Goal: Task Accomplishment & Management: Use online tool/utility

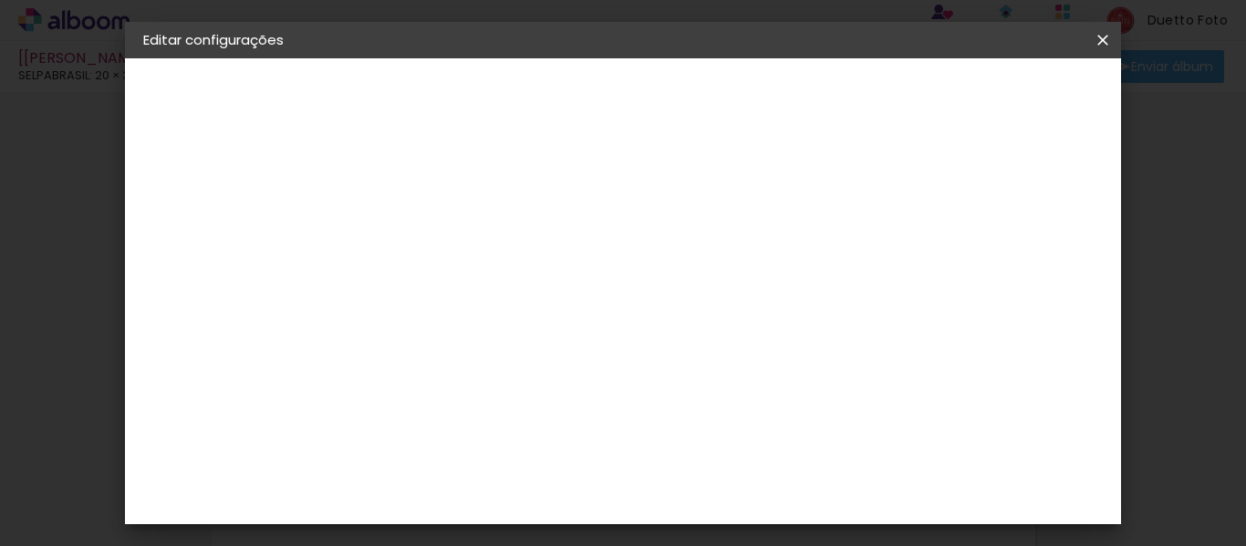
click at [792, 94] on span "Salvar configurações" at bounding box center [745, 103] width 93 height 26
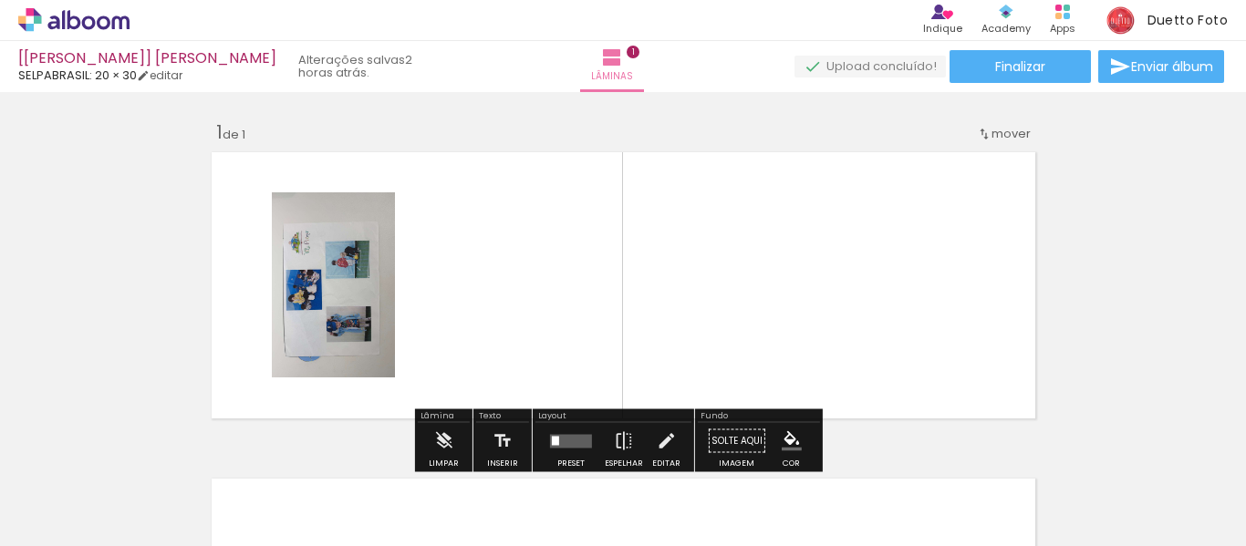
scroll to position [24, 0]
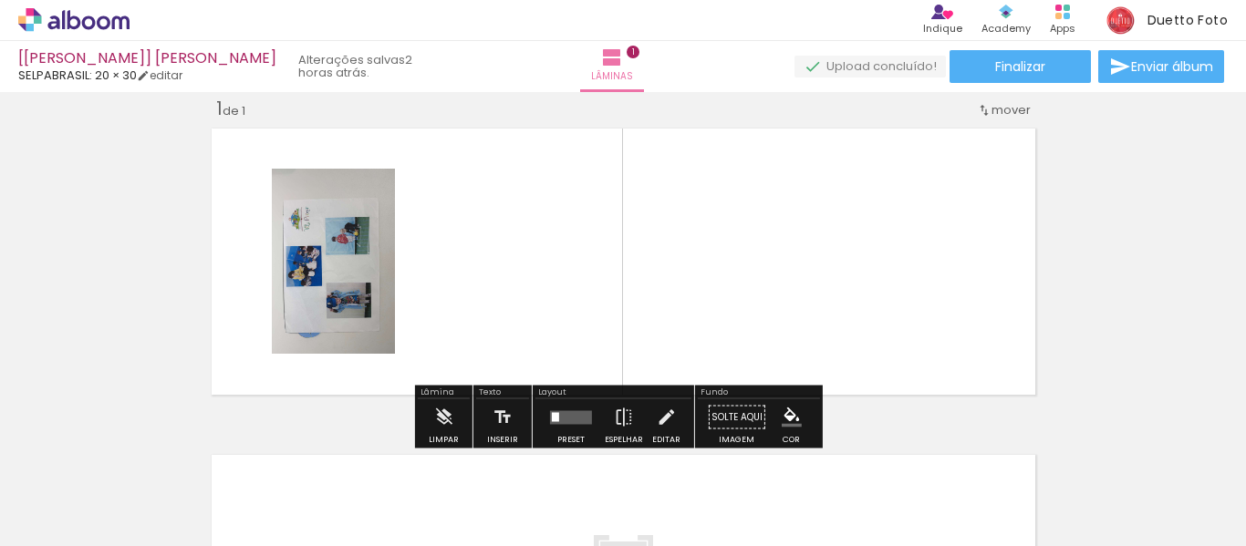
click at [247, 235] on quentale-layouter at bounding box center [623, 261] width 838 height 281
click at [324, 266] on quentale-photo at bounding box center [333, 261] width 123 height 185
drag, startPoint x: 445, startPoint y: 298, endPoint x: 387, endPoint y: 283, distance: 60.4
click at [444, 298] on quentale-layouter at bounding box center [623, 261] width 838 height 281
click at [376, 279] on quentale-photo at bounding box center [333, 261] width 123 height 185
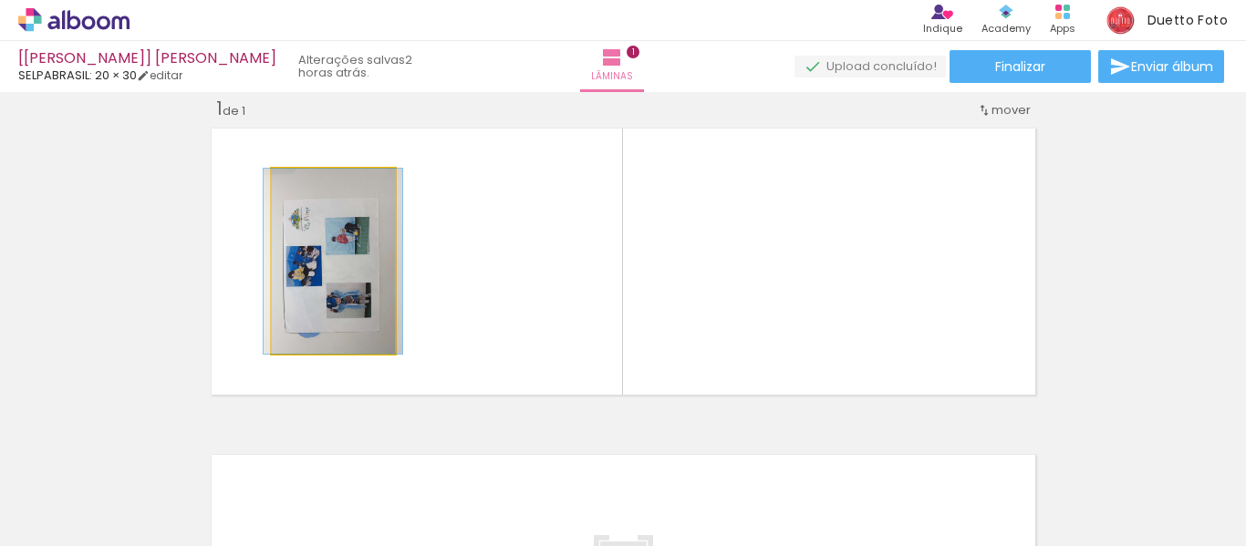
click at [360, 274] on quentale-photo at bounding box center [333, 261] width 123 height 185
click at [353, 274] on quentale-photo at bounding box center [333, 261] width 123 height 185
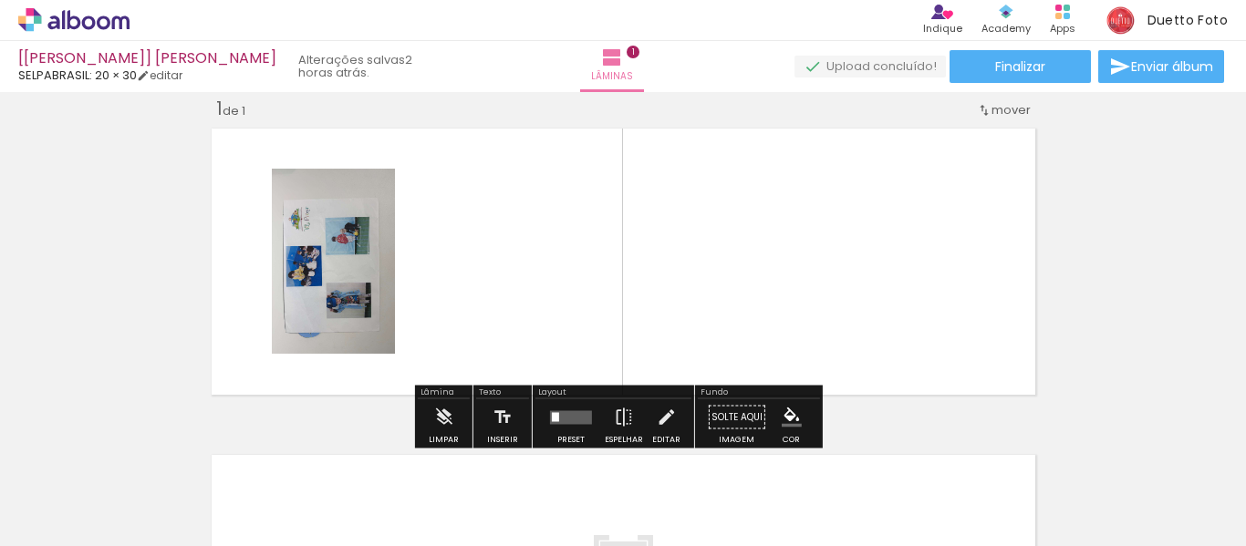
drag, startPoint x: 449, startPoint y: 257, endPoint x: 270, endPoint y: 309, distance: 186.2
click at [270, 309] on quentale-layouter at bounding box center [623, 261] width 838 height 281
drag, startPoint x: 456, startPoint y: 268, endPoint x: 334, endPoint y: 299, distance: 126.1
click at [453, 268] on quentale-layouter at bounding box center [623, 261] width 838 height 281
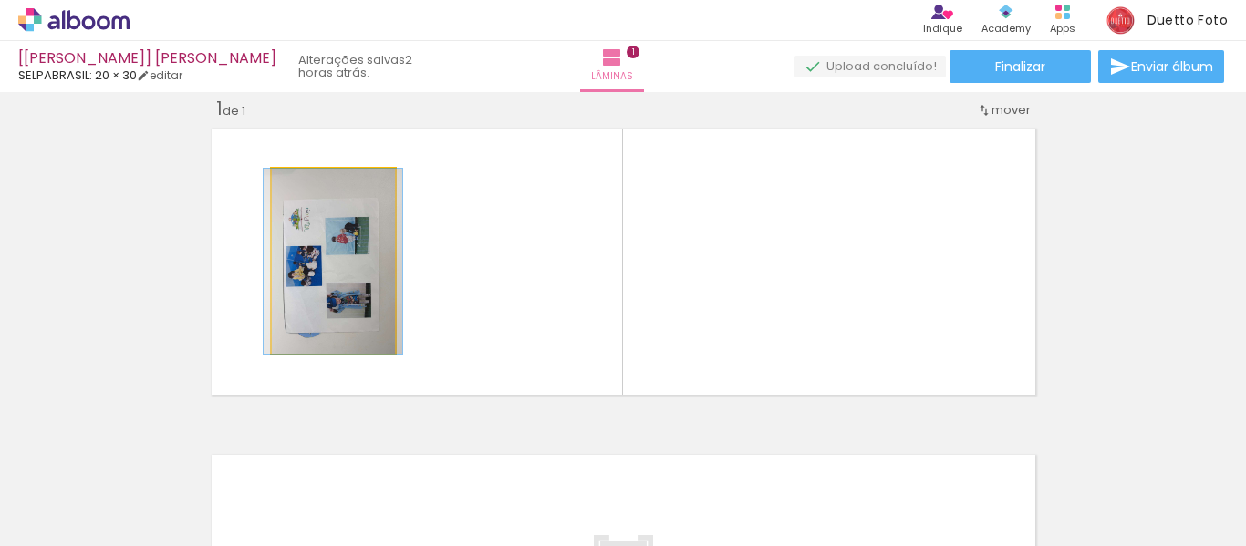
click at [334, 299] on quentale-photo at bounding box center [333, 261] width 123 height 185
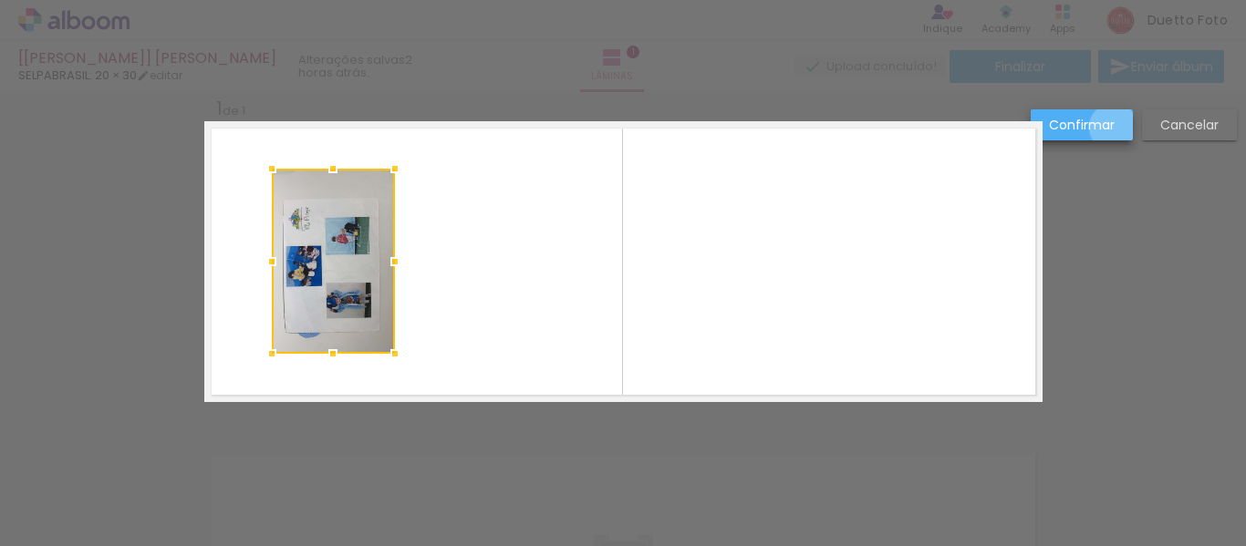
click at [1114, 128] on paper-button "Confirmar" at bounding box center [1082, 124] width 102 height 31
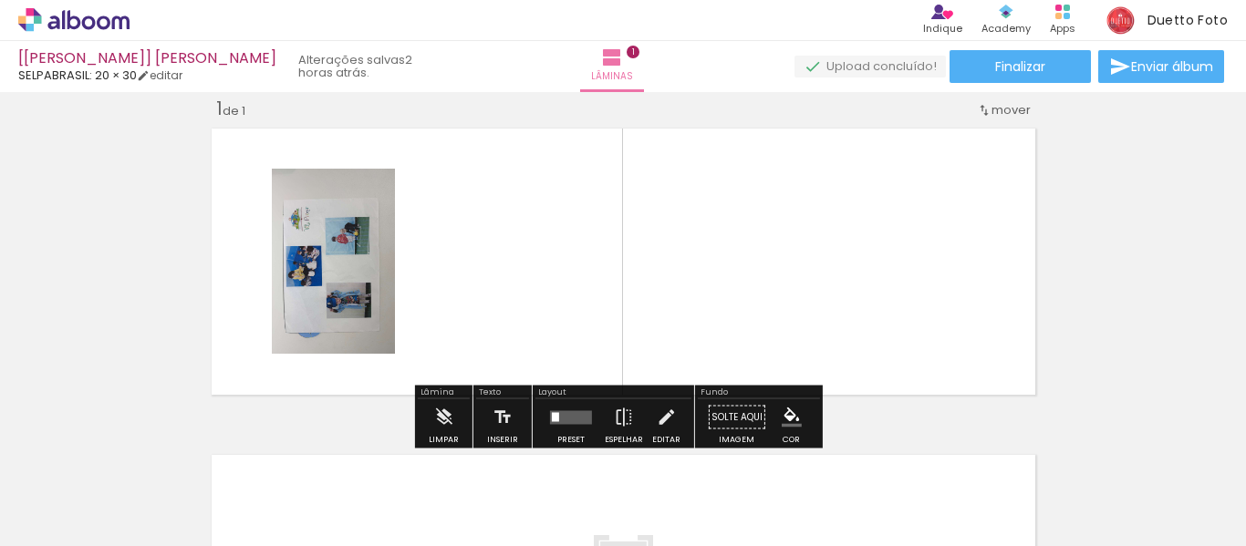
drag, startPoint x: 508, startPoint y: 240, endPoint x: 385, endPoint y: 254, distance: 123.9
click at [507, 241] on quentale-layouter at bounding box center [623, 261] width 838 height 281
click at [363, 260] on quentale-photo at bounding box center [333, 261] width 123 height 185
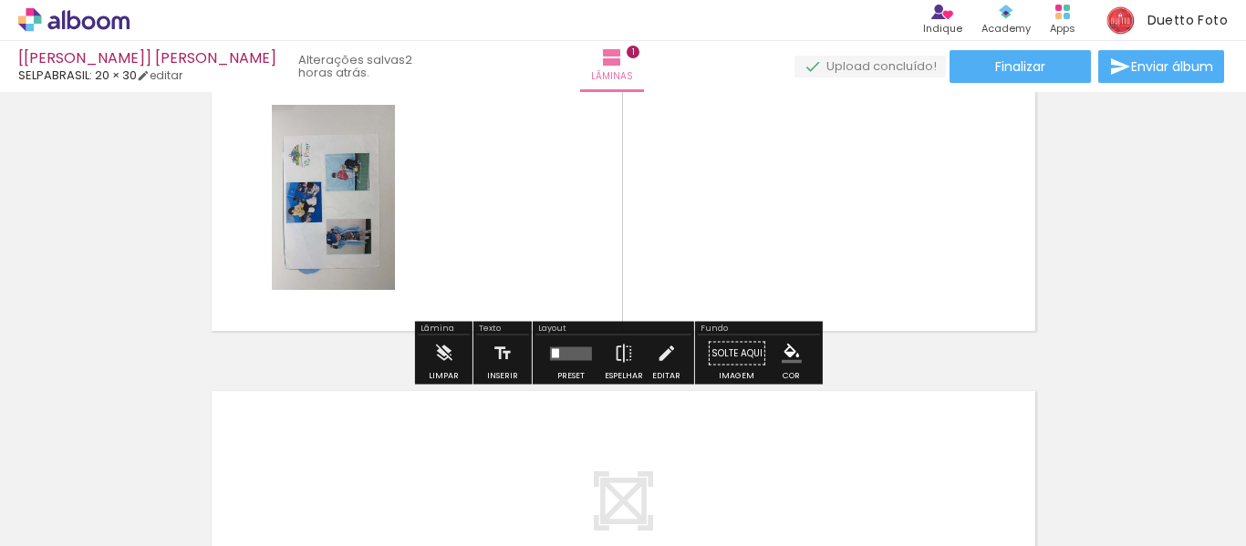
scroll to position [115, 0]
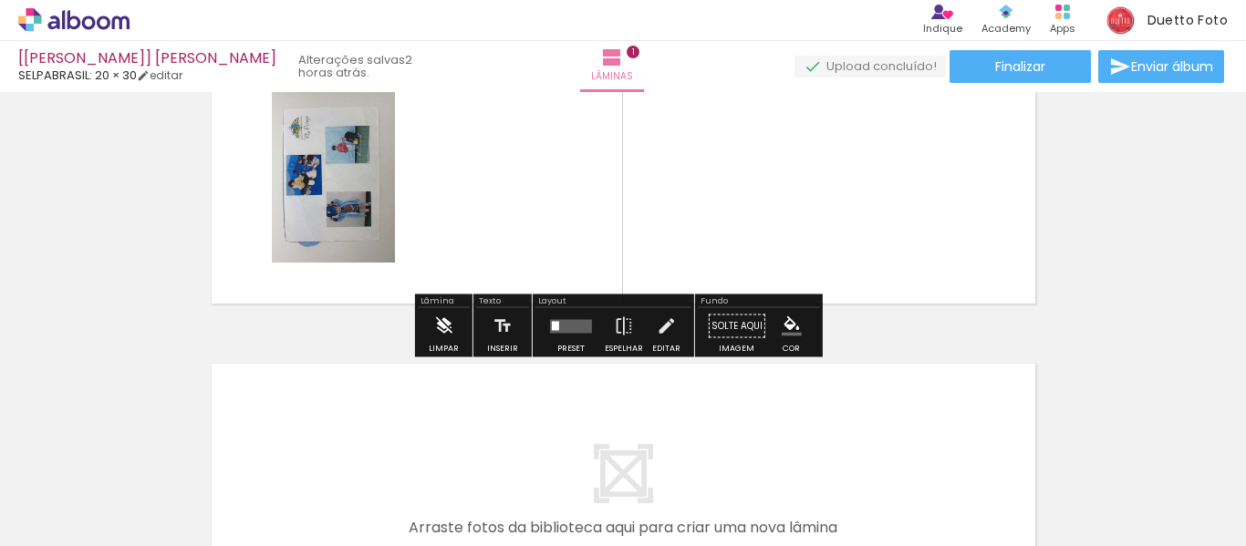
click at [458, 325] on paper-button "Limpar" at bounding box center [443, 331] width 39 height 47
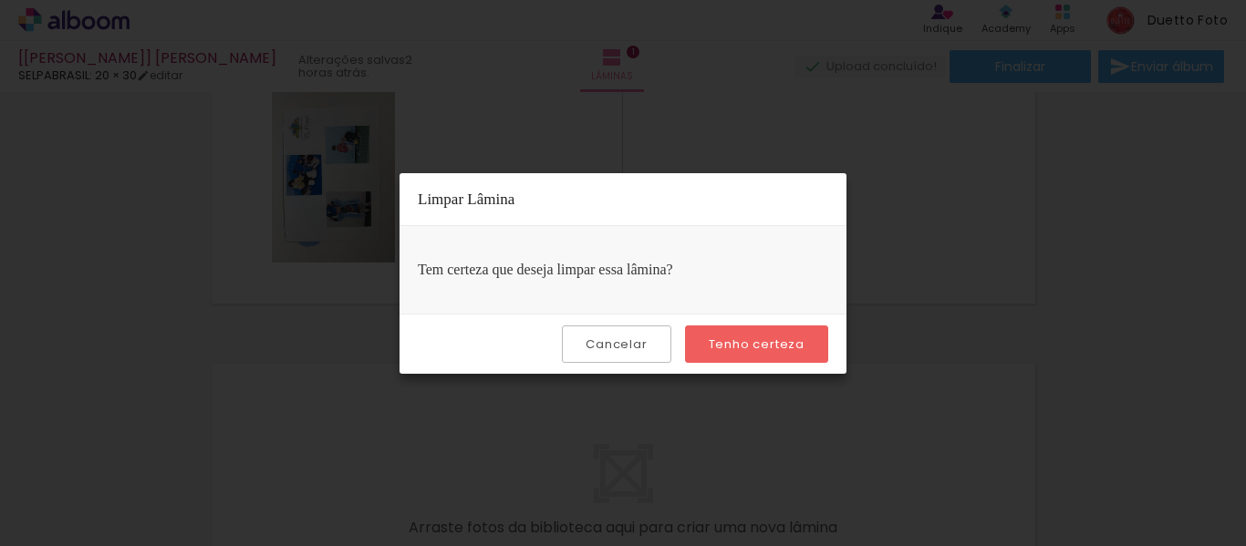
click at [0, 0] on slot "Tenho certeza" at bounding box center [0, 0] width 0 height 0
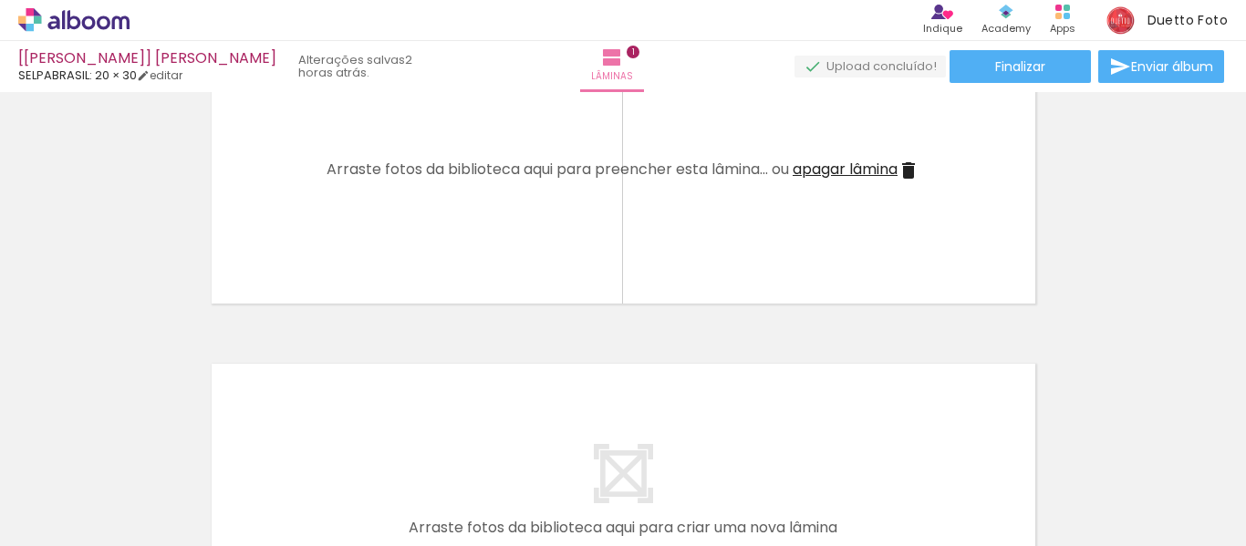
click at [189, 476] on div at bounding box center [183, 485] width 68 height 90
click at [152, 454] on iron-icon at bounding box center [142, 448] width 19 height 19
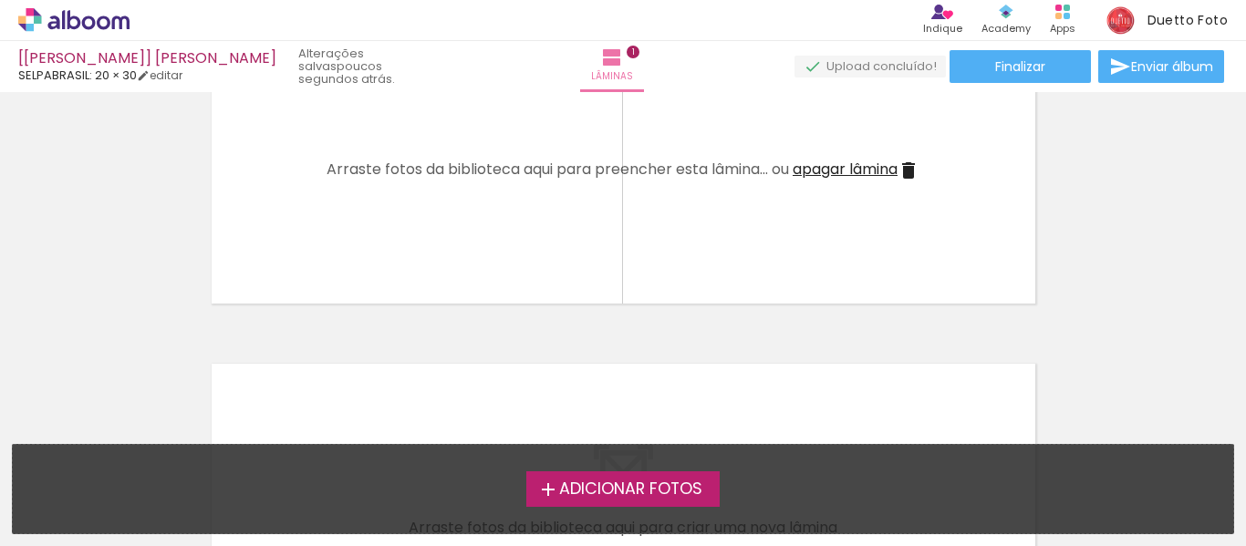
click at [619, 490] on span "Adicionar Fotos" at bounding box center [630, 490] width 143 height 16
click at [0, 0] on input "file" at bounding box center [0, 0] width 0 height 0
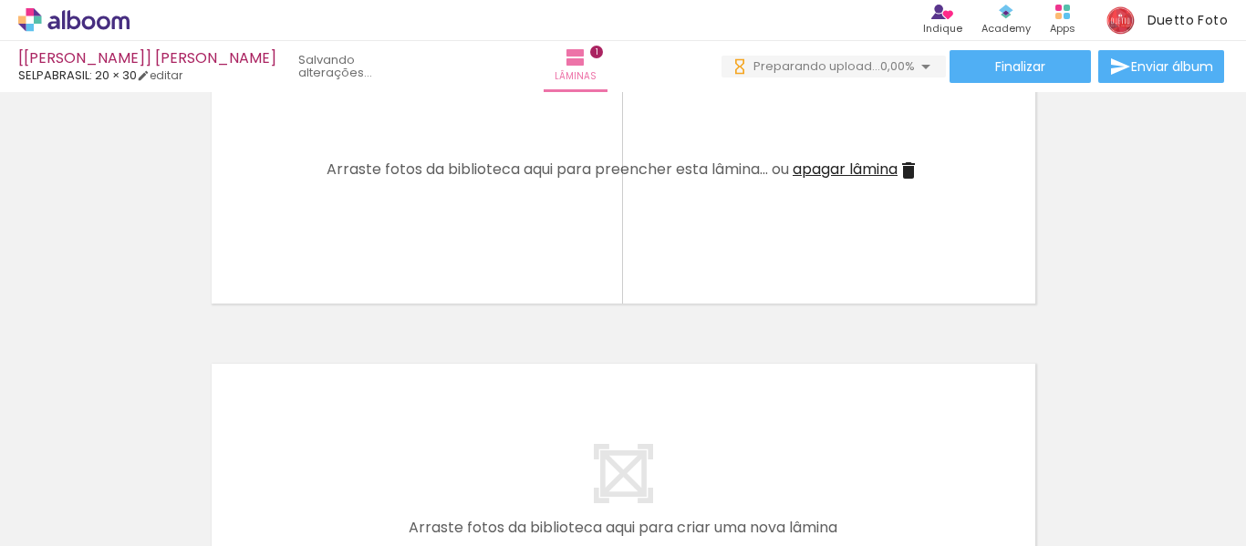
scroll to position [0, 0]
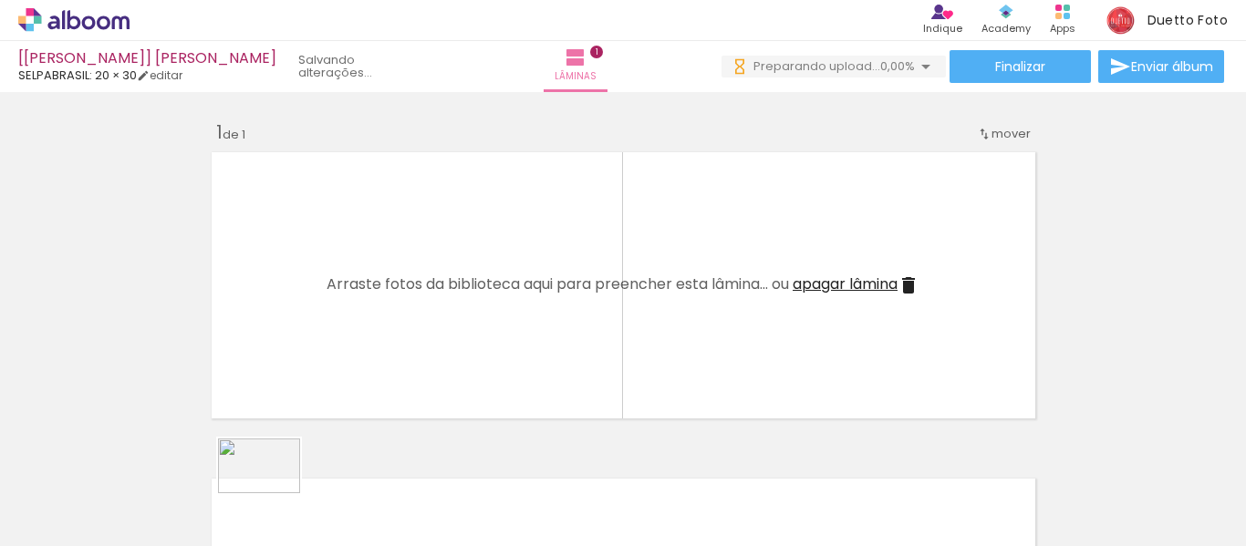
click at [273, 494] on div at bounding box center [285, 484] width 90 height 60
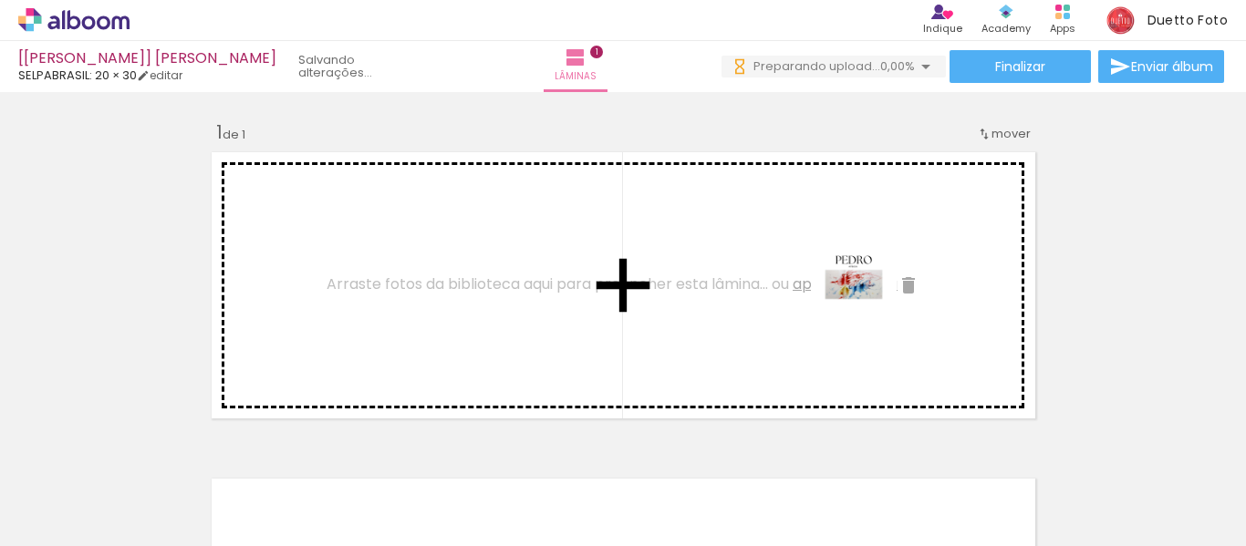
drag, startPoint x: 194, startPoint y: 505, endPoint x: 869, endPoint y: 304, distance: 703.5
click at [869, 304] on quentale-workspace at bounding box center [623, 273] width 1246 height 546
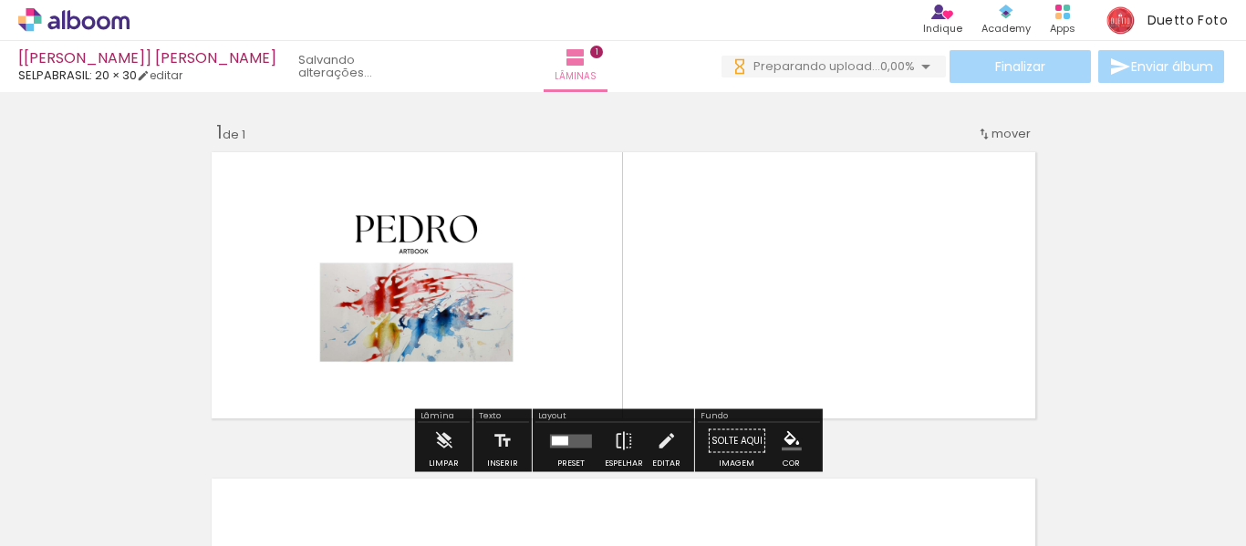
click at [750, 266] on quentale-layouter at bounding box center [623, 285] width 838 height 281
click at [421, 305] on quentale-photo at bounding box center [416, 285] width 278 height 185
click at [997, 246] on quentale-layouter at bounding box center [623, 285] width 838 height 281
click at [807, 279] on quentale-layouter at bounding box center [623, 285] width 838 height 281
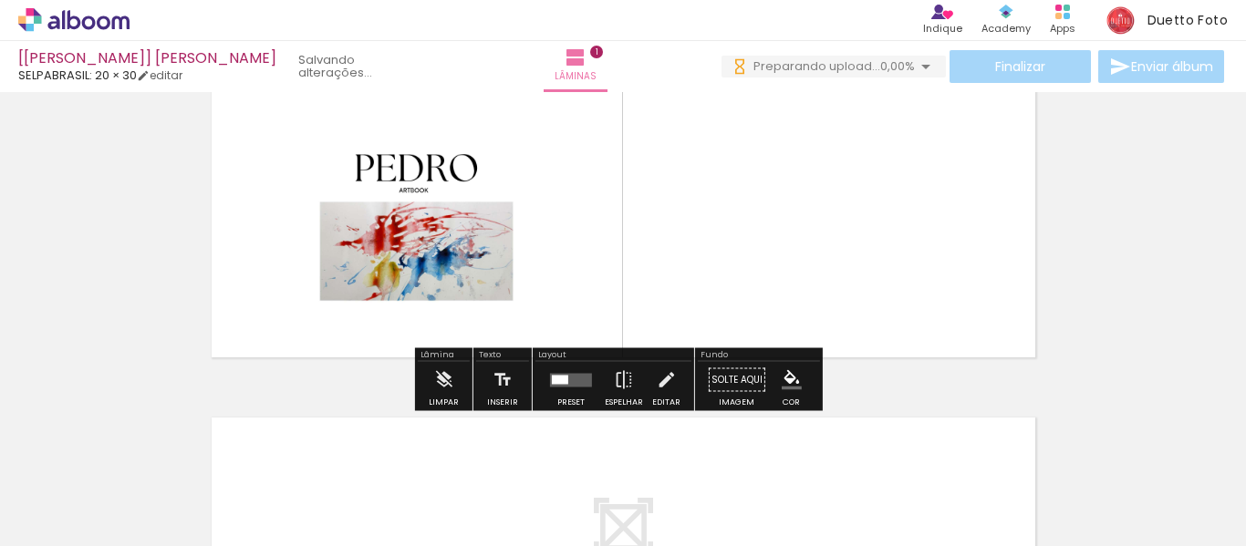
scroll to position [91, 0]
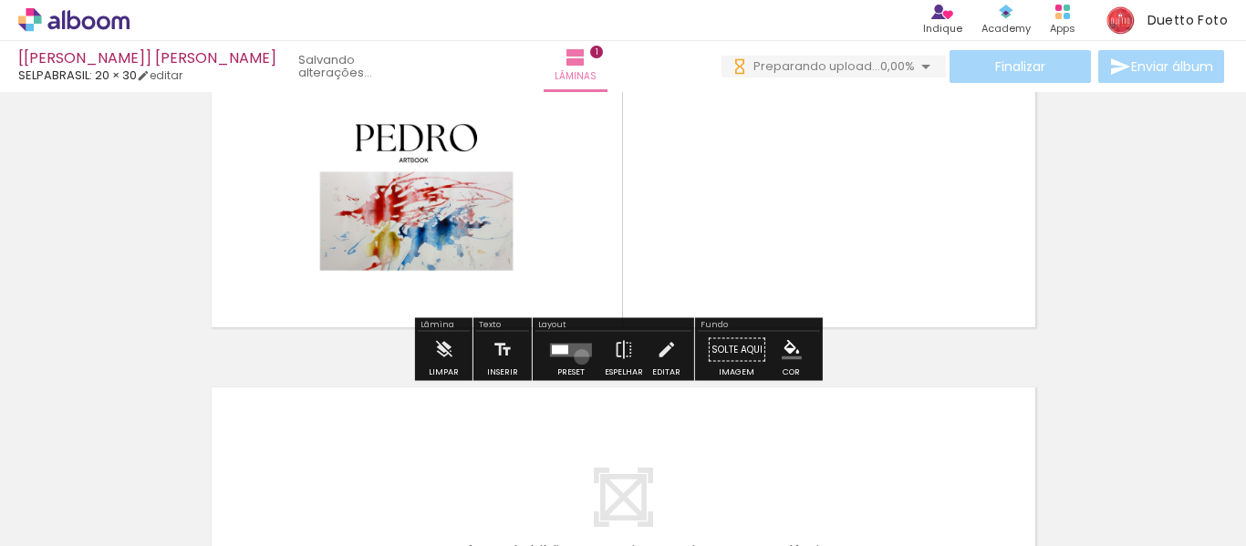
click at [578, 358] on div at bounding box center [570, 350] width 49 height 36
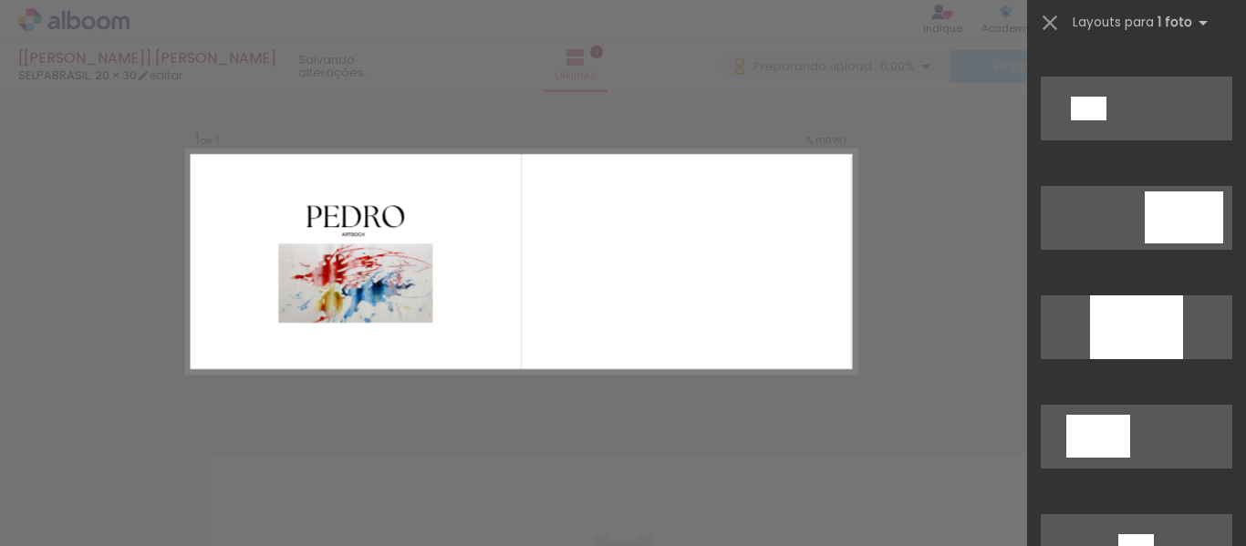
scroll to position [0, 0]
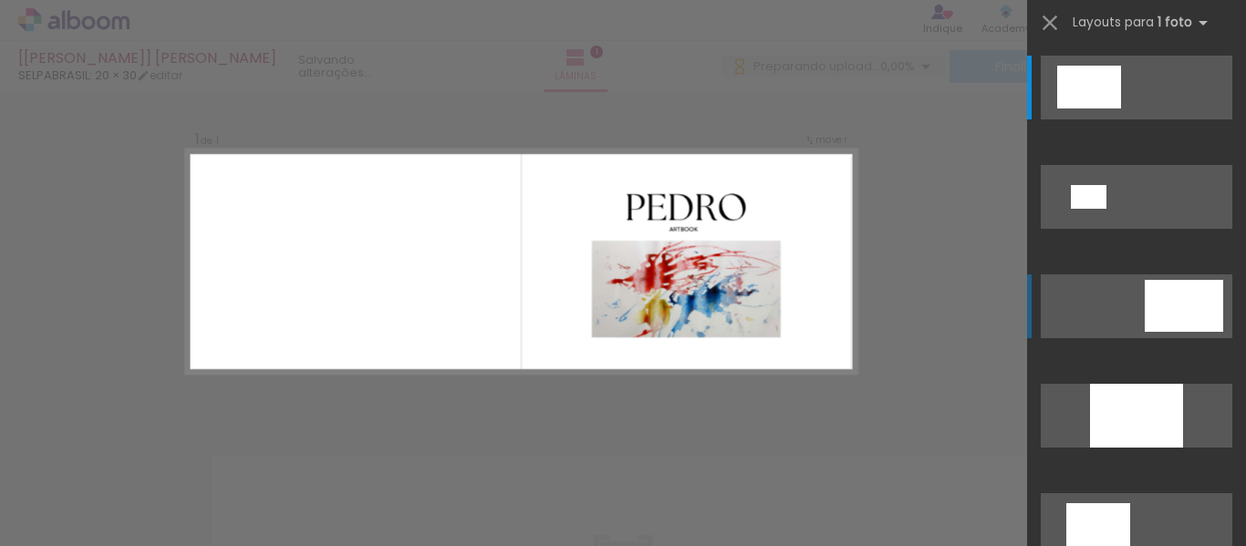
click at [1185, 328] on div at bounding box center [1184, 306] width 78 height 52
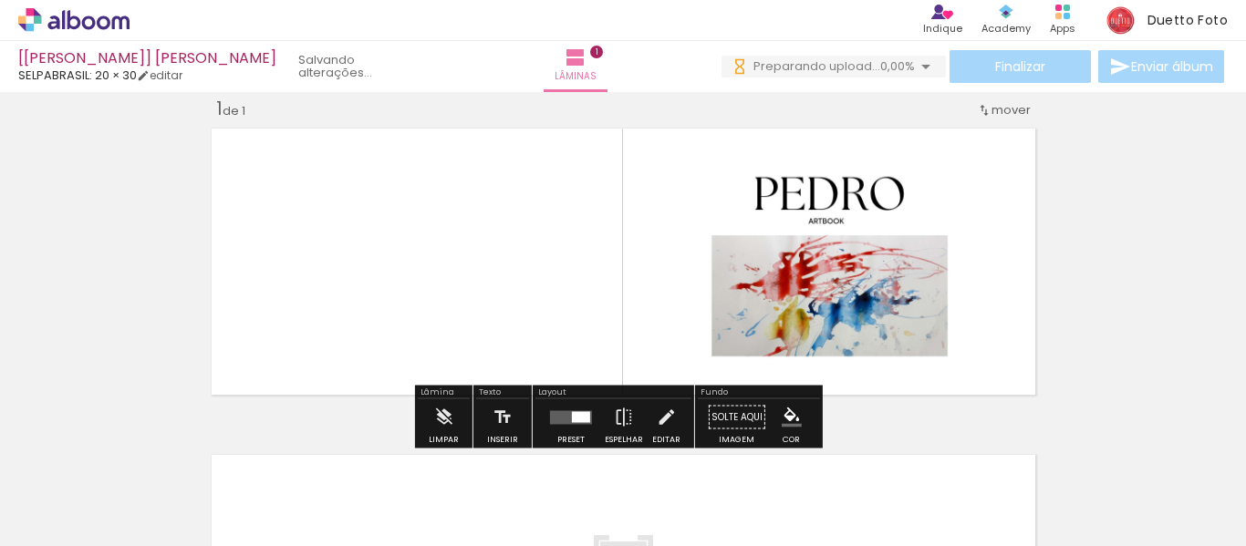
click at [1078, 267] on div "Inserir lâmina 1 de 1" at bounding box center [623, 402] width 1246 height 654
click at [843, 311] on quentale-photo at bounding box center [830, 262] width 340 height 226
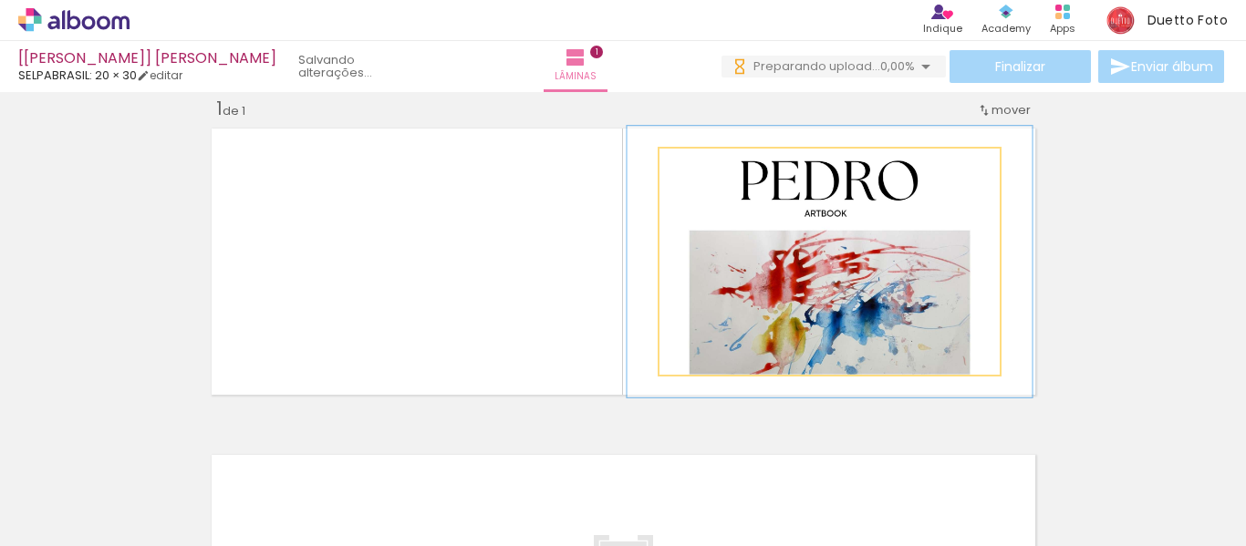
drag, startPoint x: 698, startPoint y: 175, endPoint x: 1137, endPoint y: 251, distance: 445.3
click at [711, 172] on div at bounding box center [714, 167] width 29 height 29
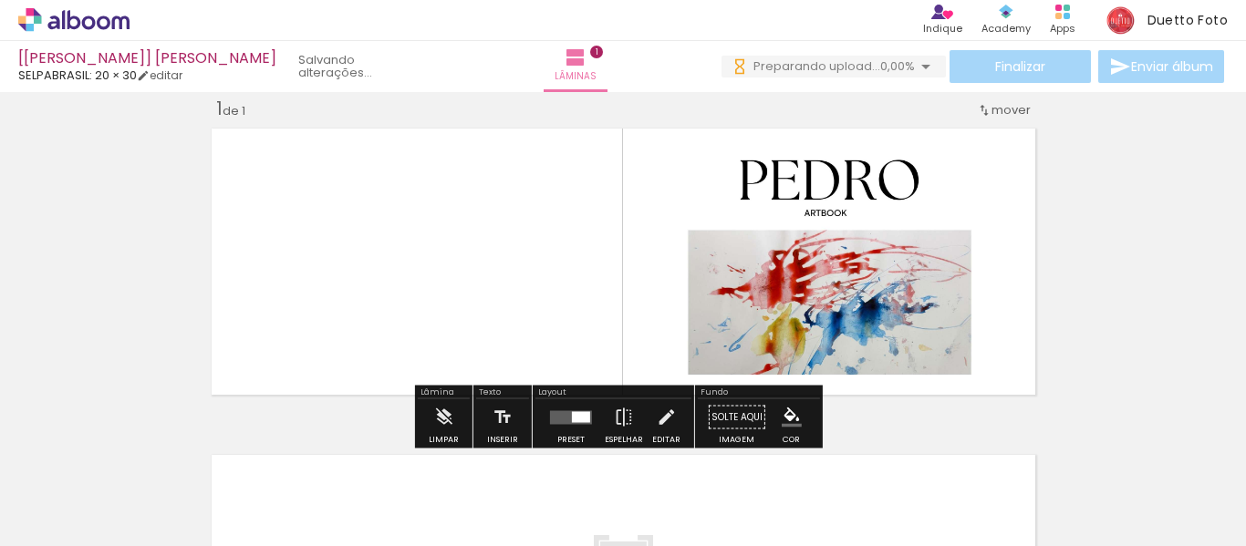
click at [1135, 237] on div "Inserir lâmina 1 de 1" at bounding box center [623, 402] width 1246 height 654
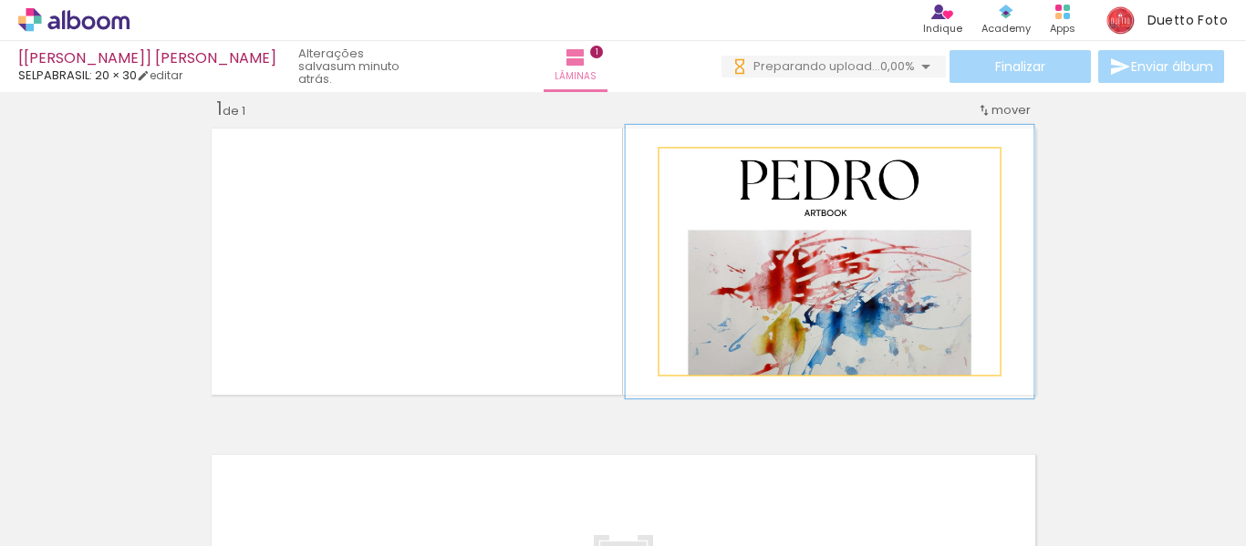
click at [952, 256] on quentale-photo at bounding box center [830, 262] width 340 height 226
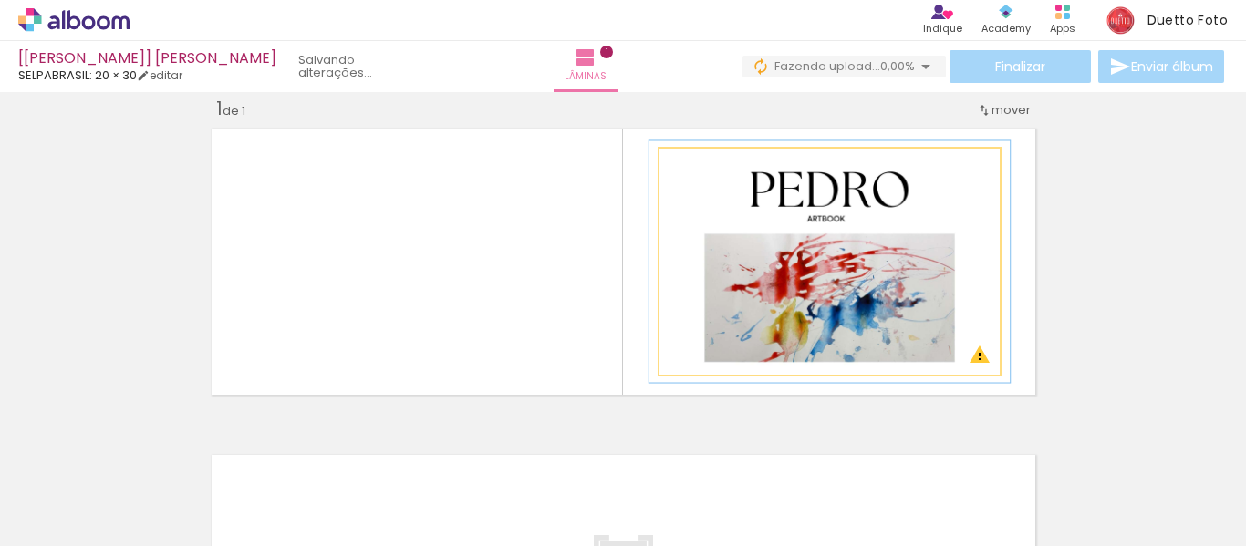
drag, startPoint x: 710, startPoint y: 167, endPoint x: 1100, endPoint y: 266, distance: 402.9
type paper-slider "106"
click at [700, 171] on div at bounding box center [706, 168] width 16 height 16
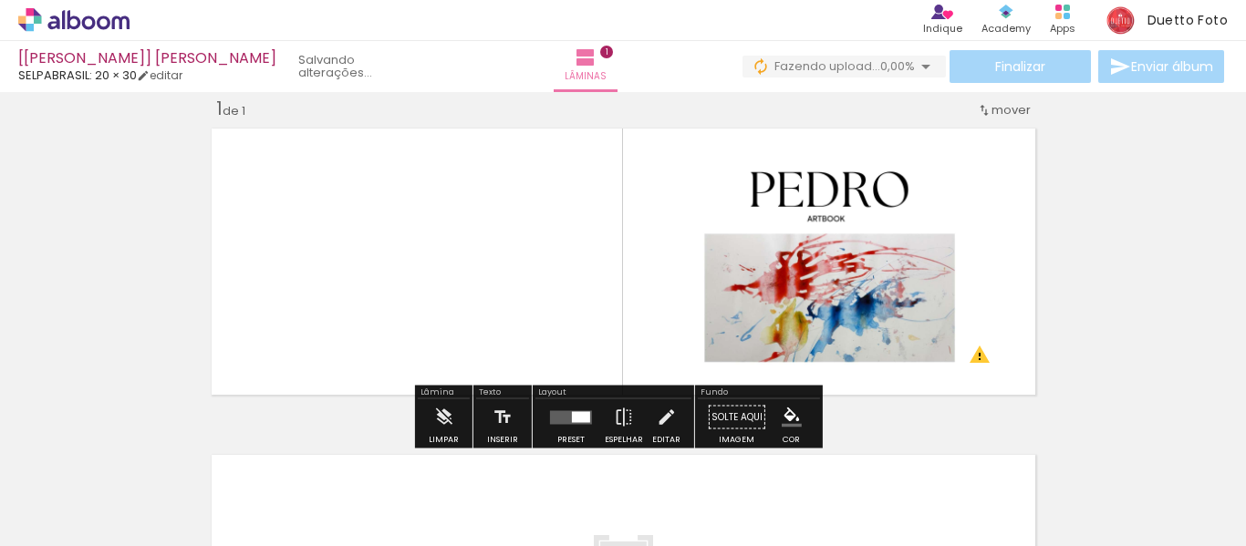
click at [1104, 267] on div "Inserir lâmina 1 de 1 O Designbox precisará aumentar a sua imagem em 174% para …" at bounding box center [623, 402] width 1246 height 654
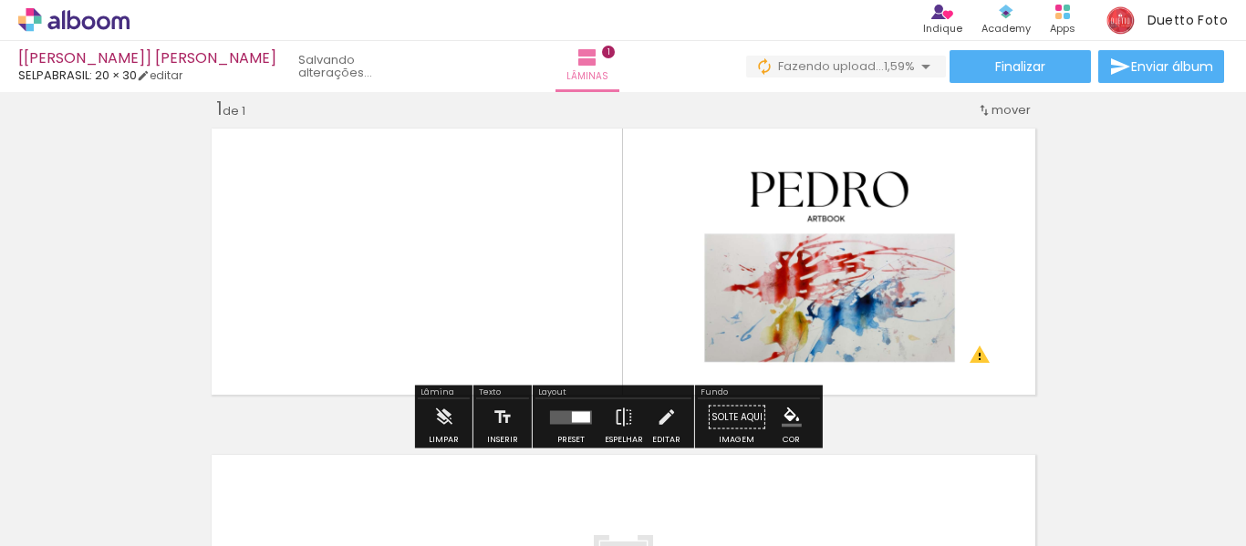
click at [1114, 244] on div "Inserir lâmina 1 de 1 O Designbox precisará aumentar a sua imagem em 174% para …" at bounding box center [623, 402] width 1246 height 654
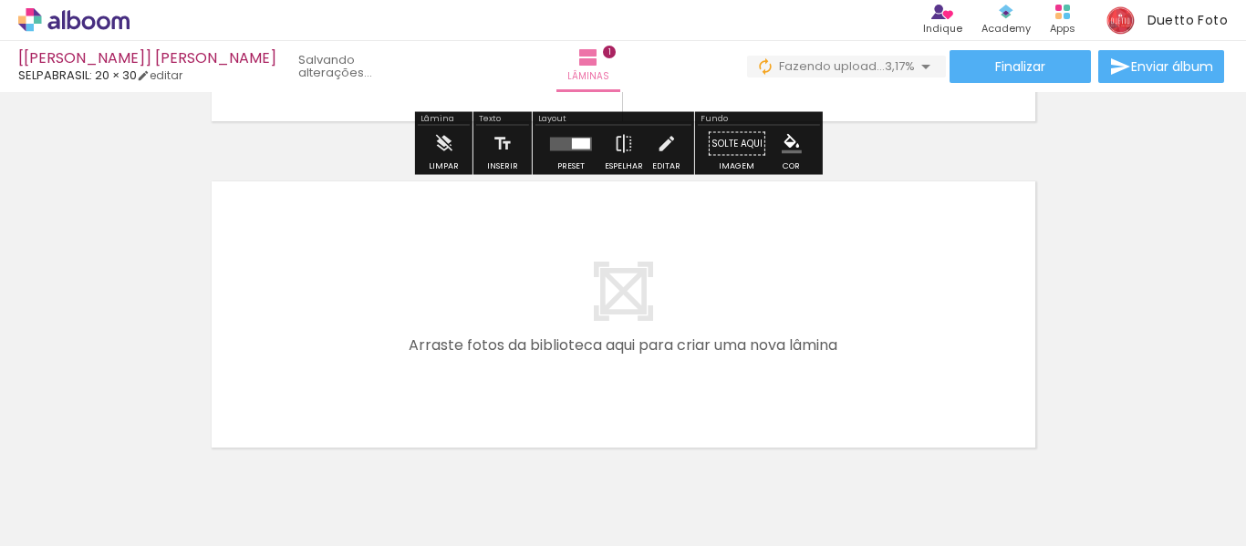
scroll to position [384, 0]
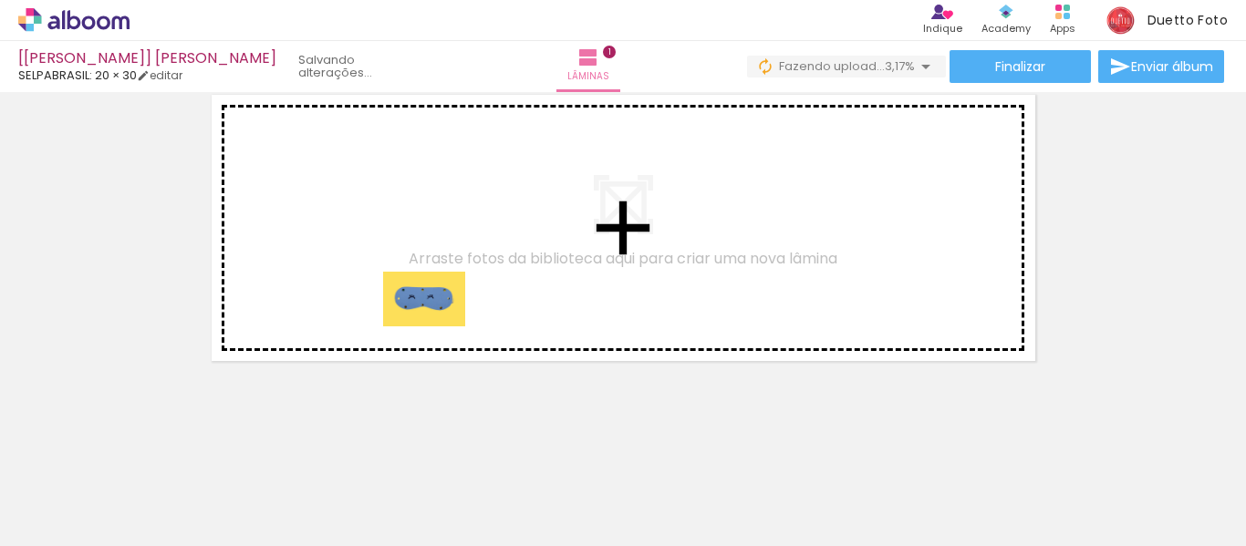
drag, startPoint x: 294, startPoint y: 504, endPoint x: 438, endPoint y: 327, distance: 228.3
click at [438, 327] on quentale-workspace at bounding box center [623, 273] width 1246 height 546
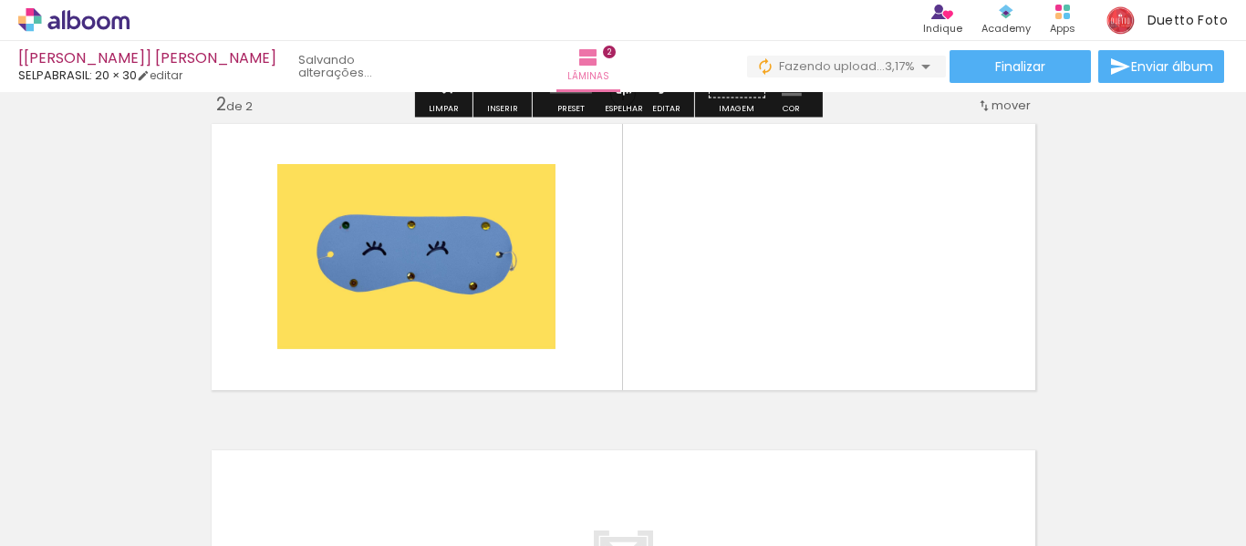
scroll to position [350, 0]
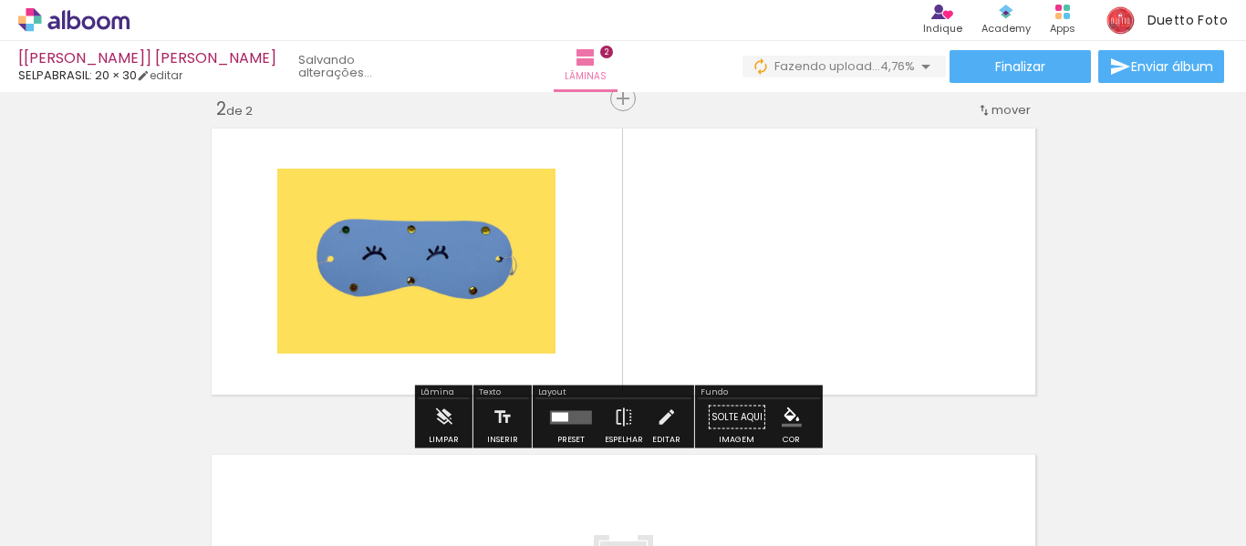
click at [498, 310] on quentale-photo at bounding box center [416, 261] width 278 height 185
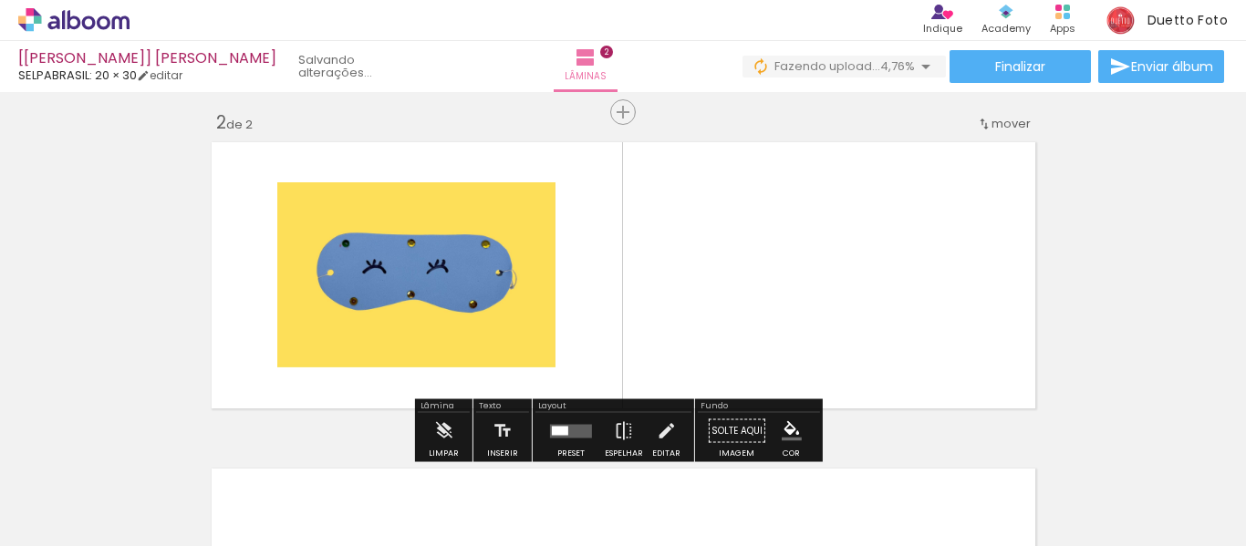
scroll to position [365, 0]
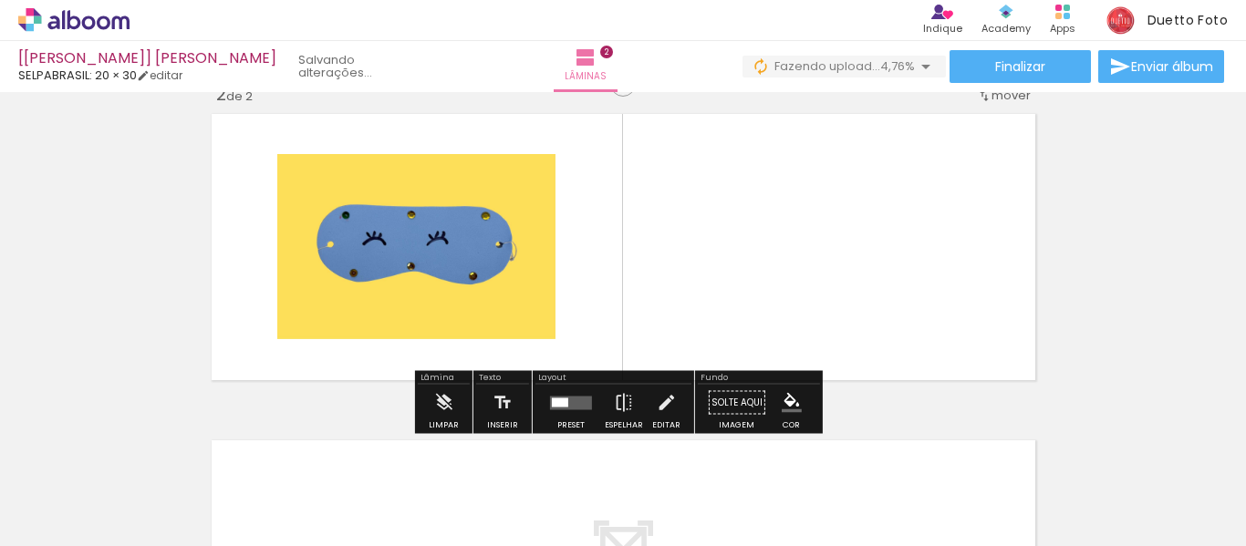
click at [514, 272] on quentale-photo at bounding box center [416, 246] width 278 height 185
click at [575, 404] on quentale-layouter at bounding box center [571, 403] width 42 height 14
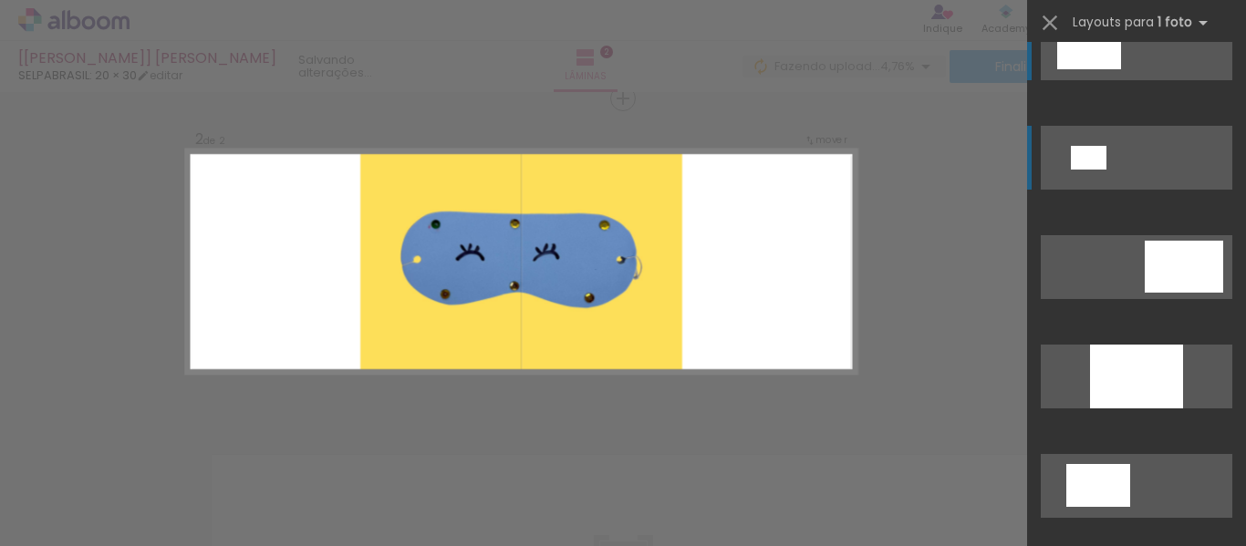
scroll to position [0, 0]
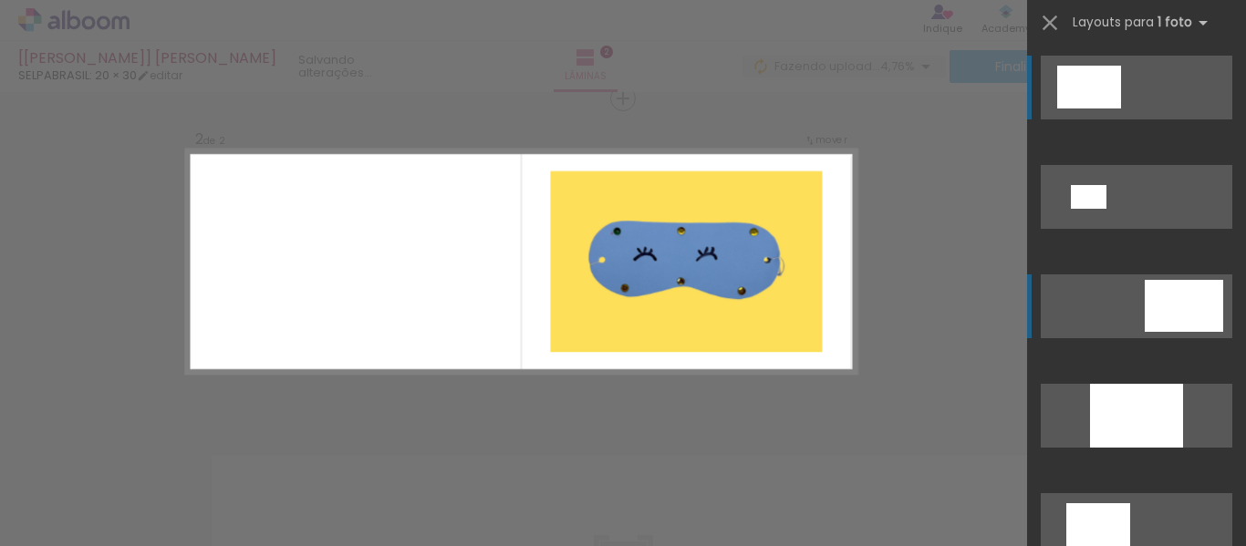
click at [1174, 293] on div at bounding box center [1184, 306] width 78 height 52
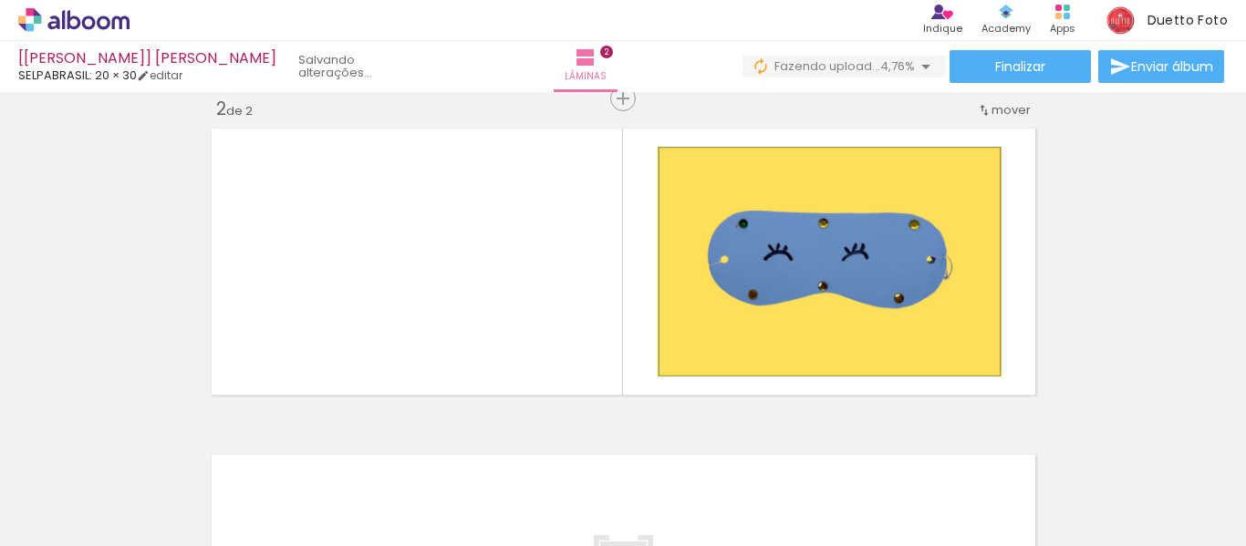
click at [862, 217] on quentale-photo at bounding box center [830, 262] width 340 height 226
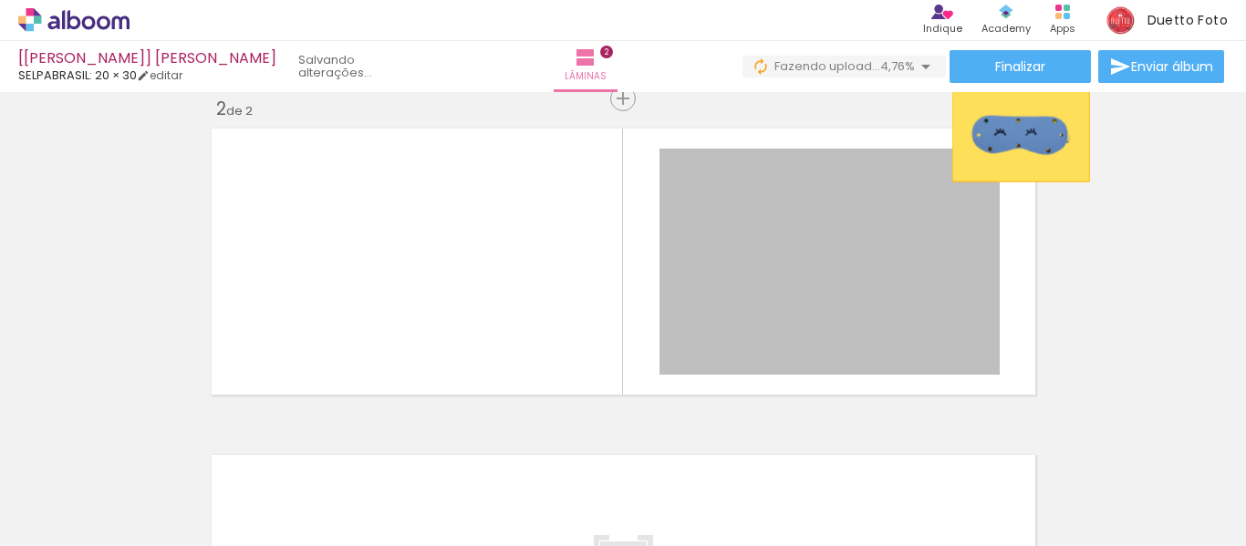
drag, startPoint x: 991, startPoint y: 151, endPoint x: 1014, endPoint y: 136, distance: 27.6
click at [1014, 136] on quentale-layouter at bounding box center [623, 261] width 838 height 281
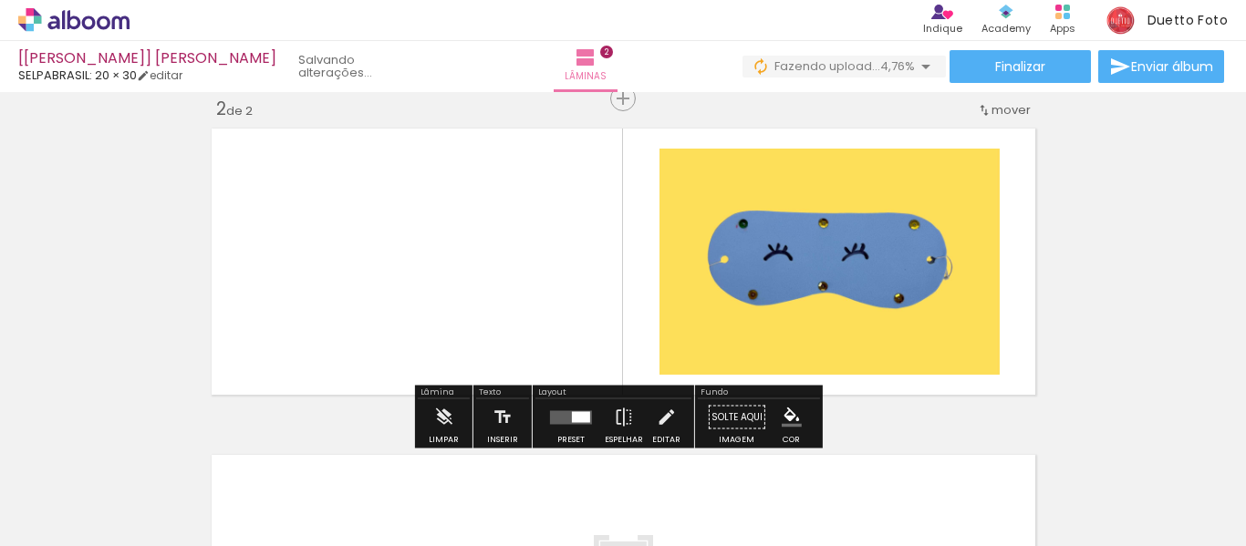
drag, startPoint x: 998, startPoint y: 154, endPoint x: 954, endPoint y: 185, distance: 53.7
click at [954, 185] on quentale-layouter at bounding box center [623, 261] width 838 height 281
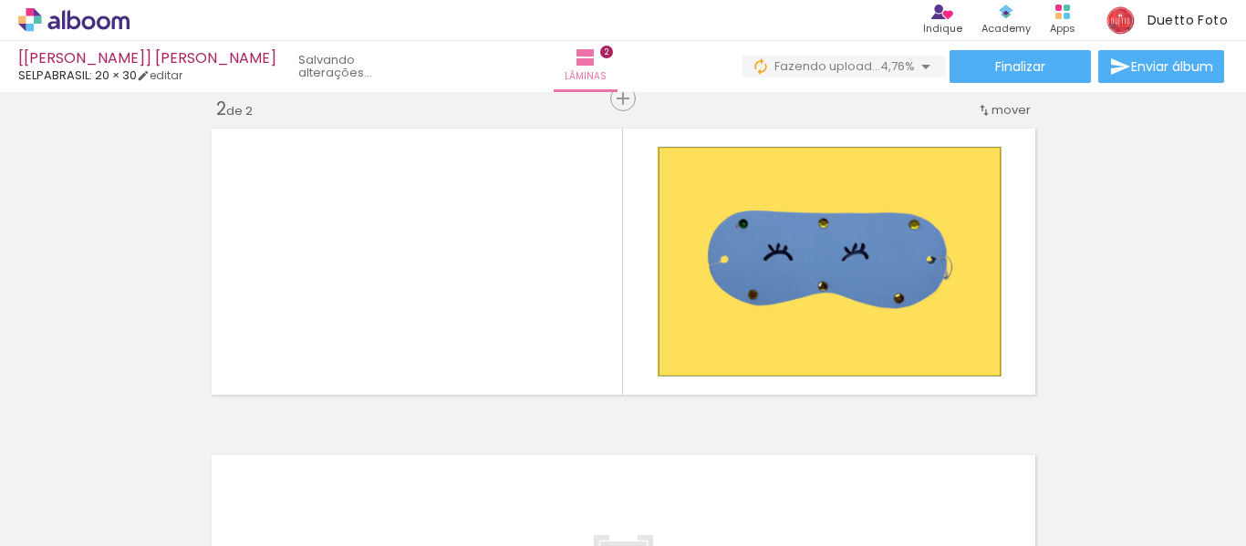
click at [972, 225] on quentale-photo at bounding box center [830, 262] width 340 height 226
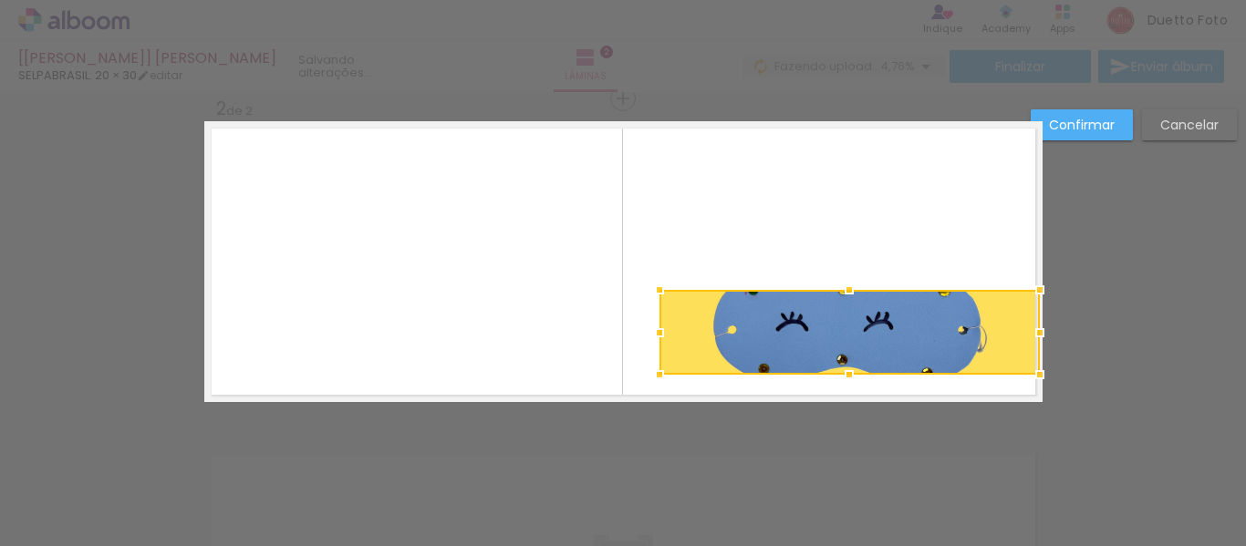
drag, startPoint x: 995, startPoint y: 150, endPoint x: 1028, endPoint y: -19, distance: 171.9
click at [1028, 0] on html "link( href="../../bower_components/polymer/polymer.html" rel="import" ) picture…" at bounding box center [623, 273] width 1246 height 546
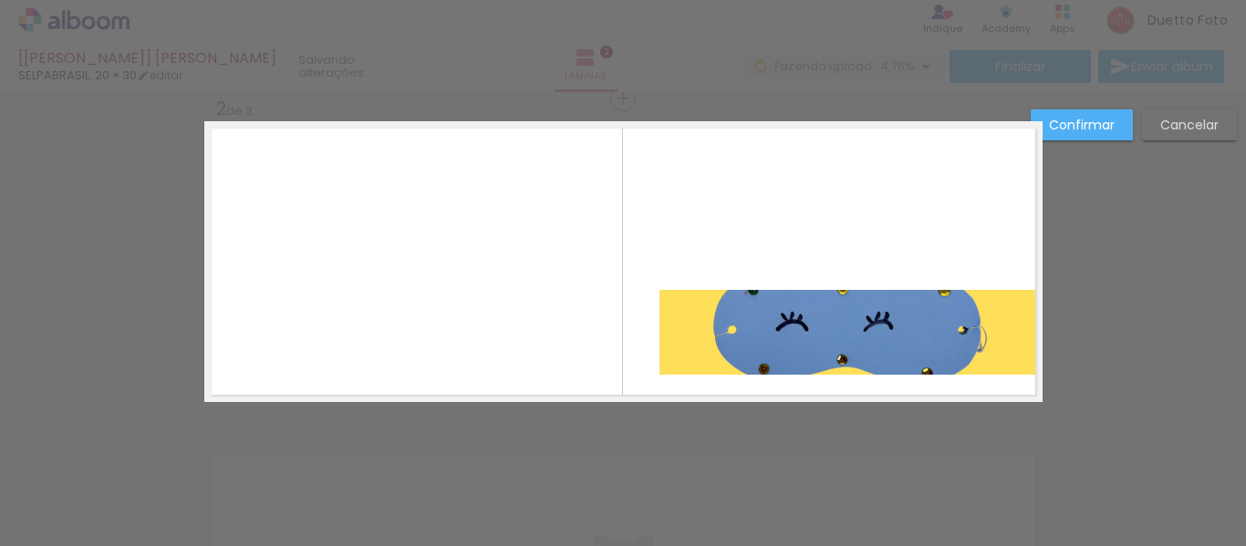
click at [837, 317] on quentale-photo at bounding box center [850, 332] width 380 height 85
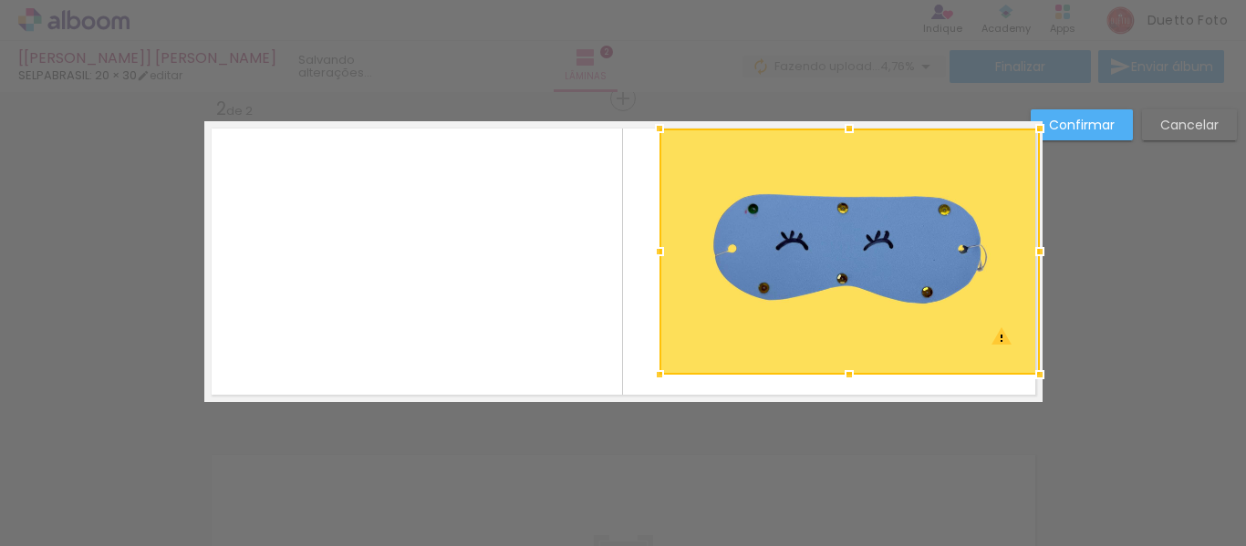
drag, startPoint x: 844, startPoint y: 292, endPoint x: 836, endPoint y: 271, distance: 22.5
click at [836, 271] on div at bounding box center [850, 252] width 380 height 246
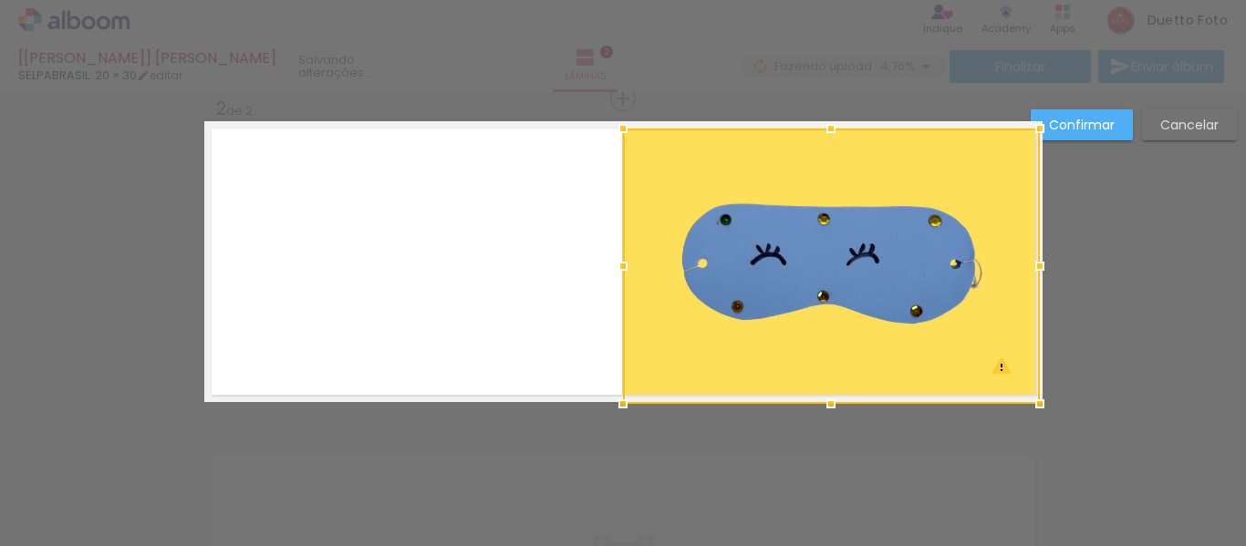
drag, startPoint x: 650, startPoint y: 373, endPoint x: 723, endPoint y: 259, distance: 134.9
click at [614, 406] on div at bounding box center [623, 404] width 36 height 36
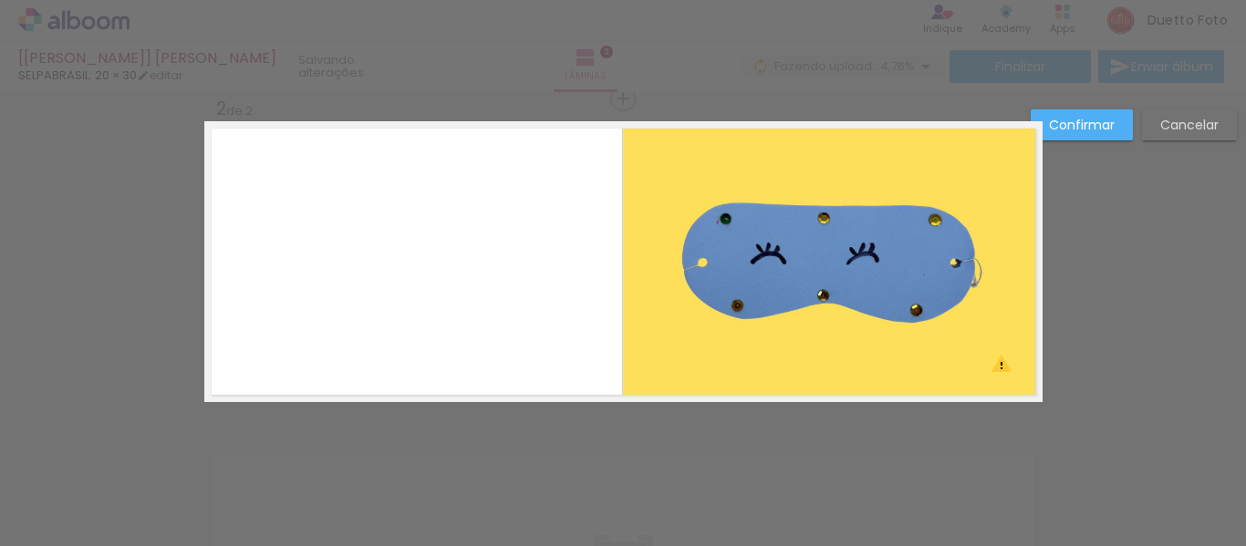
click at [1122, 287] on div "Confirmar Cancelar" at bounding box center [623, 254] width 1246 height 1024
click at [1097, 106] on div "Confirmar Cancelar" at bounding box center [623, 254] width 1246 height 1024
click at [0, 0] on slot "Confirmar" at bounding box center [0, 0] width 0 height 0
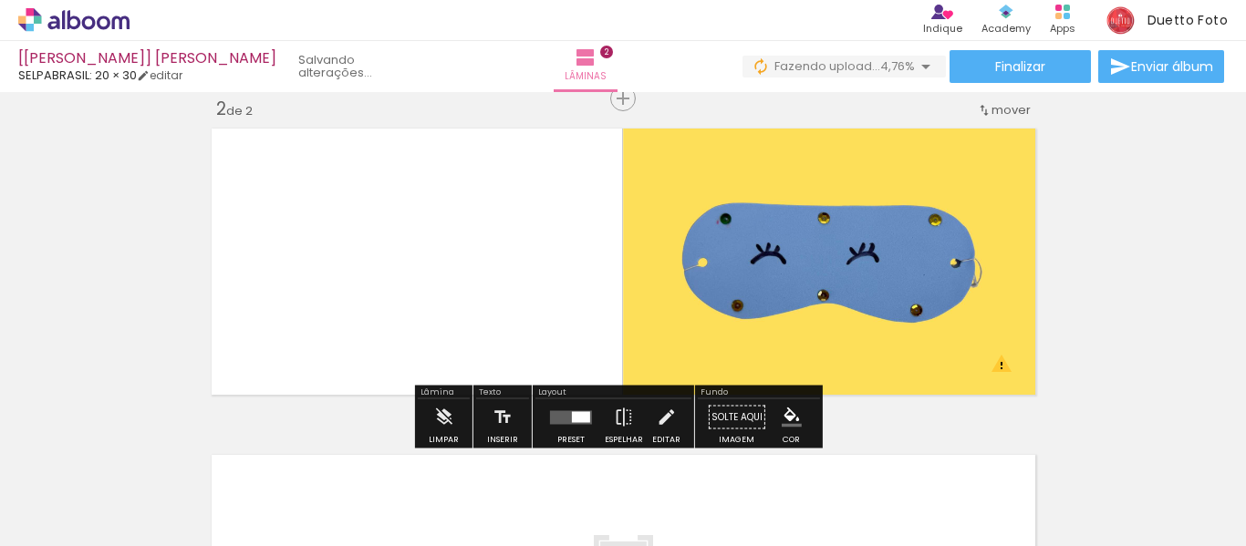
click at [1138, 345] on div "Inserir lâmina 1 de 2 Inserir lâmina 2 de 2 O Designbox precisará aumentar a su…" at bounding box center [623, 238] width 1246 height 981
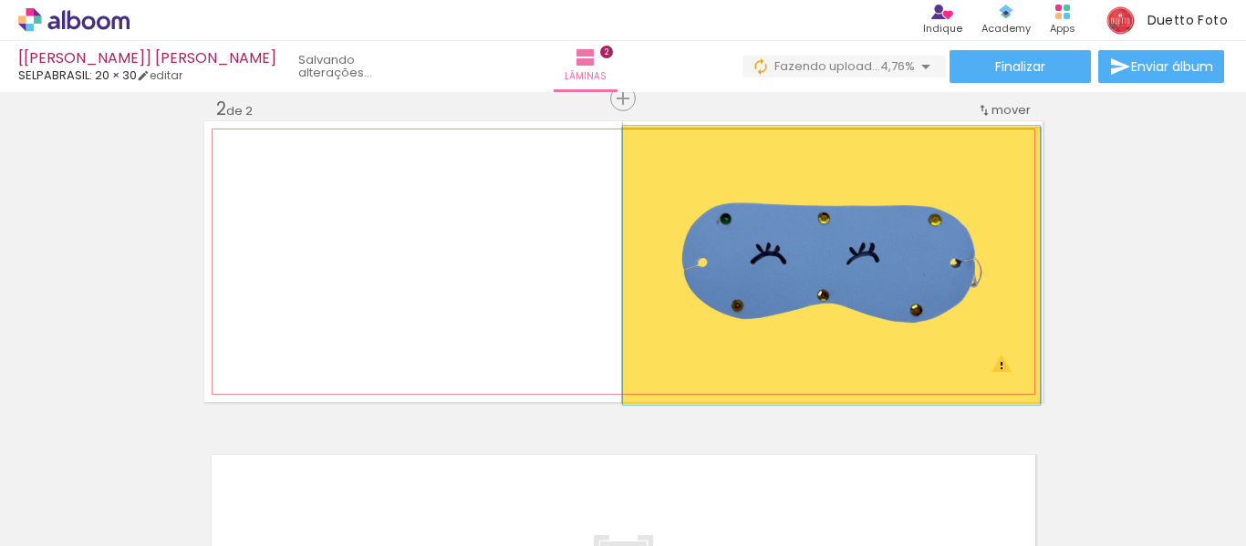
click at [1004, 288] on quentale-photo at bounding box center [831, 266] width 417 height 274
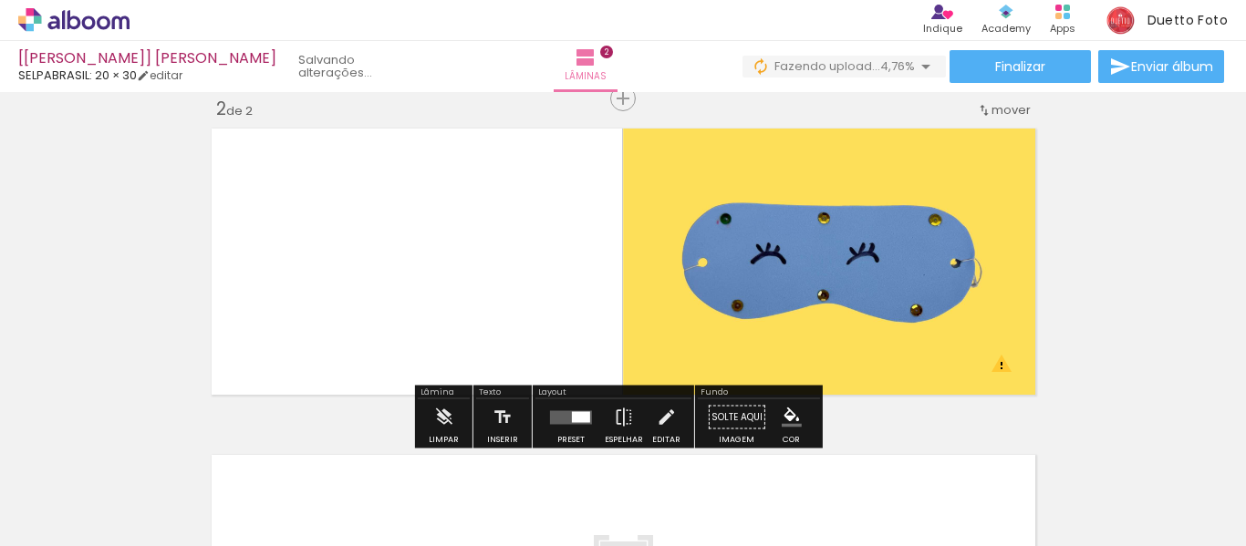
click at [1082, 286] on div "Inserir lâmina 1 de 2 Inserir lâmina 2 de 2 O Designbox precisará aumentar a su…" at bounding box center [623, 238] width 1246 height 981
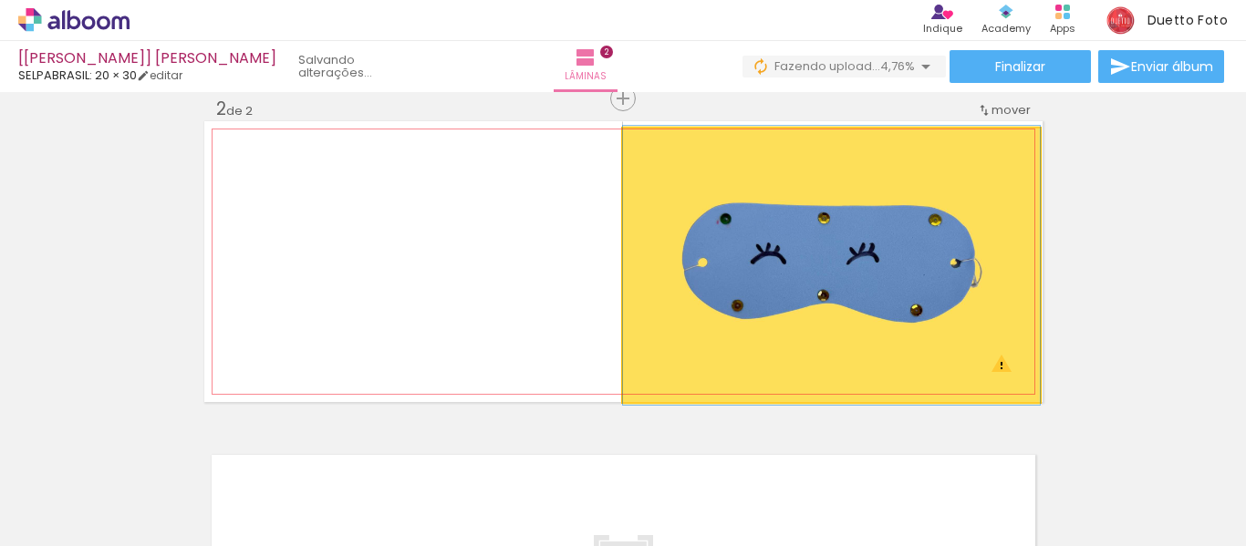
click at [993, 369] on quentale-photo at bounding box center [831, 266] width 417 height 274
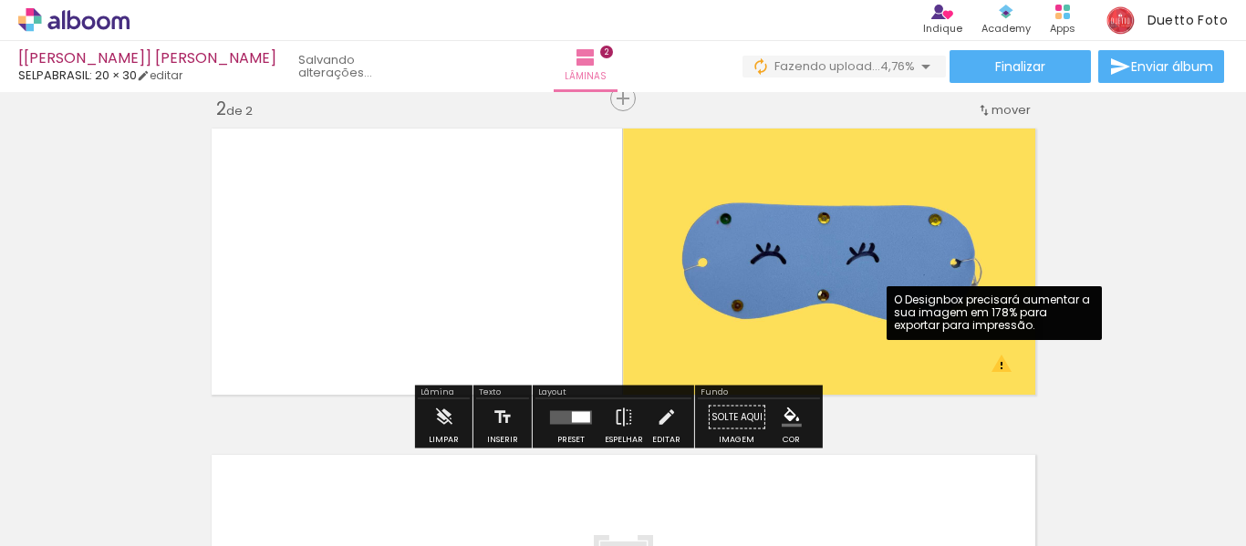
click at [1087, 367] on div "Inserir lâmina 1 de 2 Inserir lâmina 2 de 2 O Designbox precisará aumentar a su…" at bounding box center [623, 238] width 1246 height 981
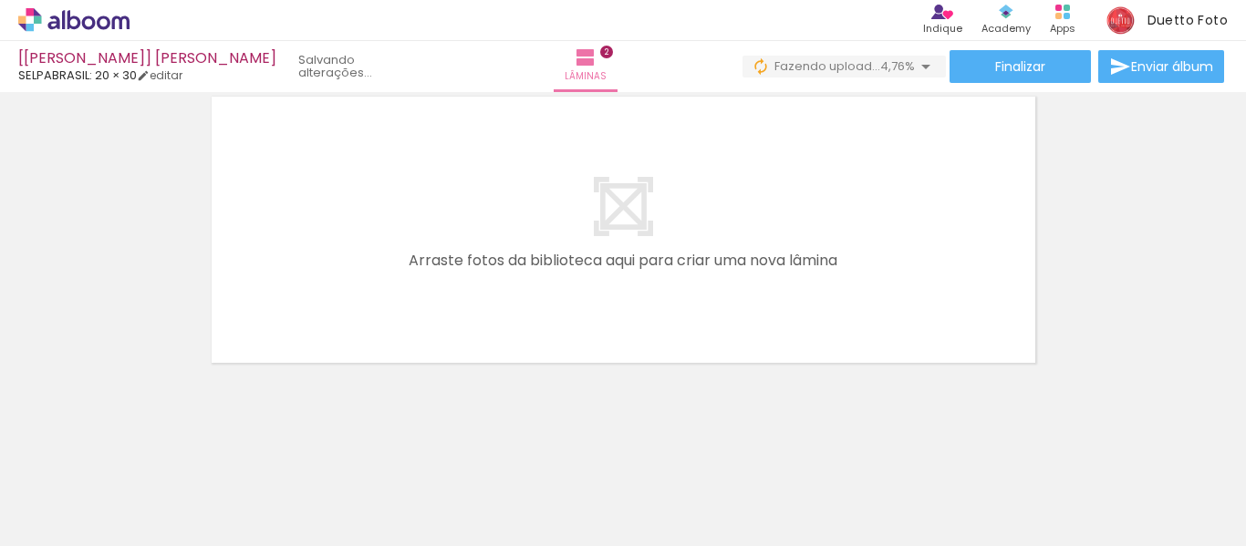
scroll to position [711, 0]
click at [831, 263] on quentale-layouter at bounding box center [623, 228] width 838 height 281
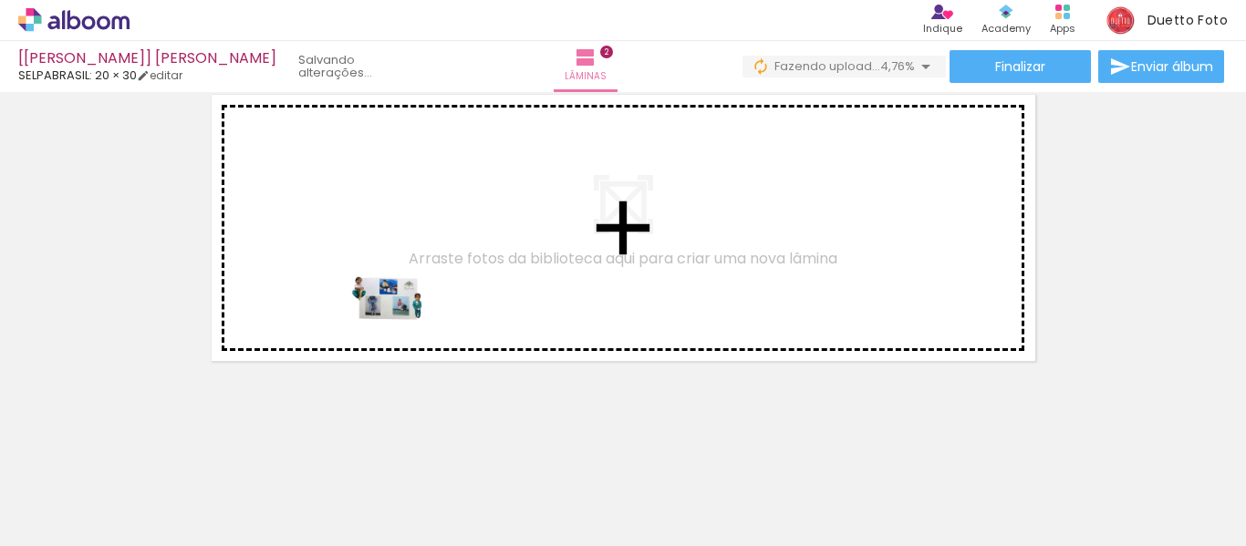
drag, startPoint x: 401, startPoint y: 384, endPoint x: 402, endPoint y: 327, distance: 57.5
click at [402, 327] on quentale-workspace at bounding box center [623, 273] width 1246 height 546
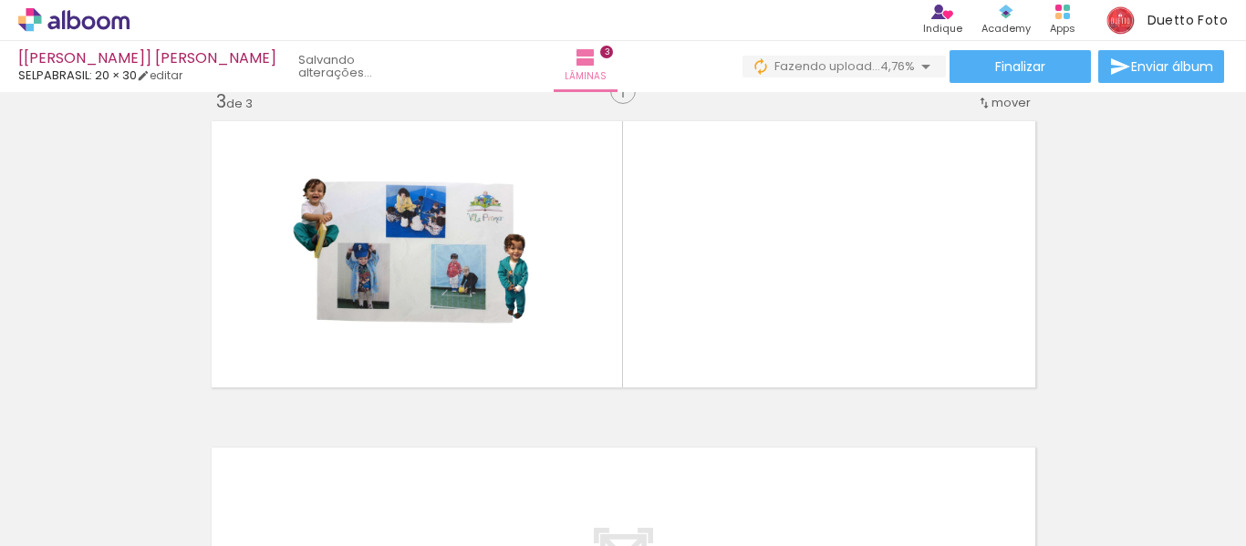
scroll to position [677, 0]
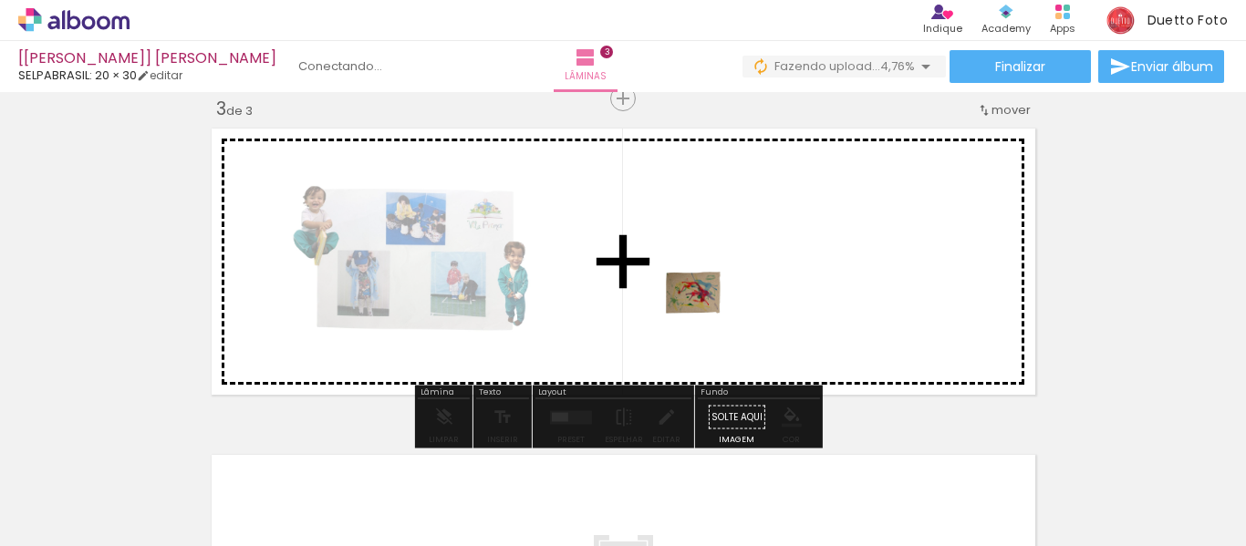
drag, startPoint x: 540, startPoint y: 464, endPoint x: 706, endPoint y: 320, distance: 219.9
click at [706, 320] on quentale-workspace at bounding box center [623, 273] width 1246 height 546
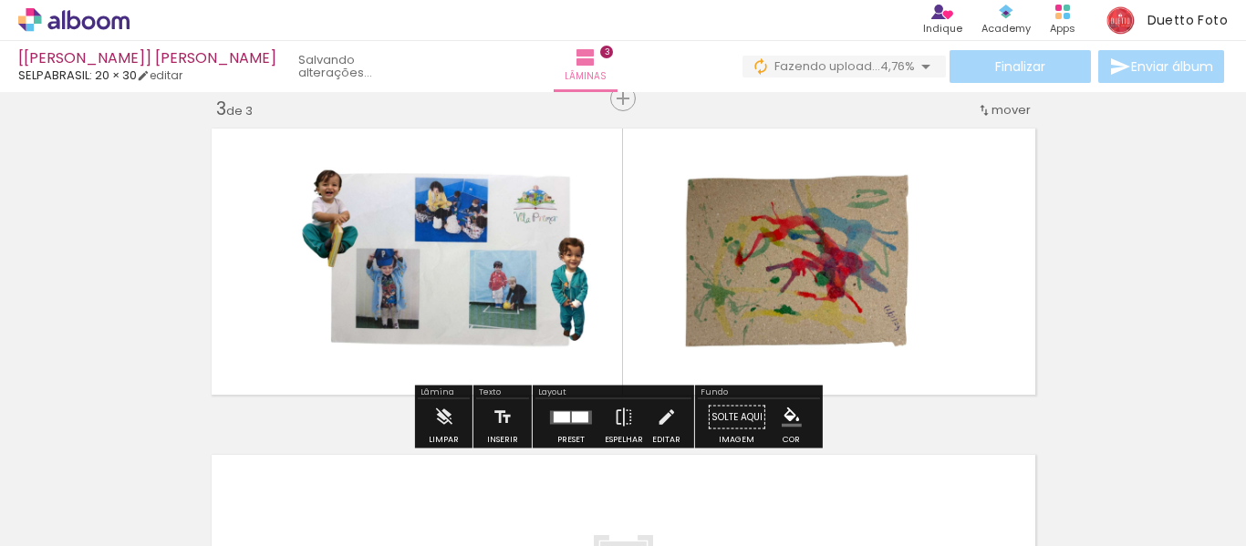
click at [1094, 245] on div "Inserir lâmina 1 de 3 Inserir lâmina 2 de 3 Inserir lâmina 3 de 3 O Designbox p…" at bounding box center [623, 75] width 1246 height 1307
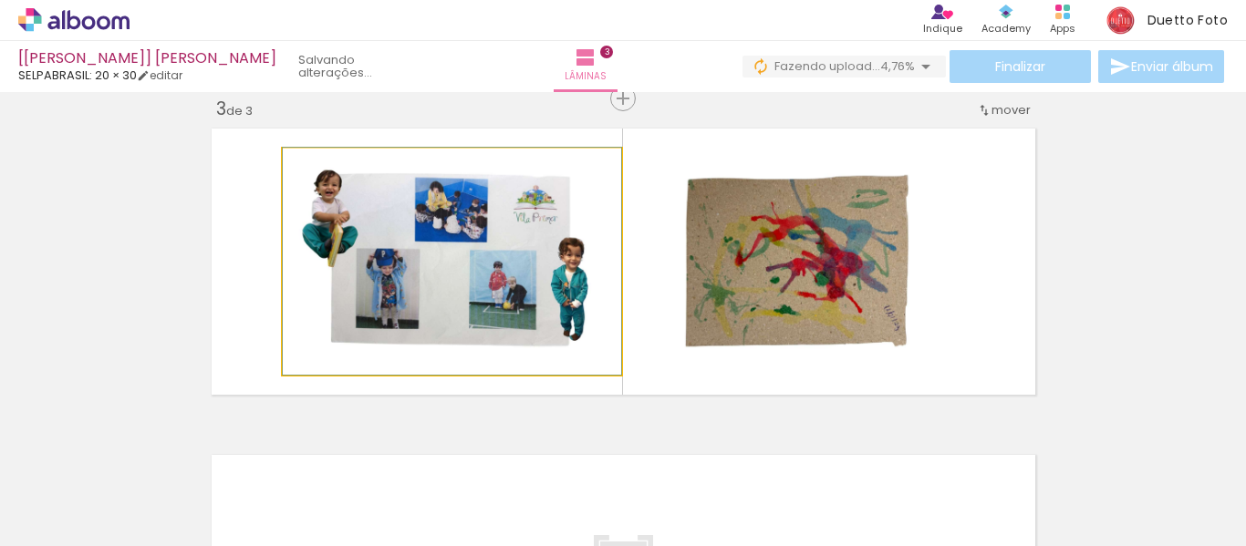
click at [501, 248] on quentale-photo at bounding box center [452, 262] width 338 height 226
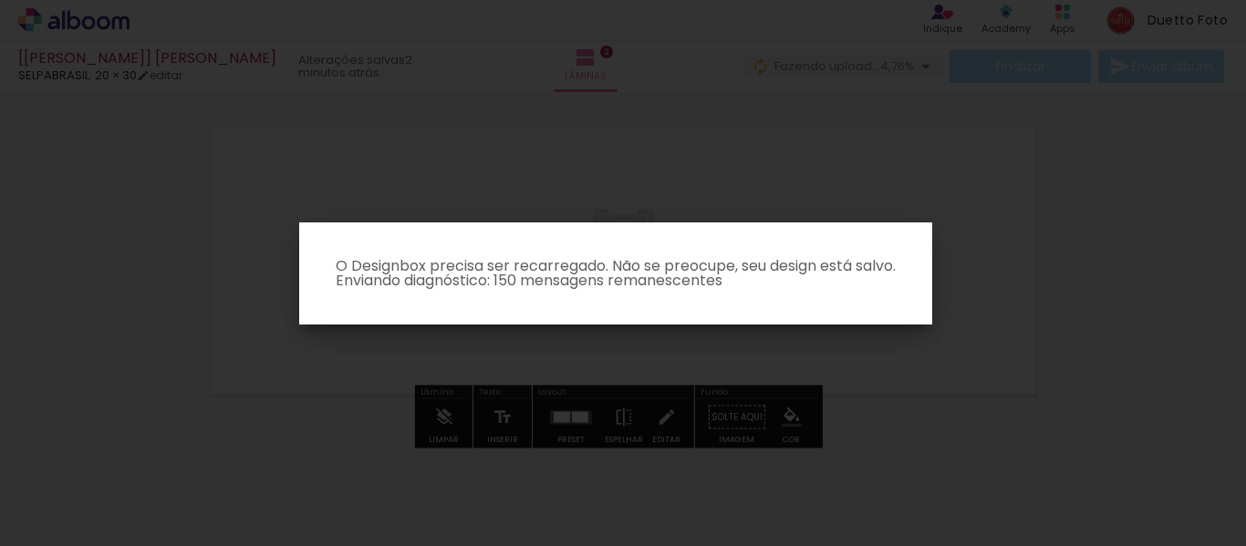
click at [475, 288] on p "O Designbox precisa ser recarregado. Não se preocupe, seu design está salvo. En…" at bounding box center [616, 273] width 604 height 29
click at [1035, 235] on iron-overlay-backdrop at bounding box center [623, 273] width 1246 height 546
click at [1015, 255] on iron-overlay-backdrop at bounding box center [623, 273] width 1246 height 546
click at [1014, 255] on iron-overlay-backdrop at bounding box center [623, 273] width 1246 height 546
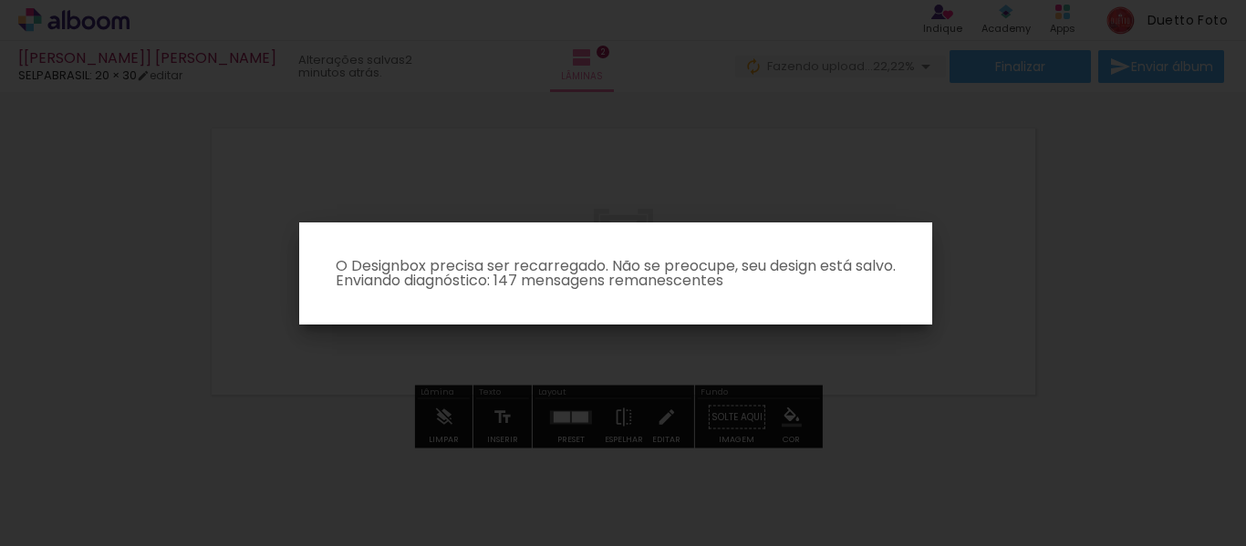
click at [995, 280] on iron-overlay-backdrop at bounding box center [623, 273] width 1246 height 546
click at [478, 208] on iron-overlay-backdrop at bounding box center [623, 273] width 1246 height 546
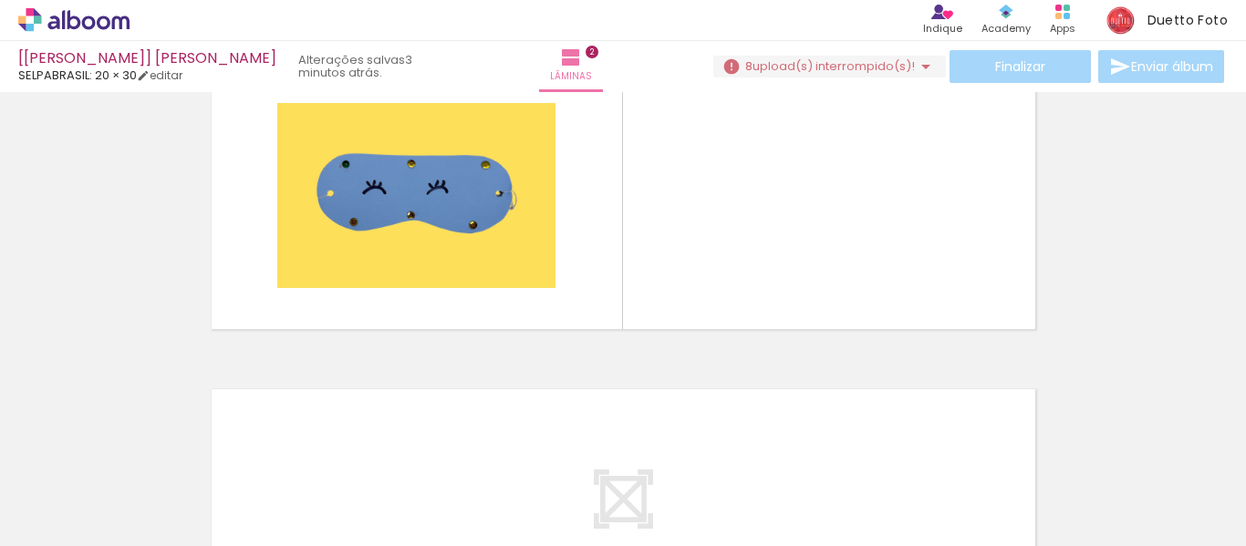
scroll to position [456, 0]
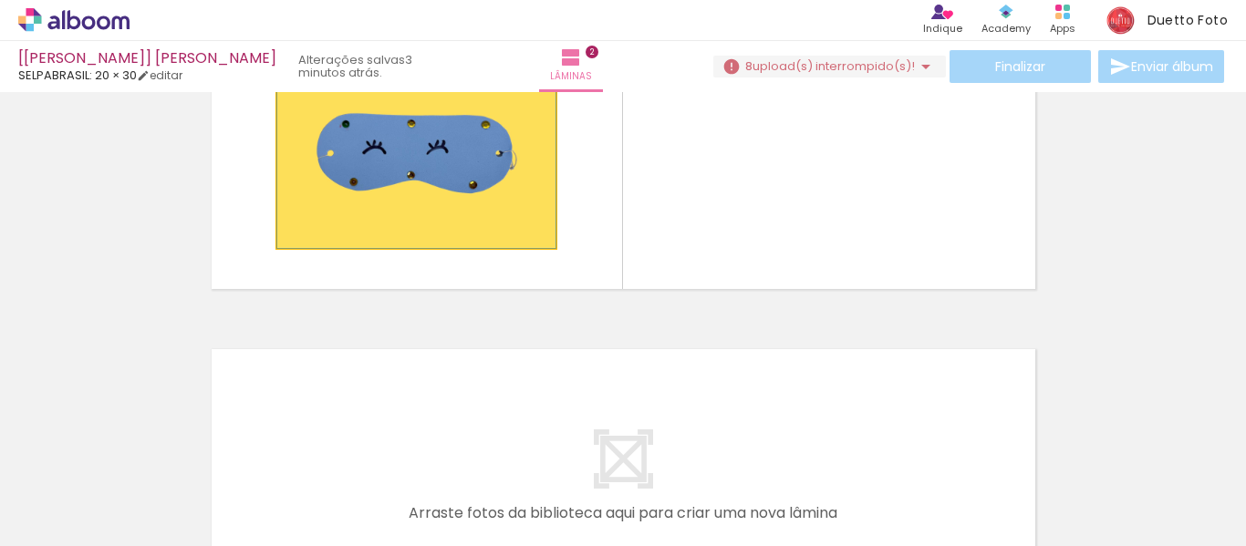
click at [470, 173] on quentale-photo at bounding box center [416, 155] width 278 height 185
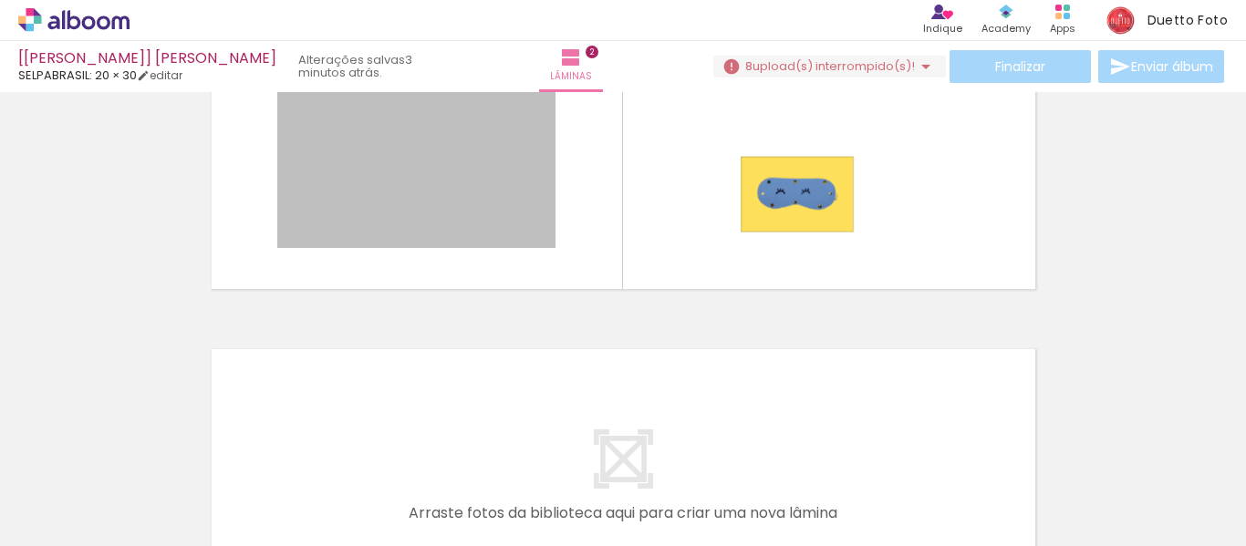
drag, startPoint x: 428, startPoint y: 190, endPoint x: 790, endPoint y: 194, distance: 362.2
click at [790, 194] on quentale-layouter at bounding box center [623, 156] width 838 height 281
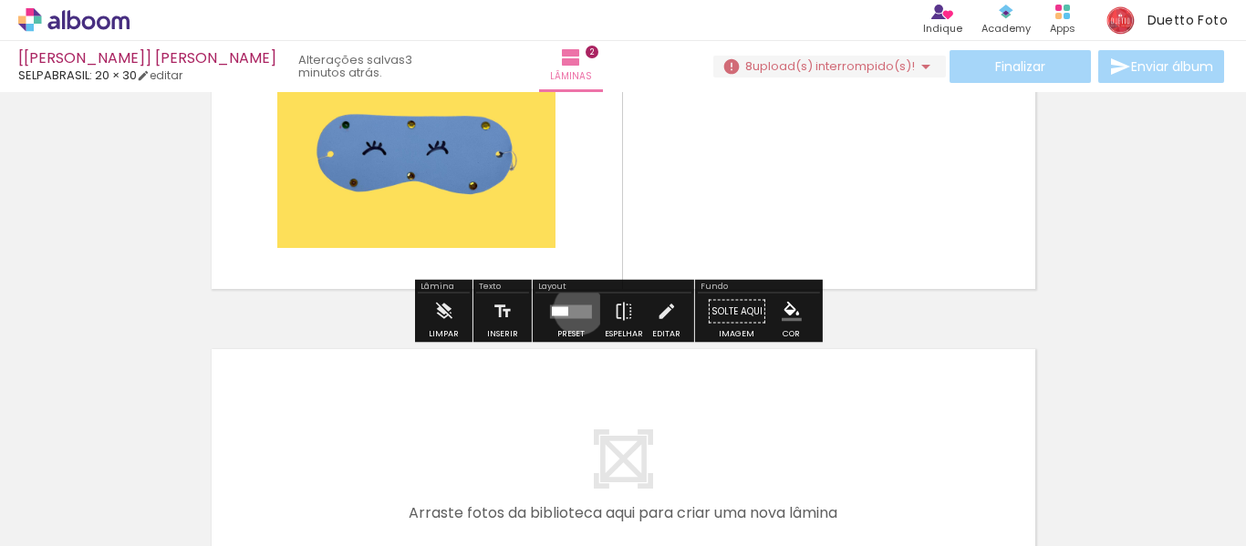
click at [575, 309] on quentale-layouter at bounding box center [571, 312] width 42 height 14
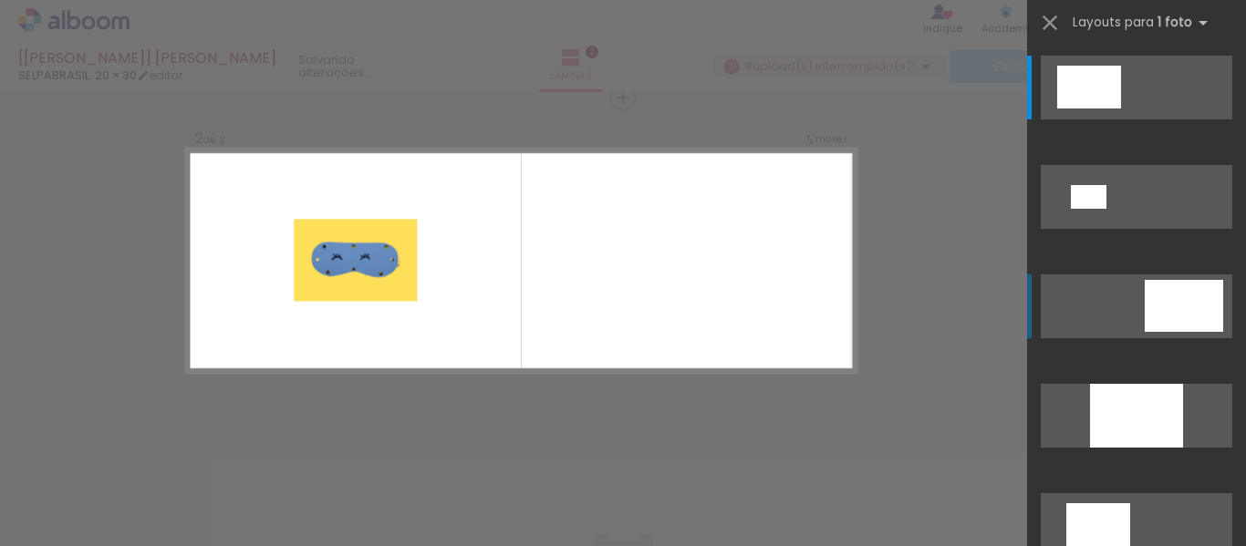
click at [1133, 284] on quentale-layouter at bounding box center [1137, 307] width 192 height 64
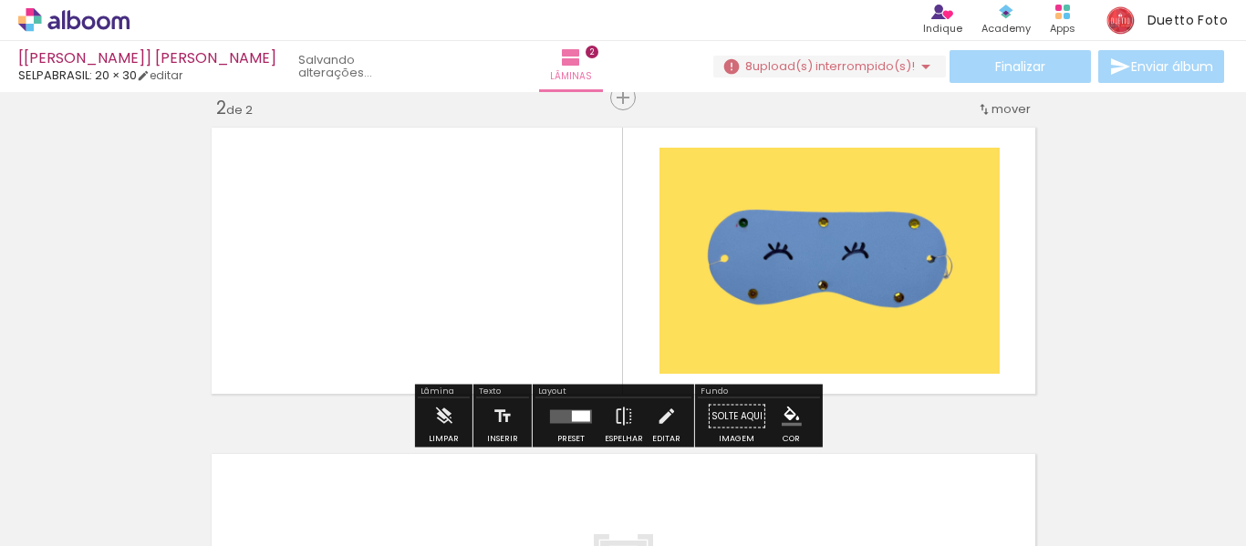
scroll to position [350, 0]
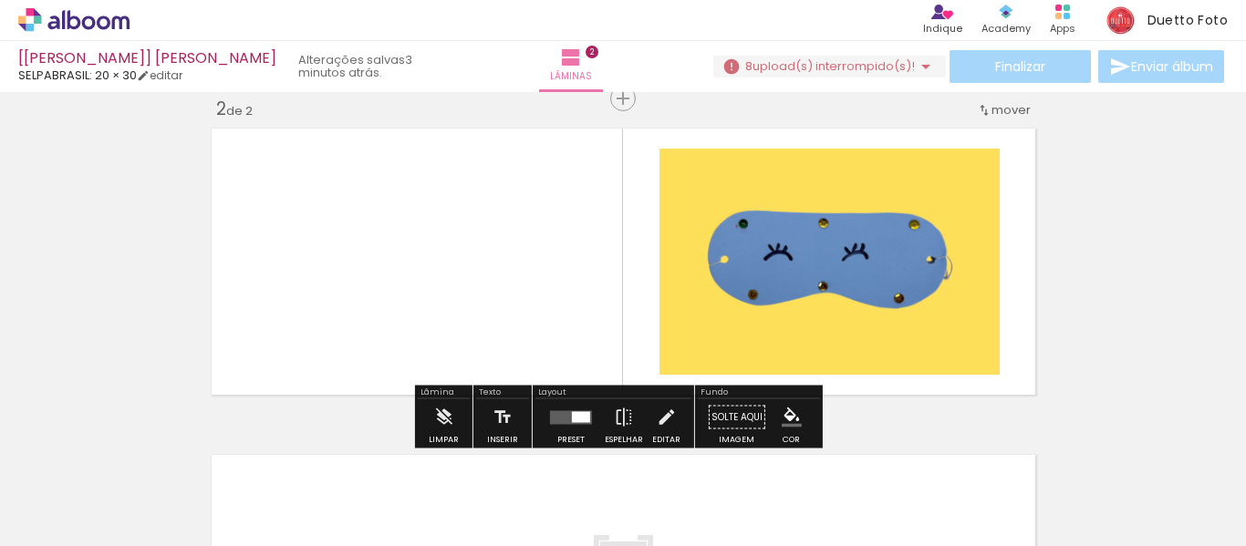
click at [911, 202] on quentale-photo at bounding box center [830, 262] width 340 height 226
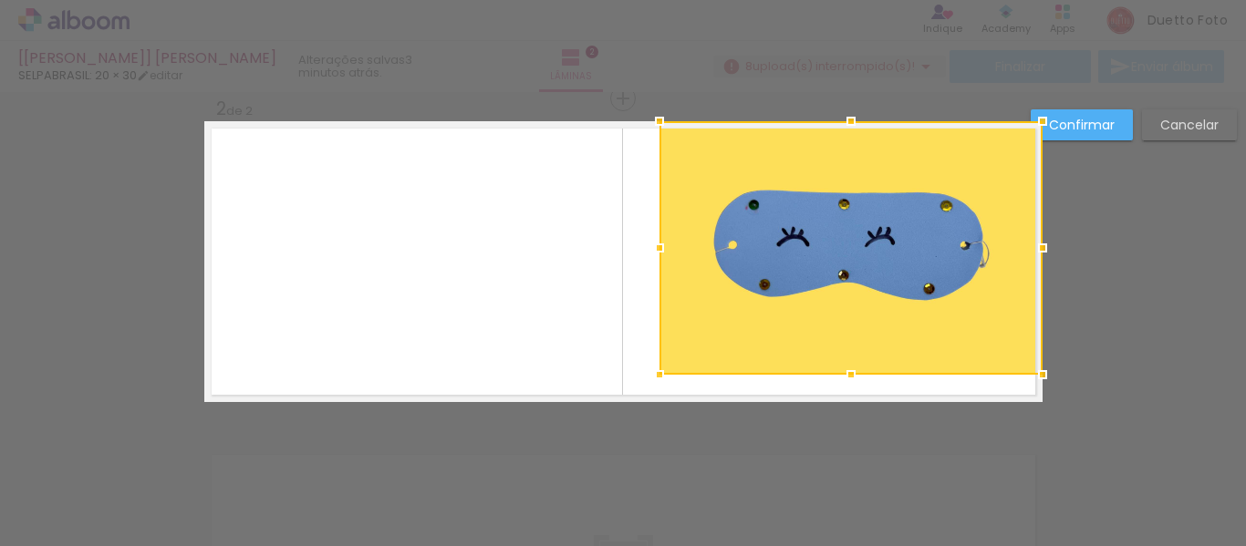
drag, startPoint x: 1006, startPoint y: 142, endPoint x: 1026, endPoint y: 126, distance: 25.9
click at [1026, 126] on div at bounding box center [1043, 121] width 36 height 36
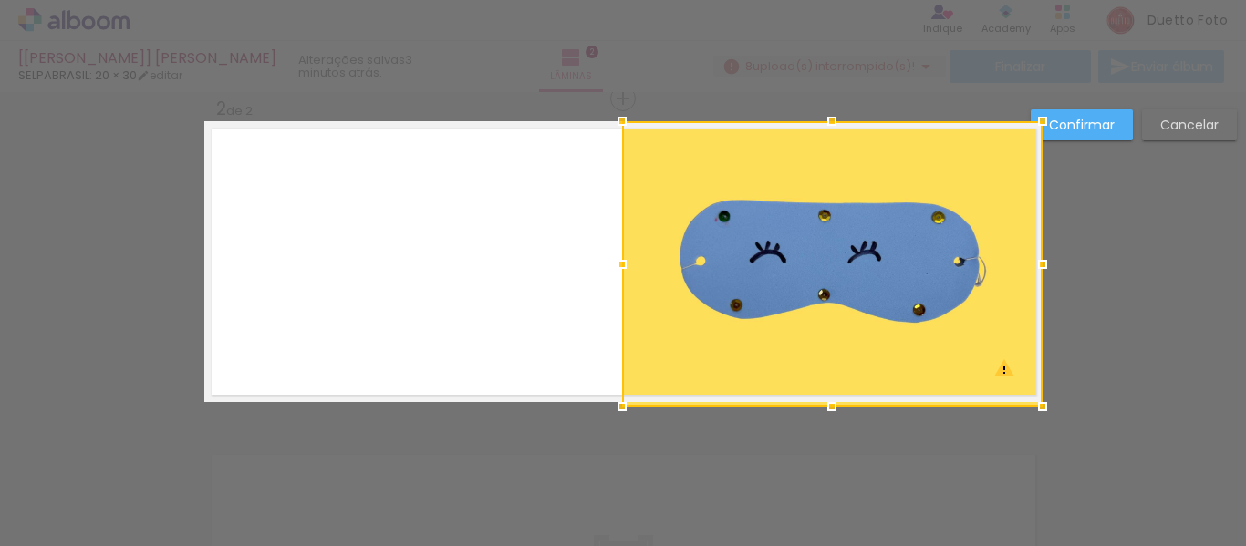
drag, startPoint x: 633, startPoint y: 400, endPoint x: 911, endPoint y: 219, distance: 331.0
click at [617, 412] on div at bounding box center [622, 407] width 36 height 36
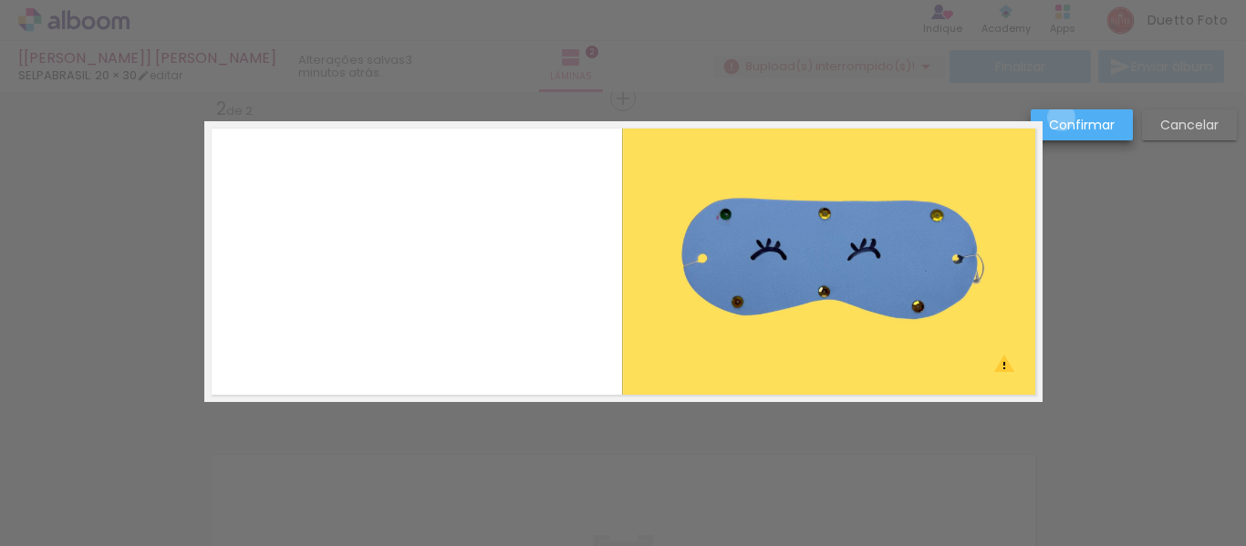
click at [0, 0] on slot "Confirmar" at bounding box center [0, 0] width 0 height 0
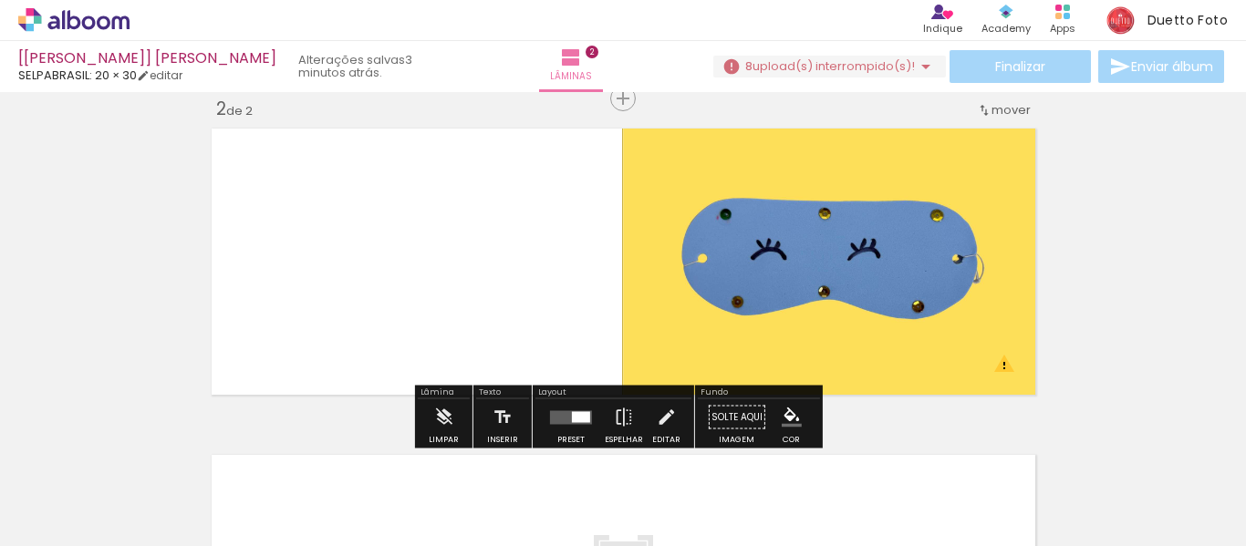
click at [1119, 261] on div "Inserir lâmina 1 de 2 Inserir lâmina 2 de 2 O Designbox precisará aumentar a su…" at bounding box center [623, 238] width 1246 height 981
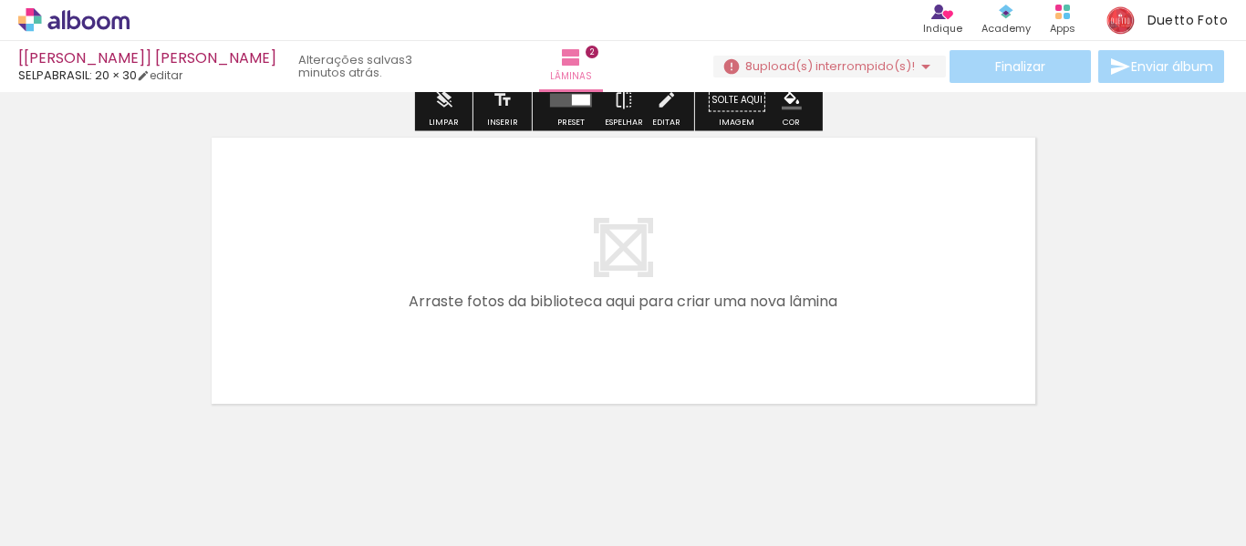
scroll to position [711, 0]
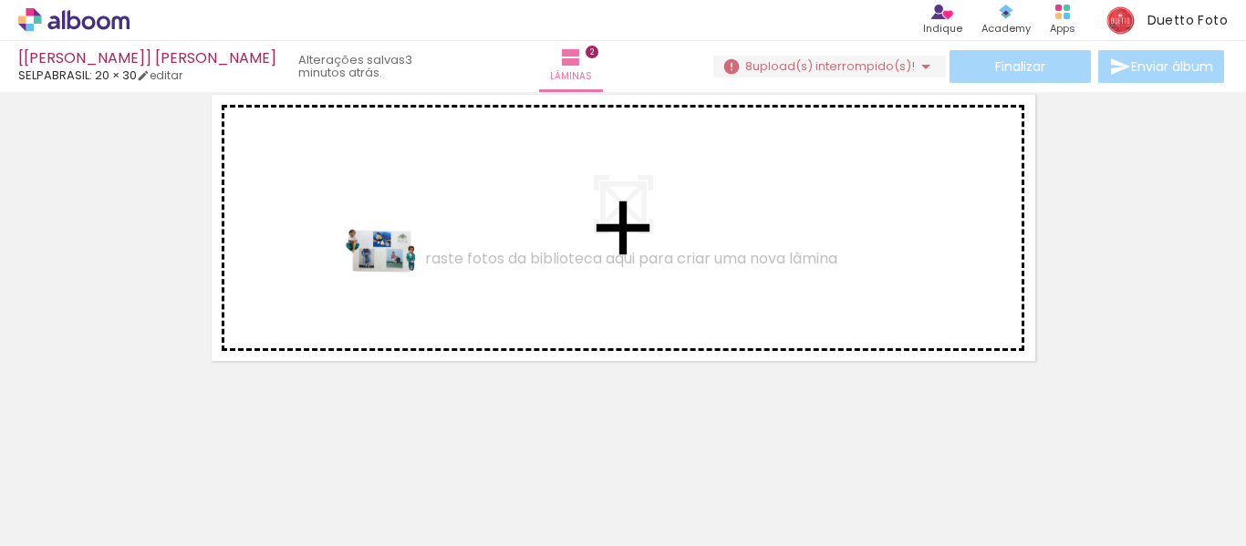
drag, startPoint x: 377, startPoint y: 428, endPoint x: 396, endPoint y: 279, distance: 149.9
click at [396, 279] on quentale-workspace at bounding box center [623, 273] width 1246 height 546
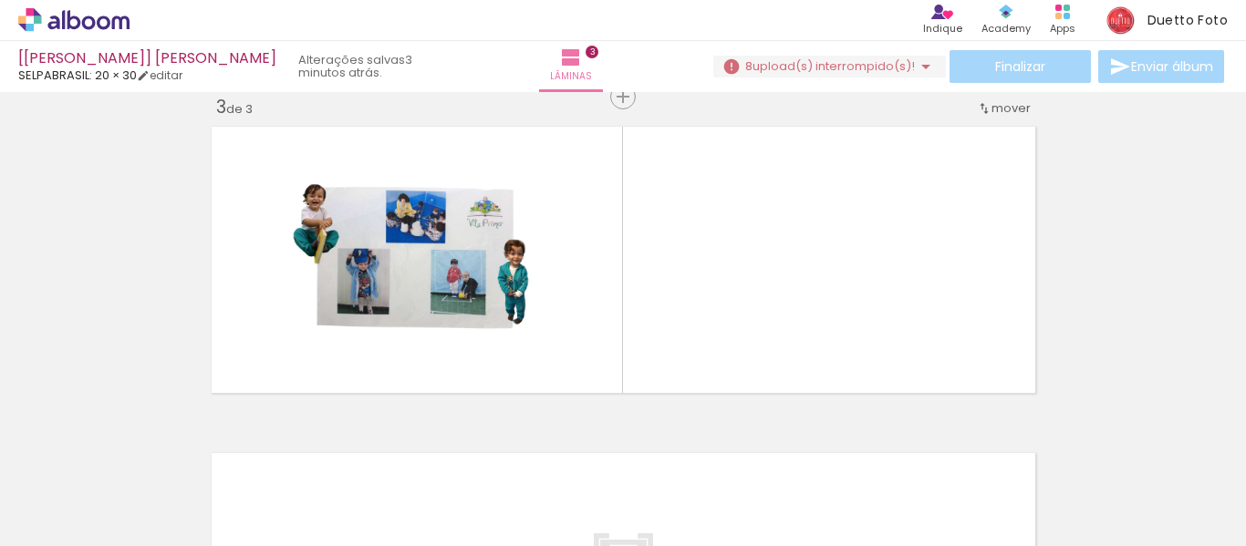
scroll to position [677, 0]
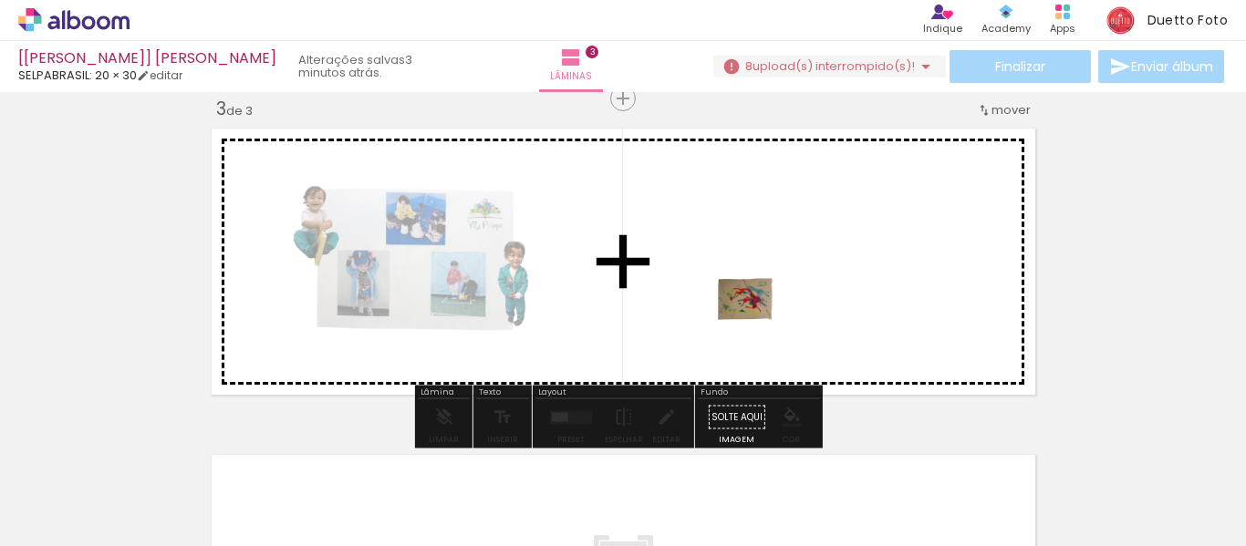
drag, startPoint x: 501, startPoint y: 505, endPoint x: 758, endPoint y: 327, distance: 312.8
click at [758, 327] on quentale-workspace at bounding box center [623, 273] width 1246 height 546
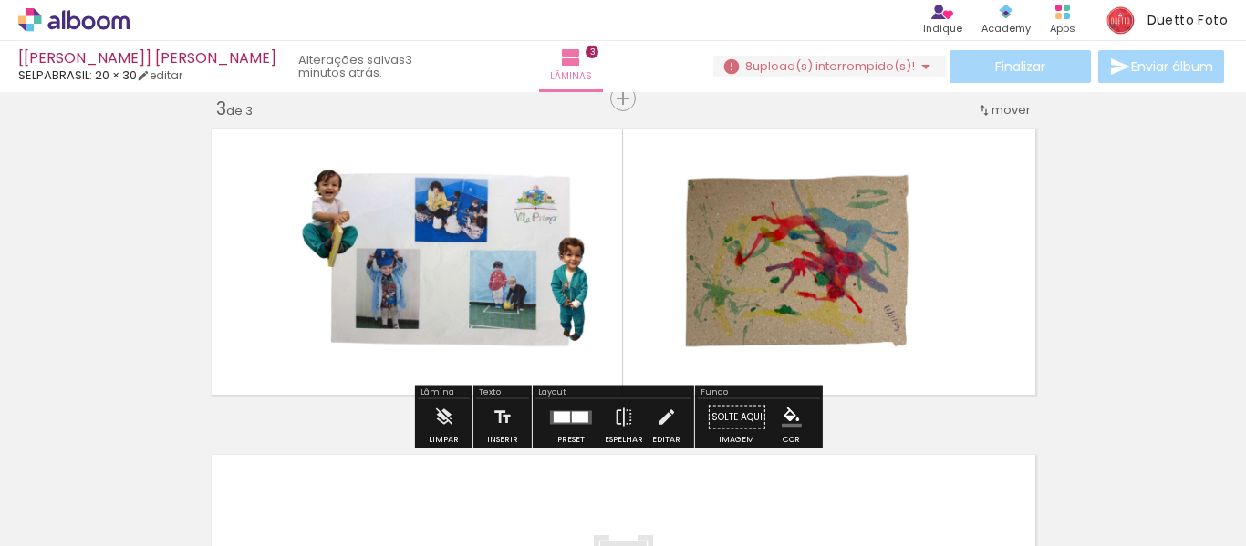
click at [590, 419] on div at bounding box center [570, 418] width 49 height 36
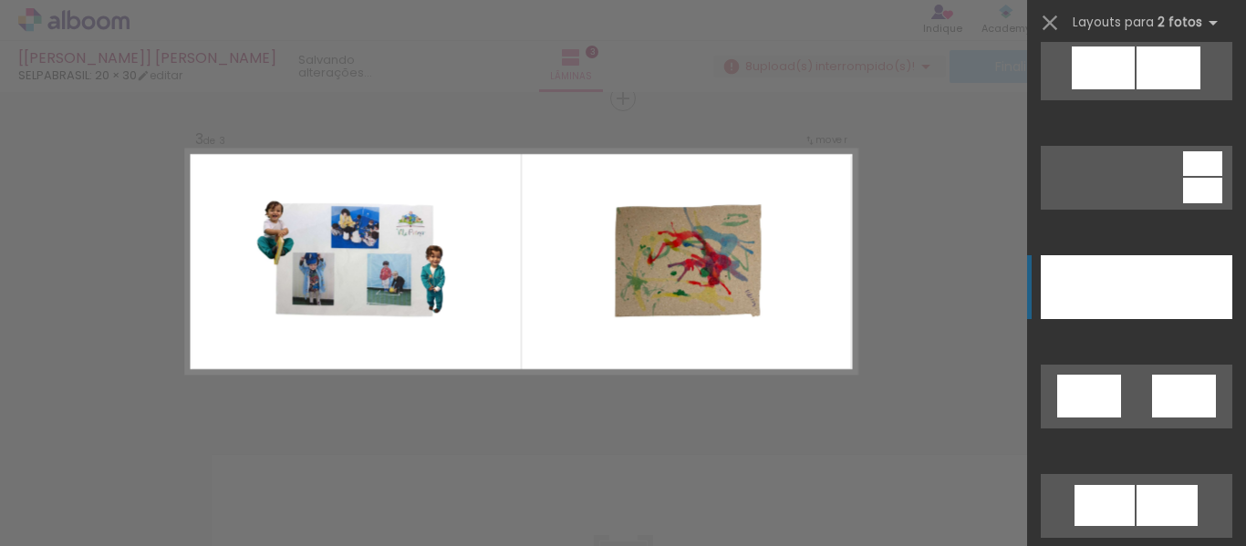
scroll to position [1004, 0]
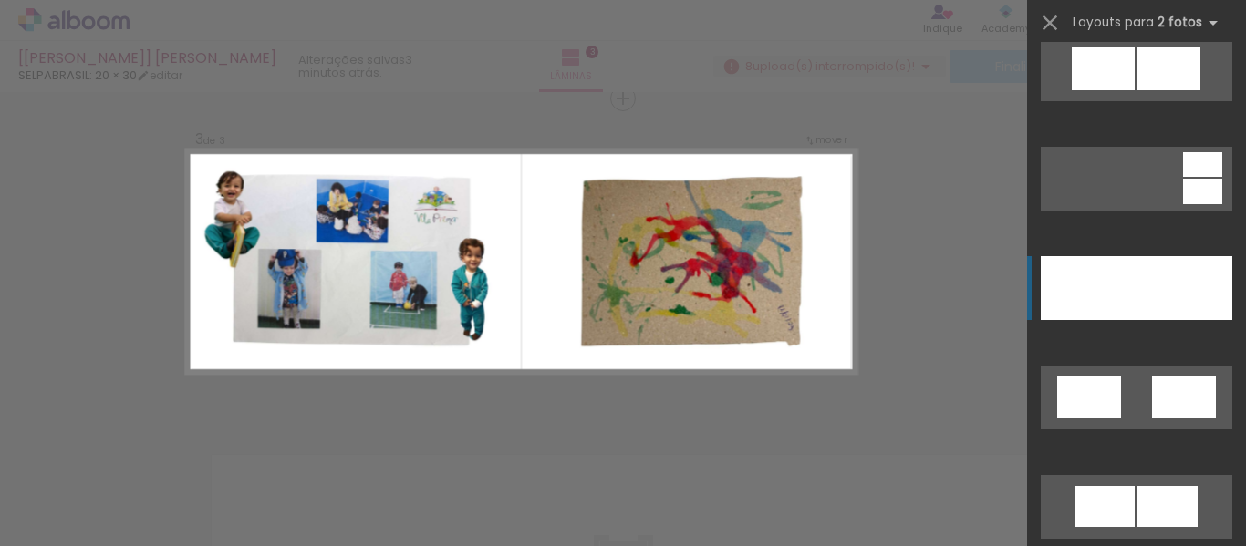
click at [1156, 305] on div at bounding box center [1185, 288] width 96 height 64
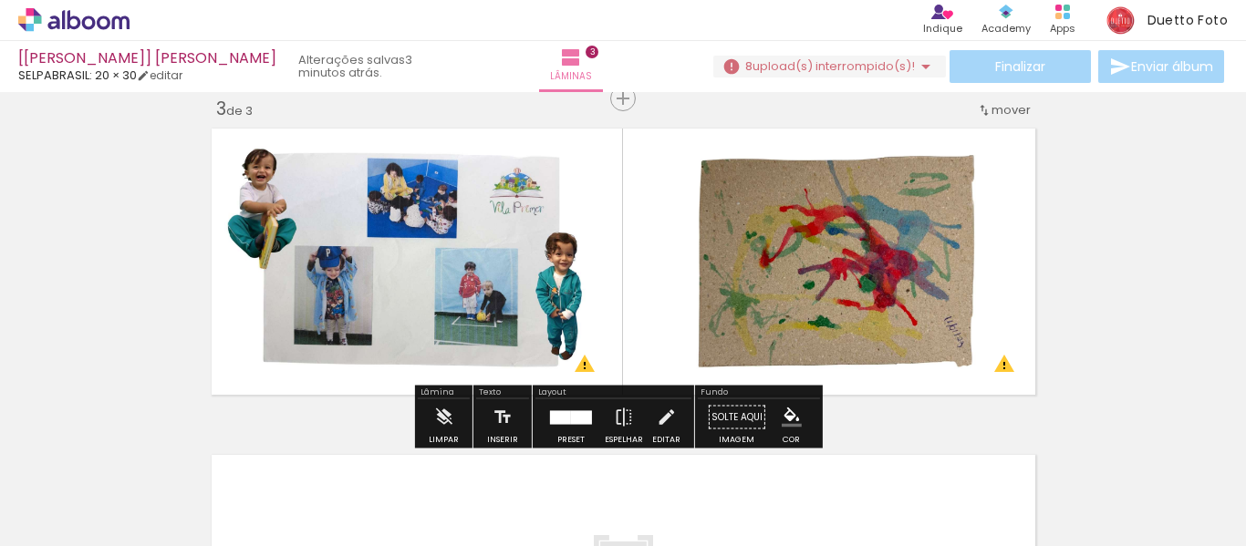
click at [1156, 305] on div "Inserir lâmina 1 de 3 Inserir lâmina 2 de 3 Inserir lâmina 3 de 3 O Designbox p…" at bounding box center [623, 75] width 1246 height 1307
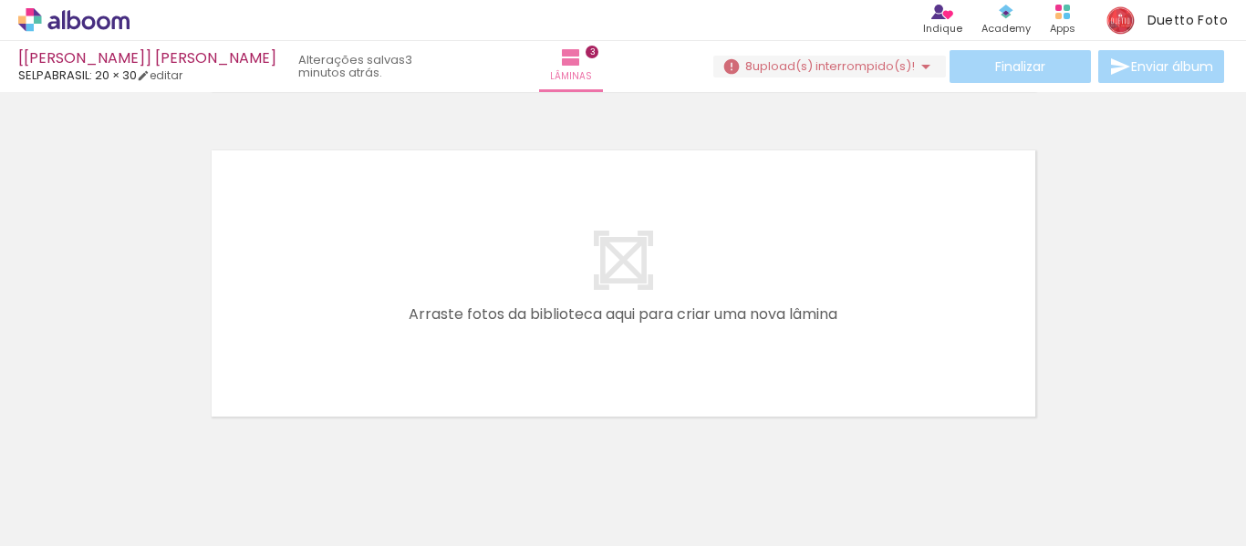
scroll to position [1037, 0]
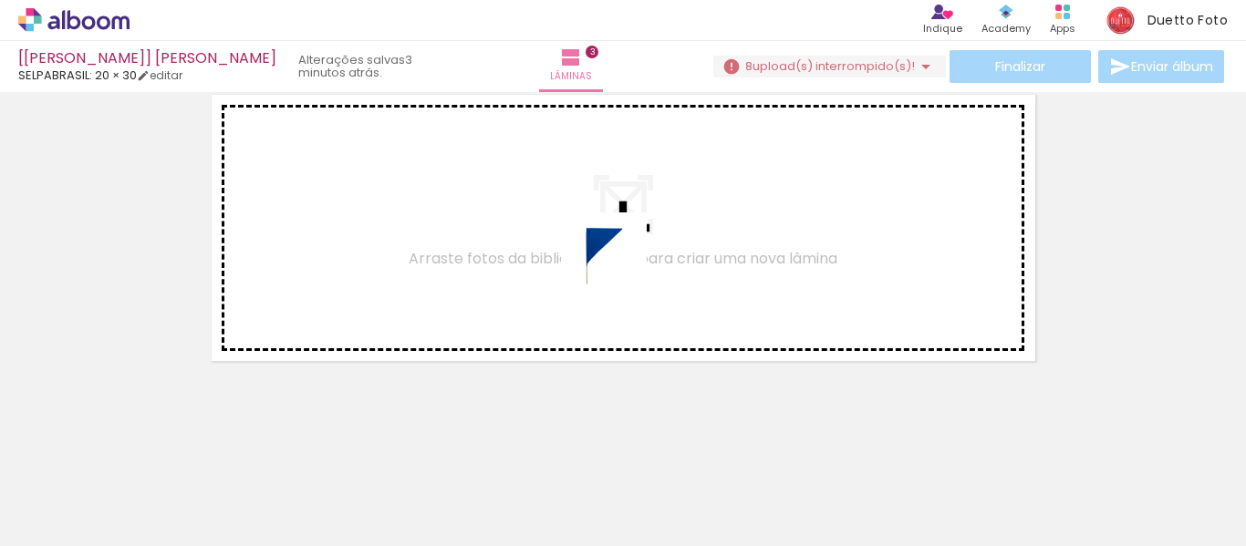
drag, startPoint x: 610, startPoint y: 389, endPoint x: 618, endPoint y: 269, distance: 119.7
click at [618, 269] on quentale-workspace at bounding box center [623, 273] width 1246 height 546
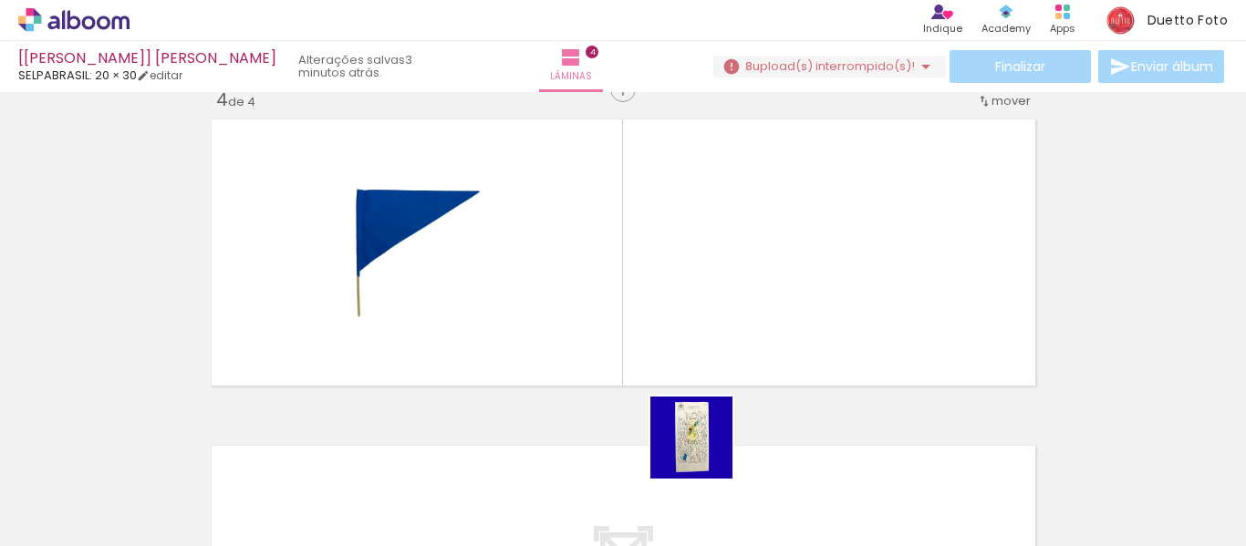
scroll to position [1004, 0]
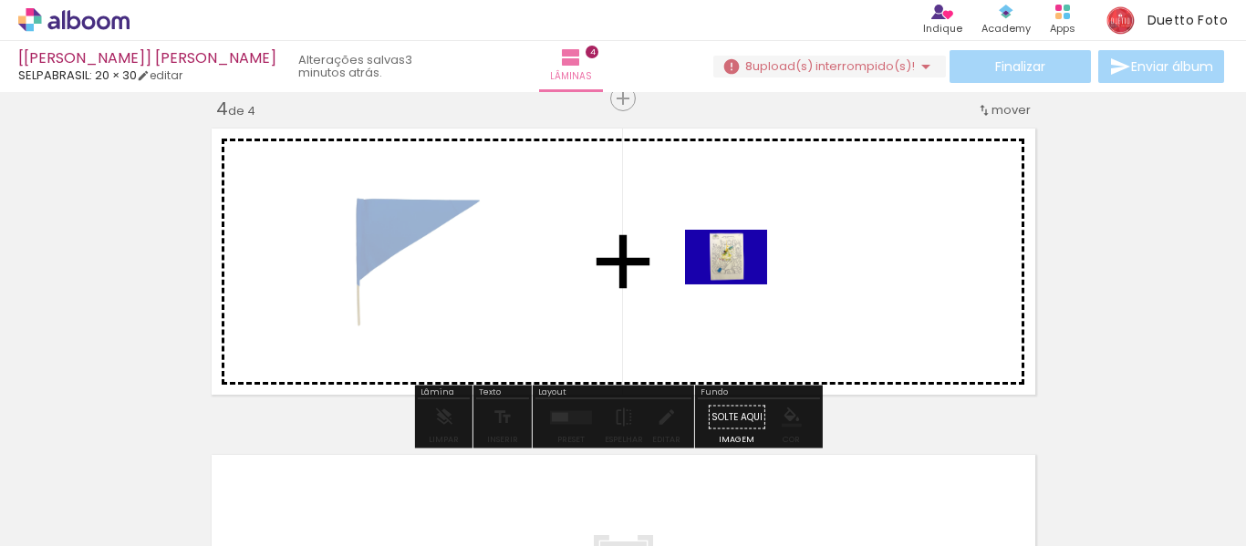
drag, startPoint x: 705, startPoint y: 452, endPoint x: 740, endPoint y: 285, distance: 170.5
click at [740, 285] on quentale-workspace at bounding box center [623, 273] width 1246 height 546
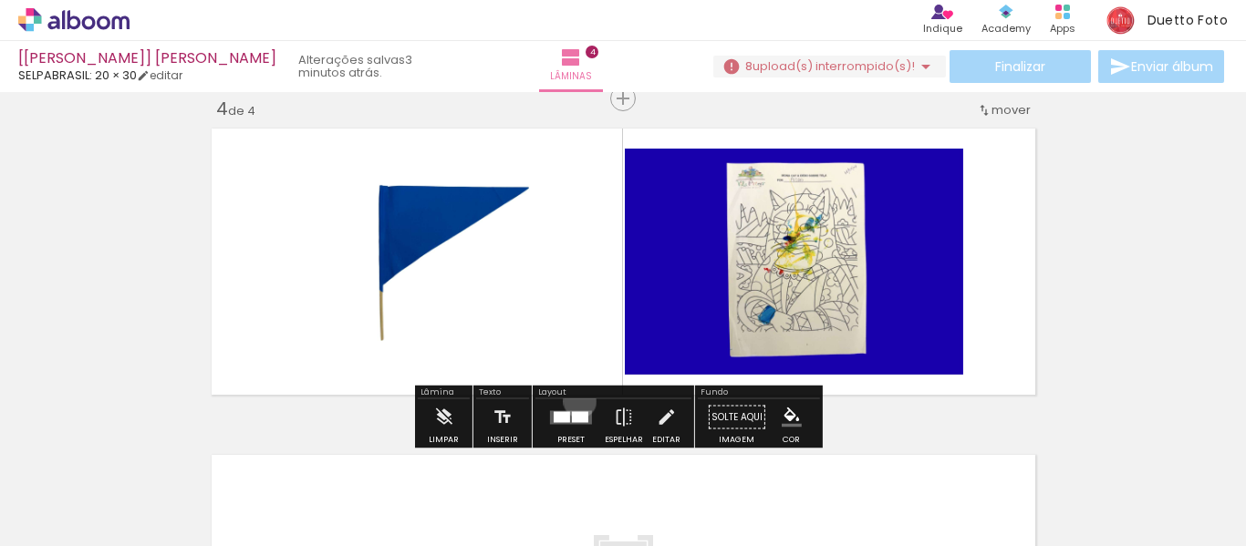
click at [576, 401] on div at bounding box center [570, 418] width 49 height 36
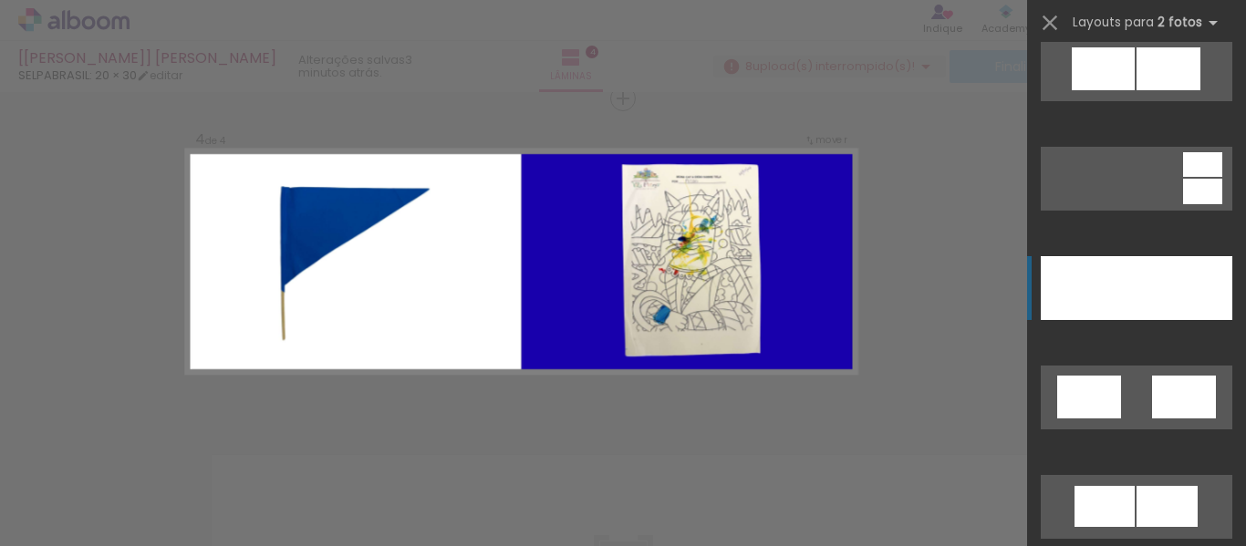
click at [1150, 286] on div at bounding box center [1185, 288] width 96 height 64
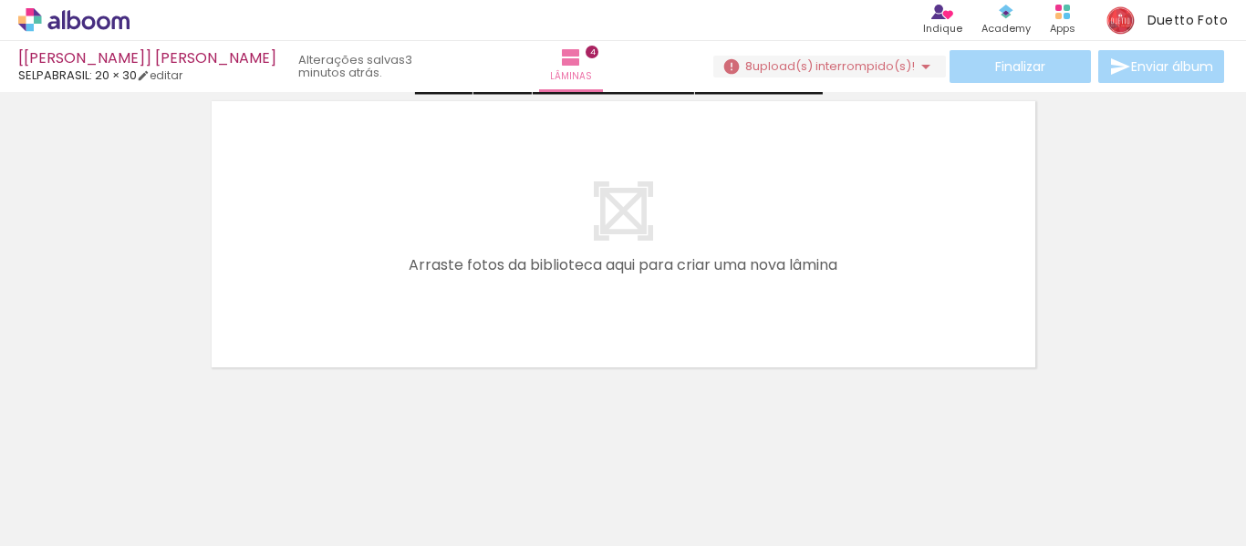
scroll to position [1364, 0]
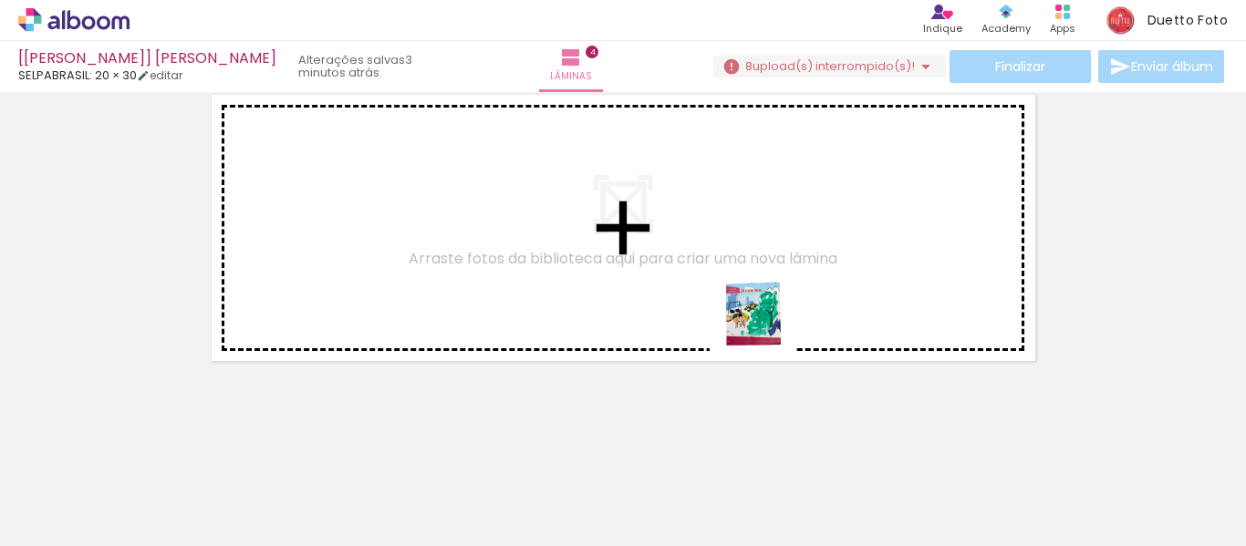
drag, startPoint x: 794, startPoint y: 484, endPoint x: 766, endPoint y: 328, distance: 158.4
click at [766, 328] on quentale-workspace at bounding box center [623, 273] width 1246 height 546
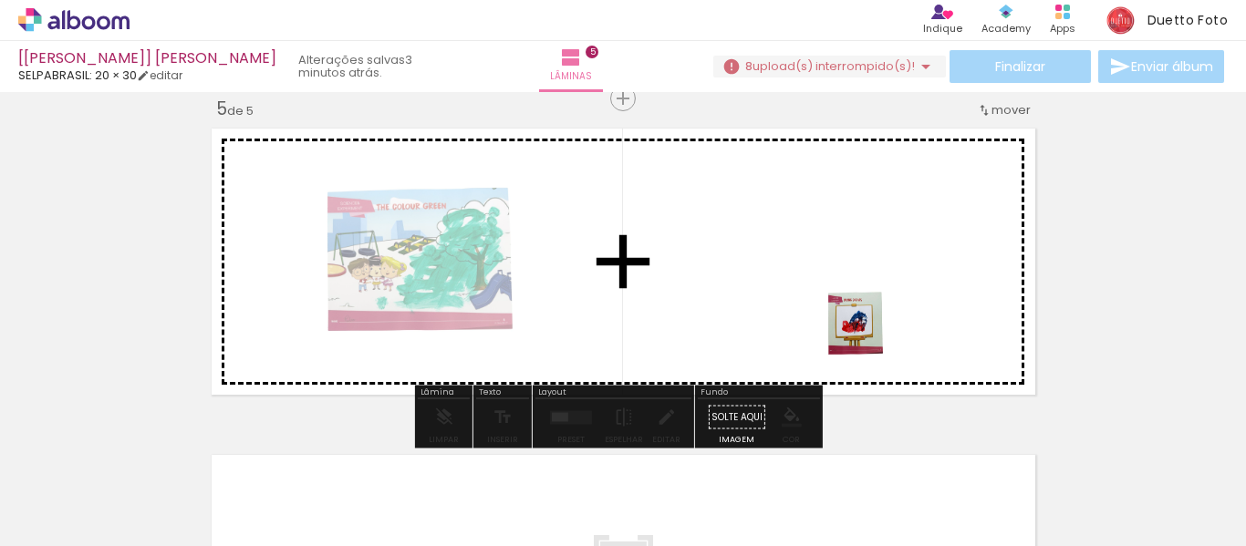
drag, startPoint x: 878, startPoint y: 355, endPoint x: 859, endPoint y: 319, distance: 40.0
click at [859, 319] on quentale-workspace at bounding box center [623, 273] width 1246 height 546
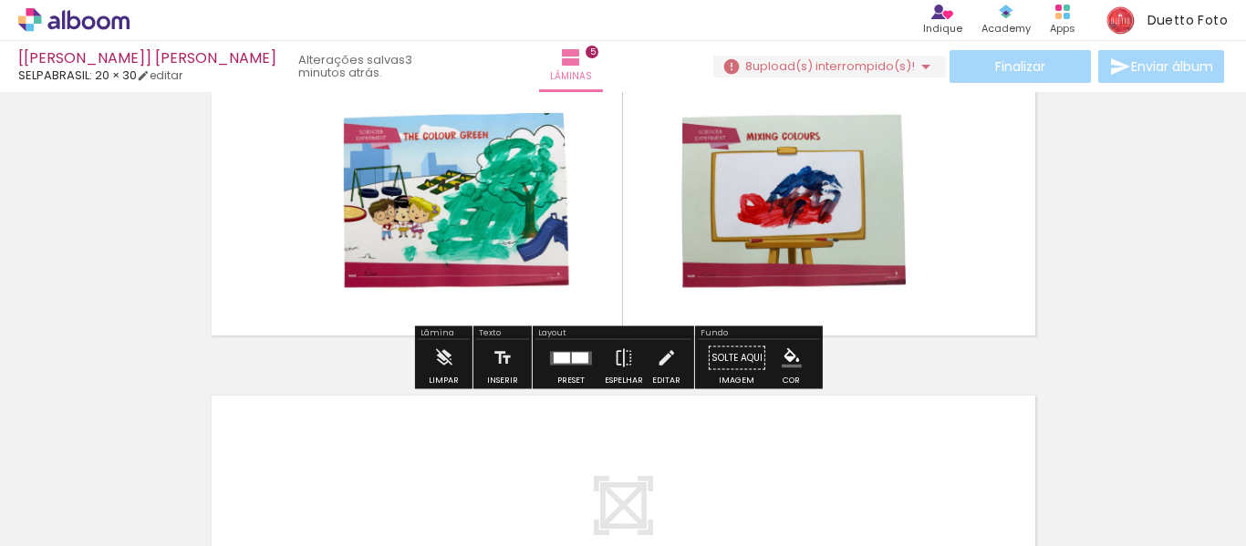
scroll to position [1421, 0]
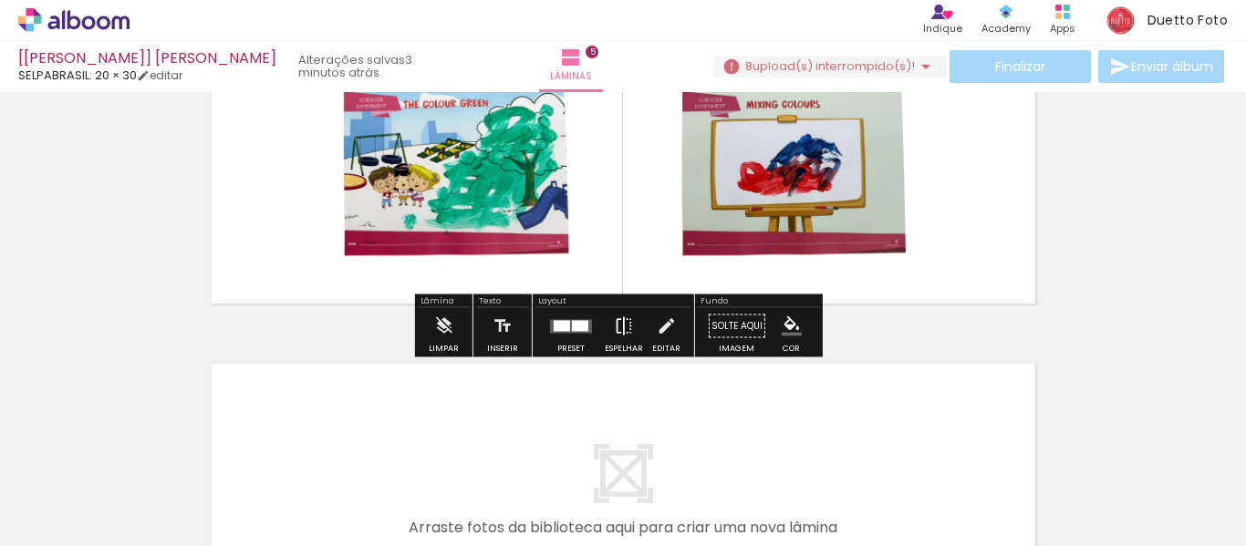
click at [614, 325] on iron-icon at bounding box center [624, 326] width 20 height 36
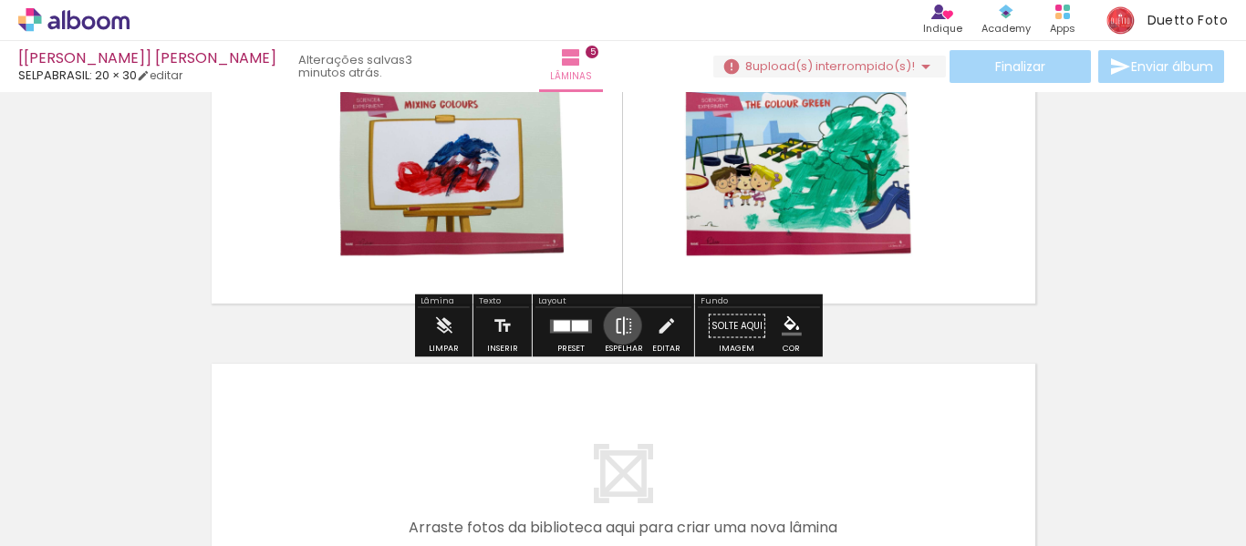
click at [619, 326] on iron-icon at bounding box center [624, 326] width 20 height 36
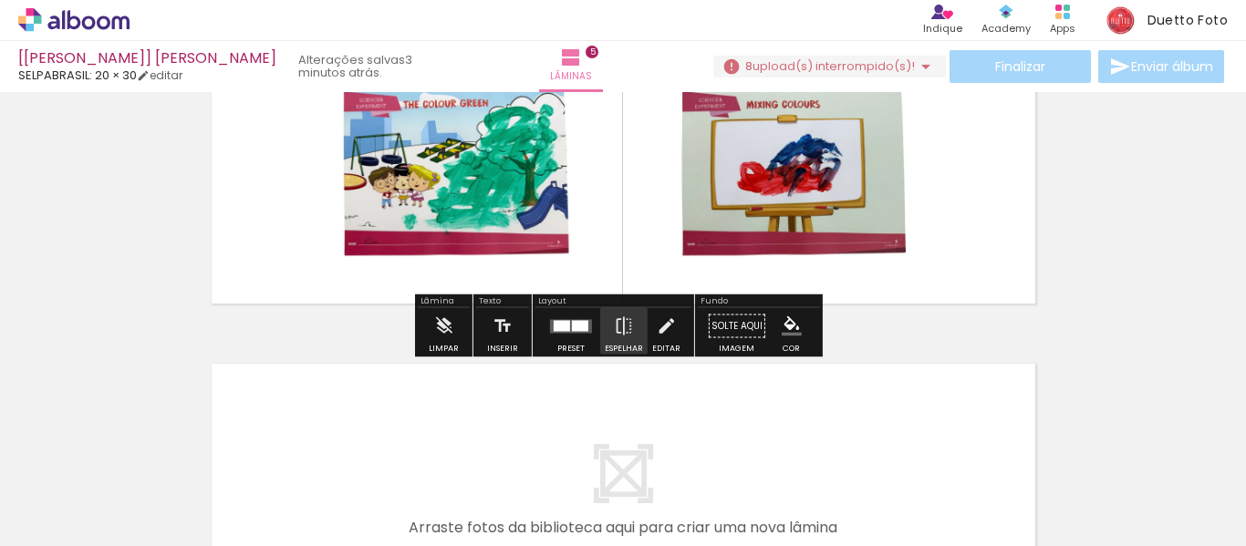
click at [562, 328] on div at bounding box center [562, 325] width 16 height 11
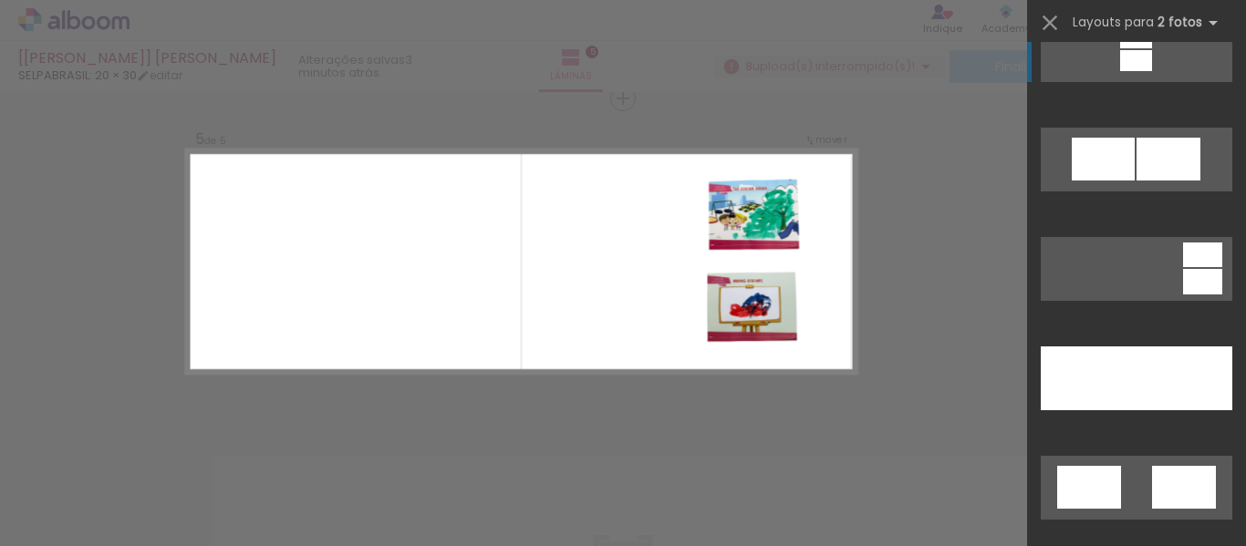
scroll to position [1095, 0]
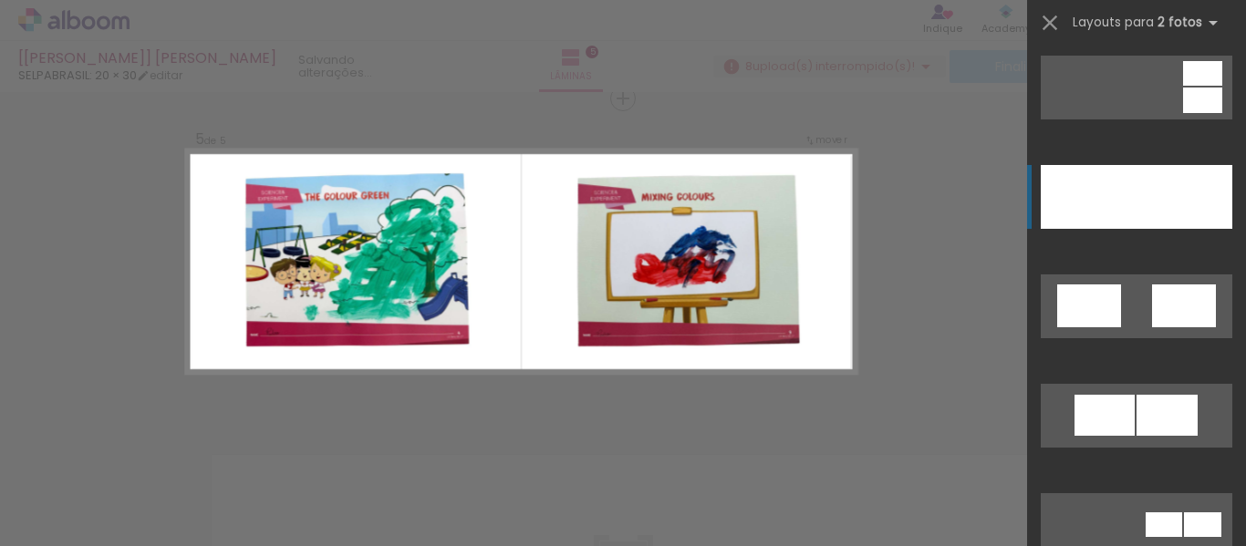
click at [1137, 201] on div at bounding box center [1185, 197] width 96 height 64
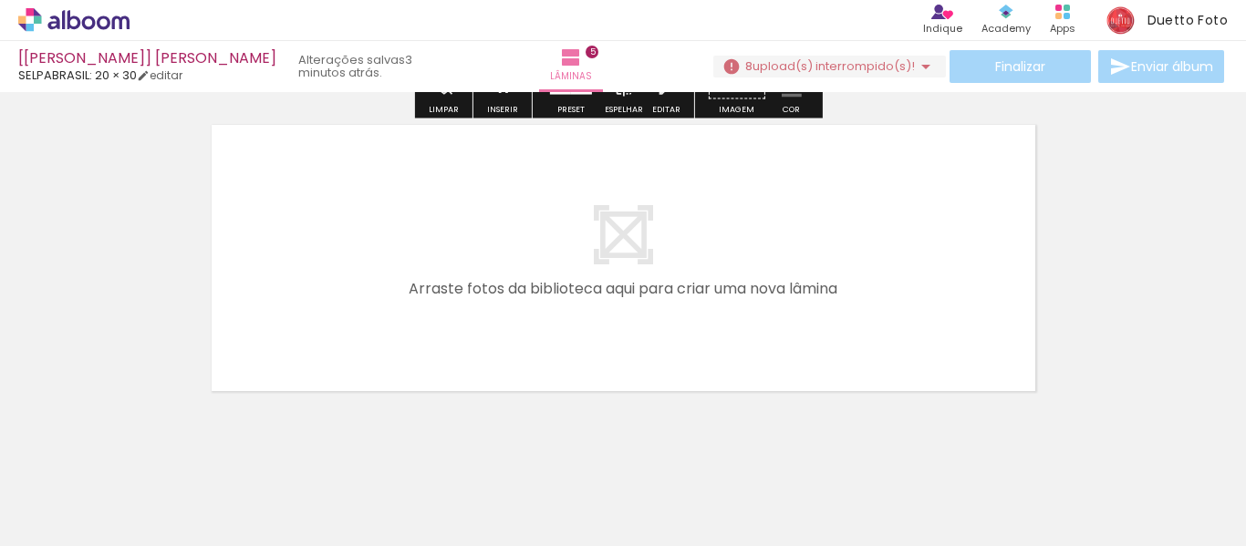
scroll to position [1691, 0]
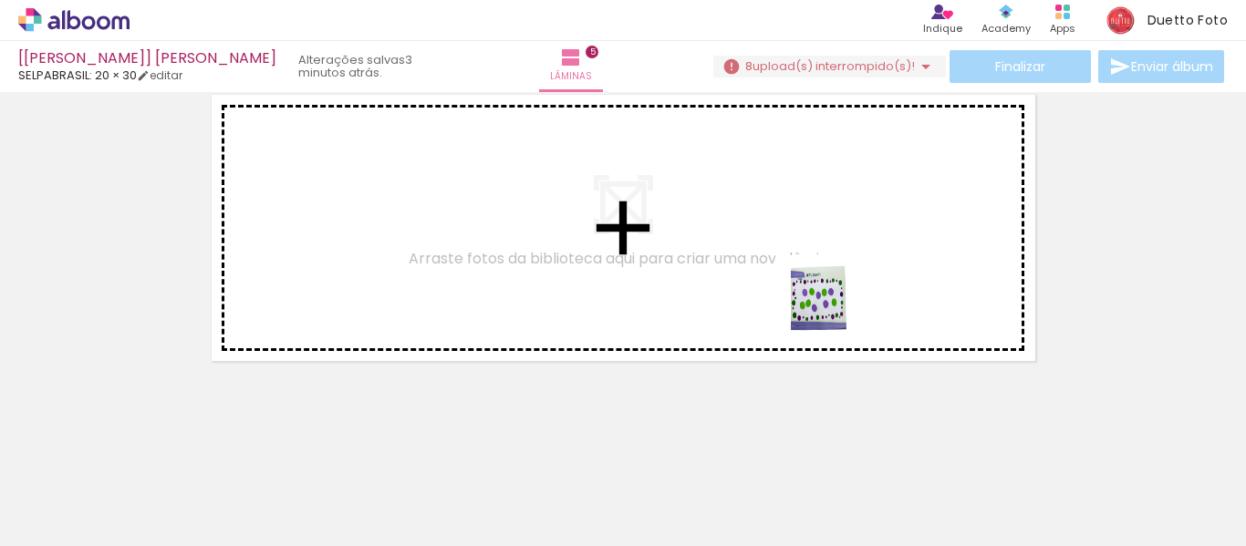
drag, startPoint x: 832, startPoint y: 312, endPoint x: 966, endPoint y: 415, distance: 169.2
click at [811, 279] on quentale-workspace at bounding box center [623, 273] width 1246 height 546
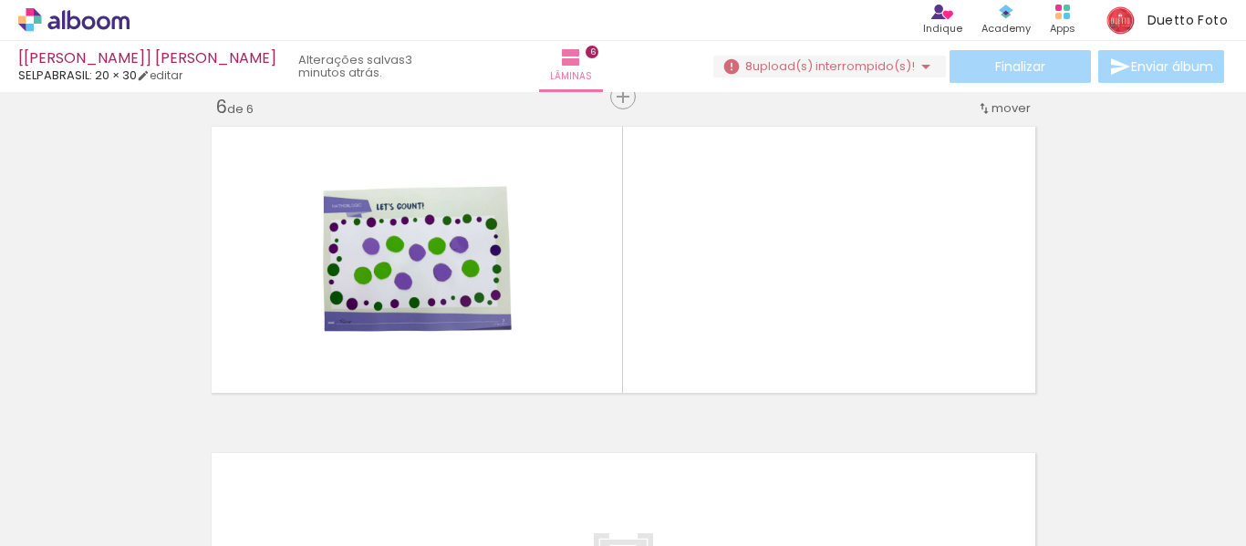
scroll to position [1657, 0]
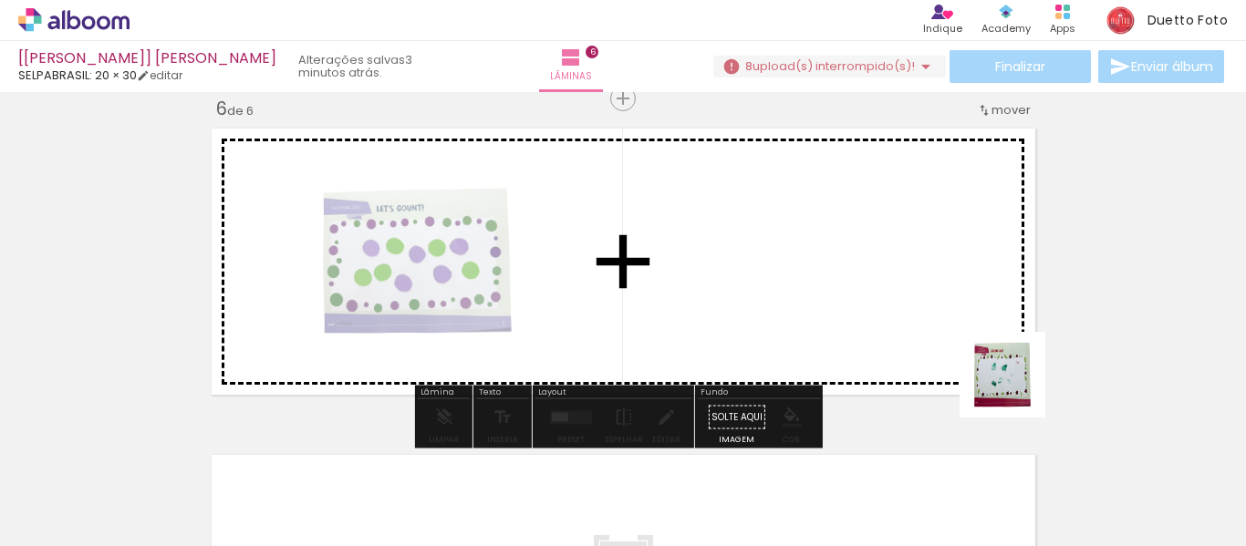
drag, startPoint x: 1115, startPoint y: 487, endPoint x: 839, endPoint y: 237, distance: 372.0
click at [839, 237] on quentale-workspace at bounding box center [623, 273] width 1246 height 546
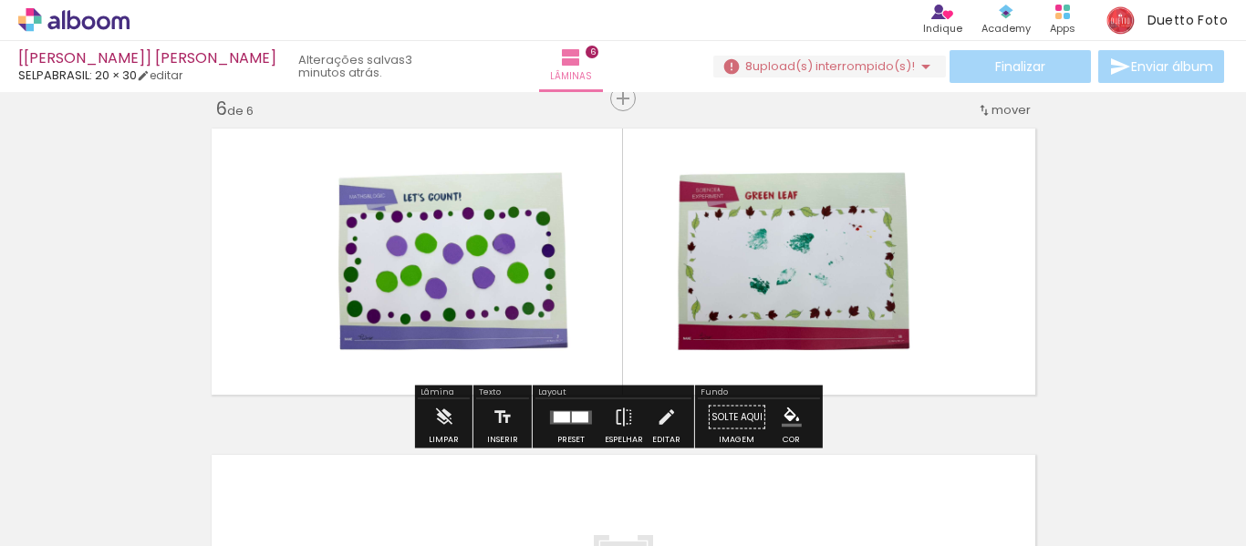
click at [583, 409] on div at bounding box center [570, 418] width 49 height 36
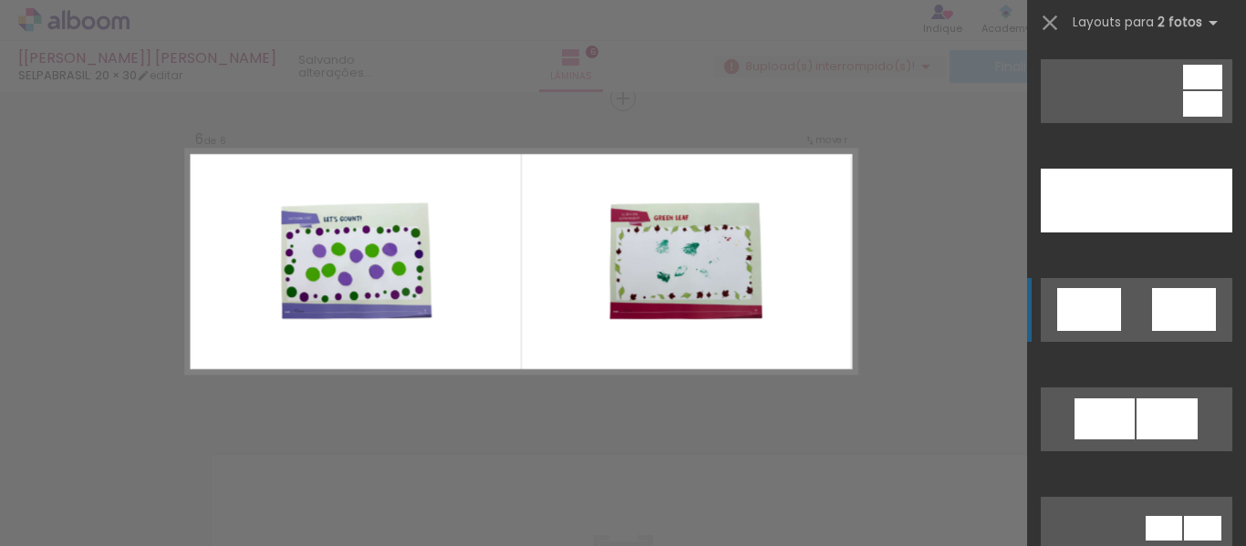
scroll to position [1095, 0]
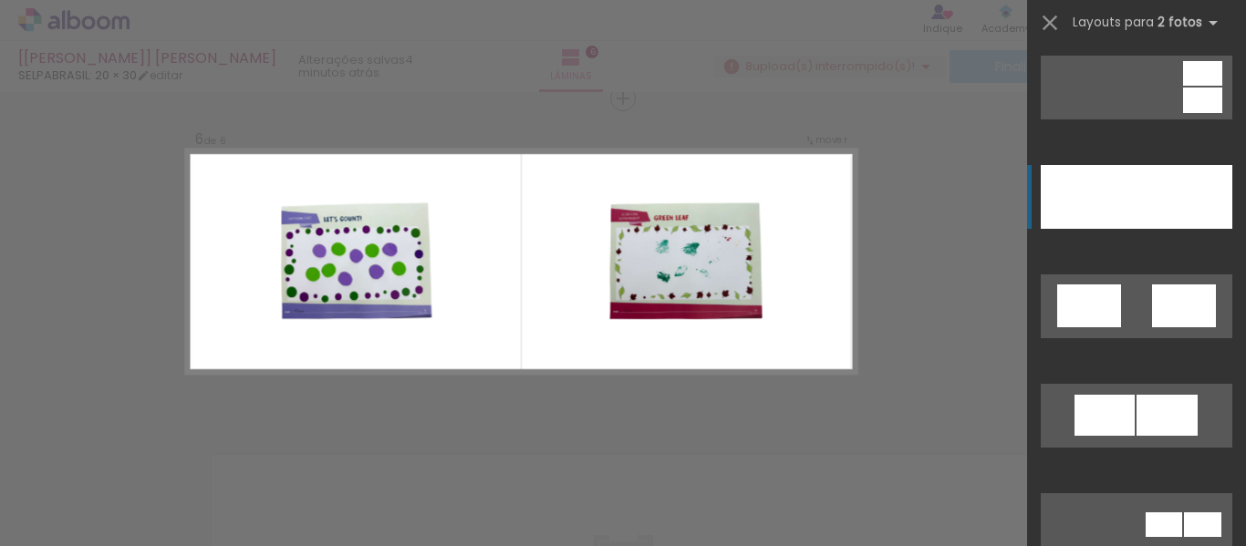
click at [1137, 221] on div at bounding box center [1185, 197] width 96 height 64
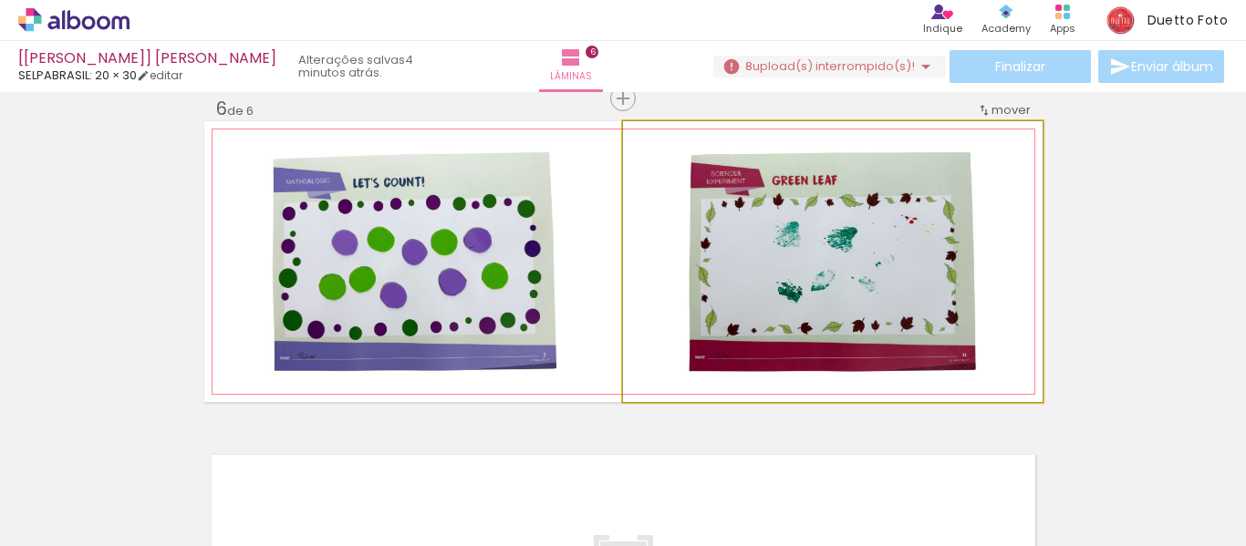
click at [1029, 280] on quentale-photo at bounding box center [833, 261] width 420 height 281
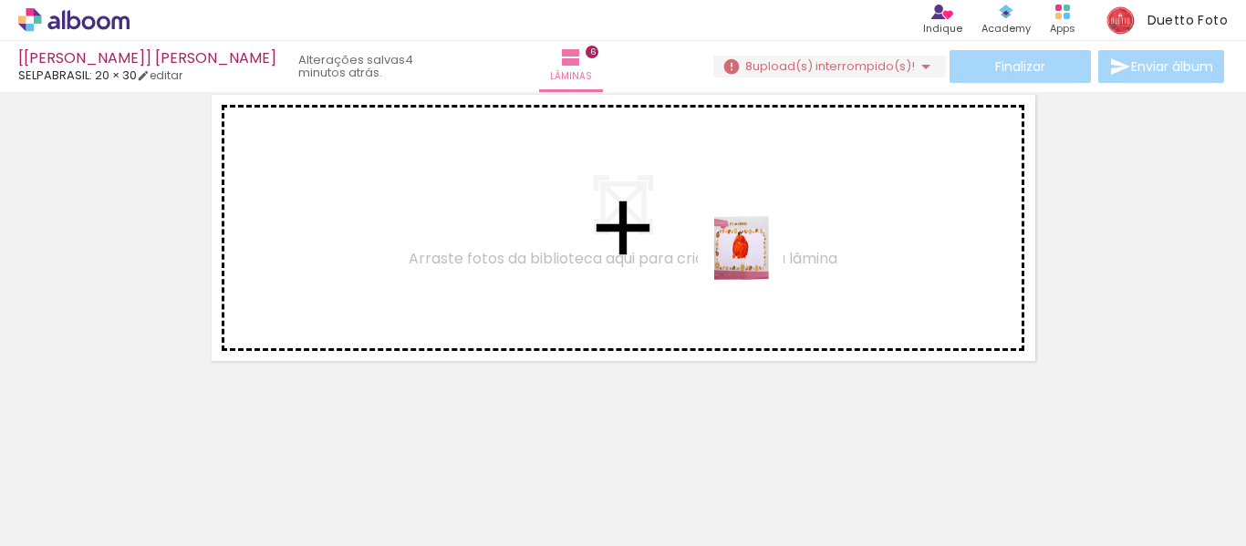
drag, startPoint x: 1188, startPoint y: 484, endPoint x: 754, endPoint y: 262, distance: 487.2
click at [754, 262] on quentale-workspace at bounding box center [623, 273] width 1246 height 546
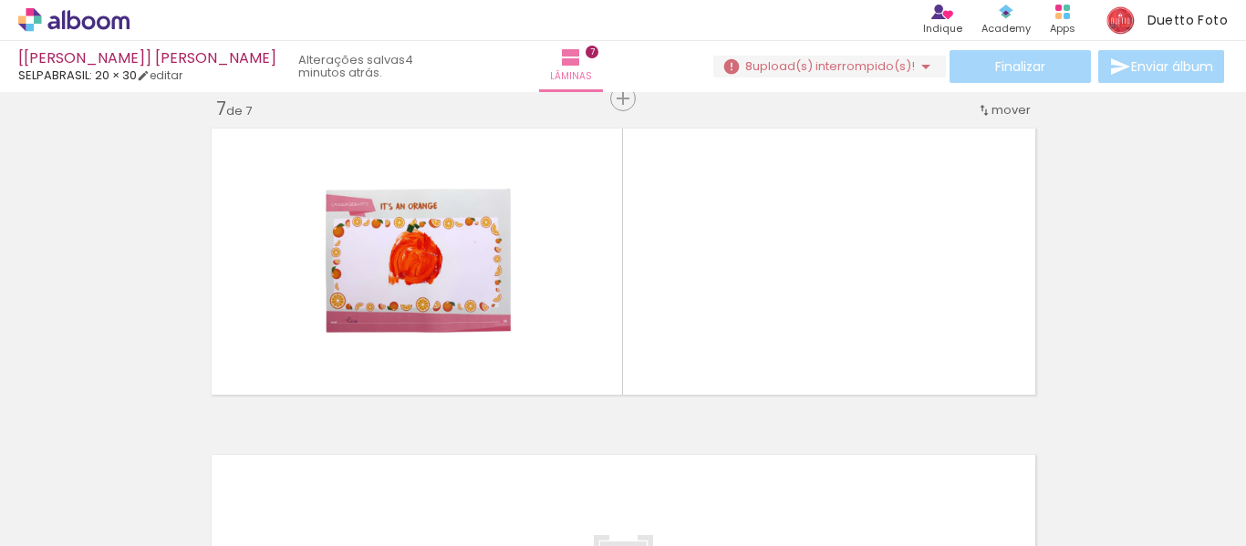
scroll to position [0, 955]
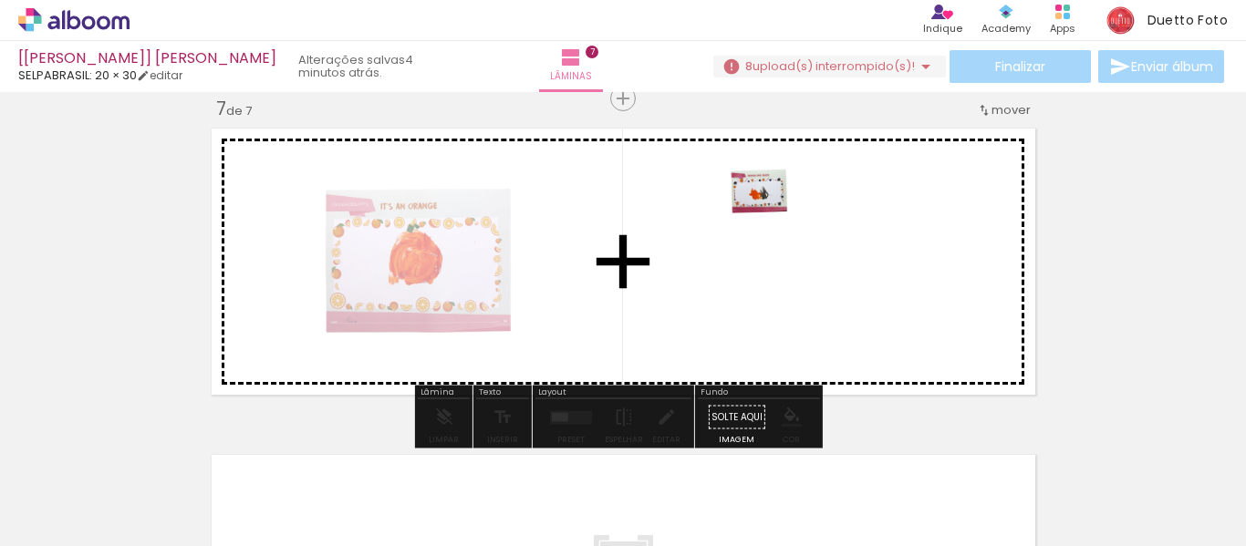
drag, startPoint x: 354, startPoint y: 484, endPoint x: 774, endPoint y: 219, distance: 496.1
click at [774, 219] on quentale-workspace at bounding box center [623, 273] width 1246 height 546
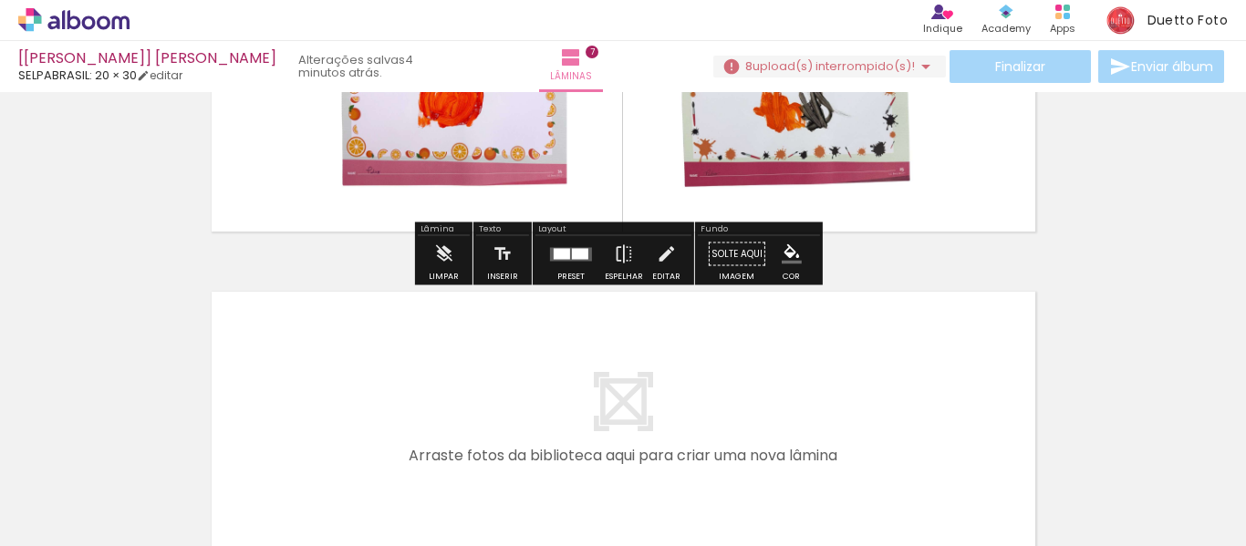
scroll to position [2344, 0]
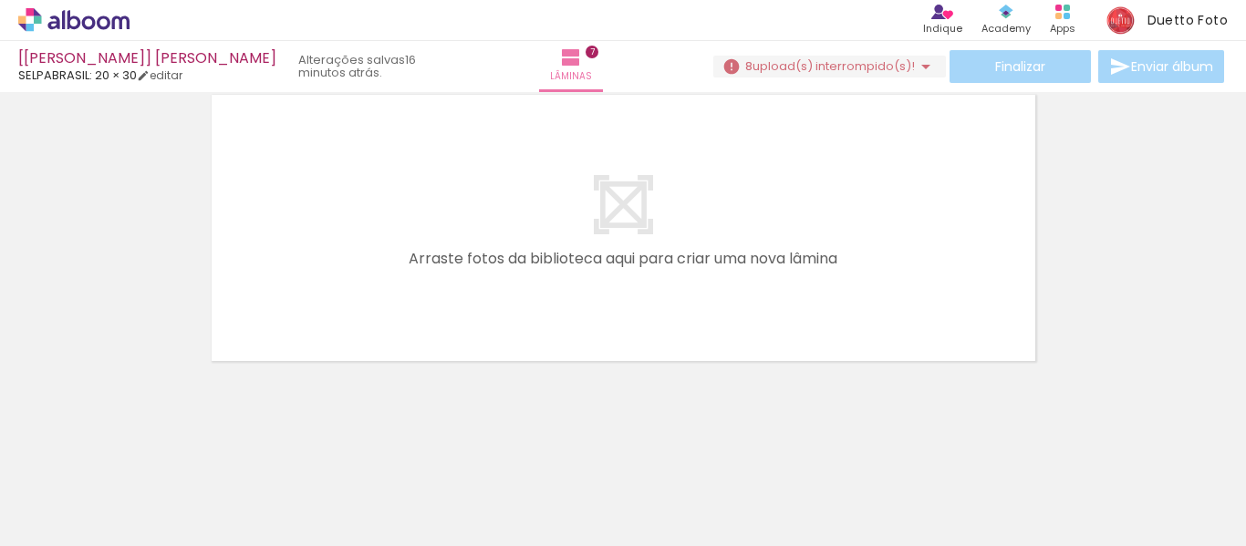
click at [68, 35] on div "› Editor de álbum Indique Indique e ganhe Conteúdo que inspira Academy Produtos…" at bounding box center [623, 20] width 1246 height 41
click at [68, 26] on icon at bounding box center [75, 19] width 14 height 19
